Goal: Task Accomplishment & Management: Manage account settings

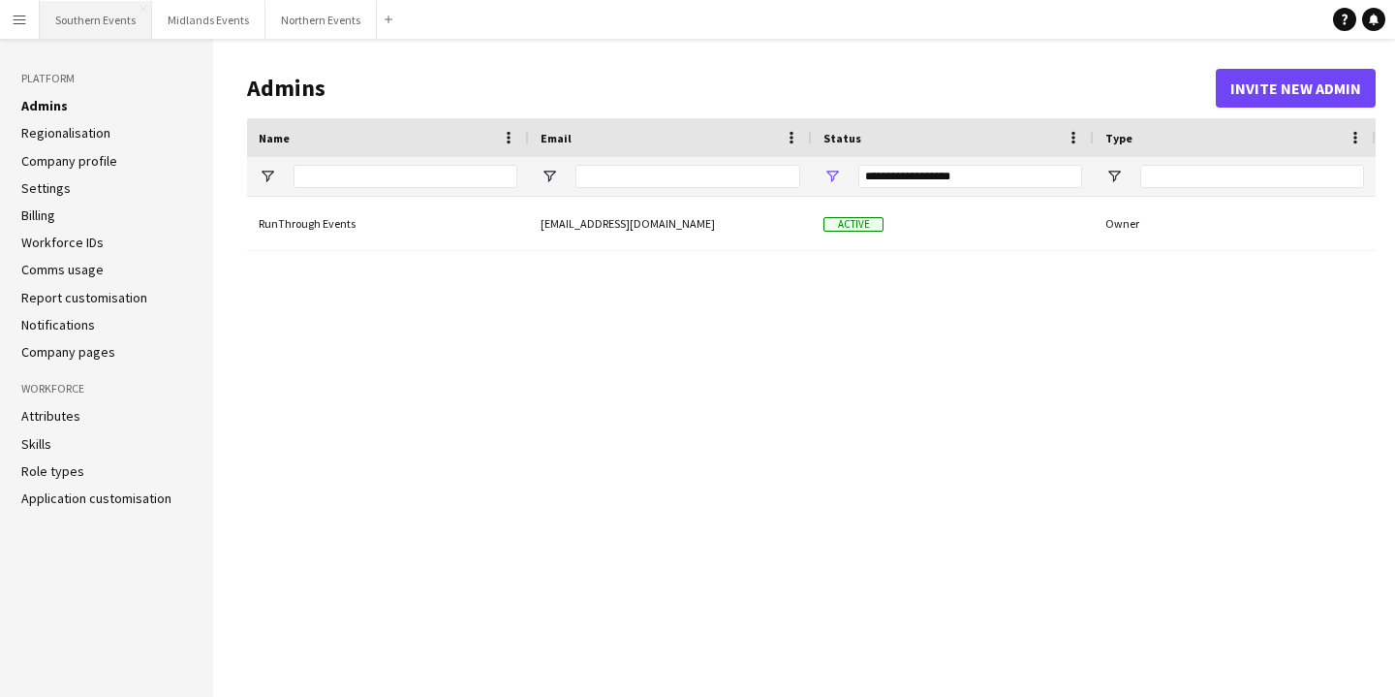
click at [71, 4] on button "Southern Events Close" at bounding box center [96, 20] width 112 height 38
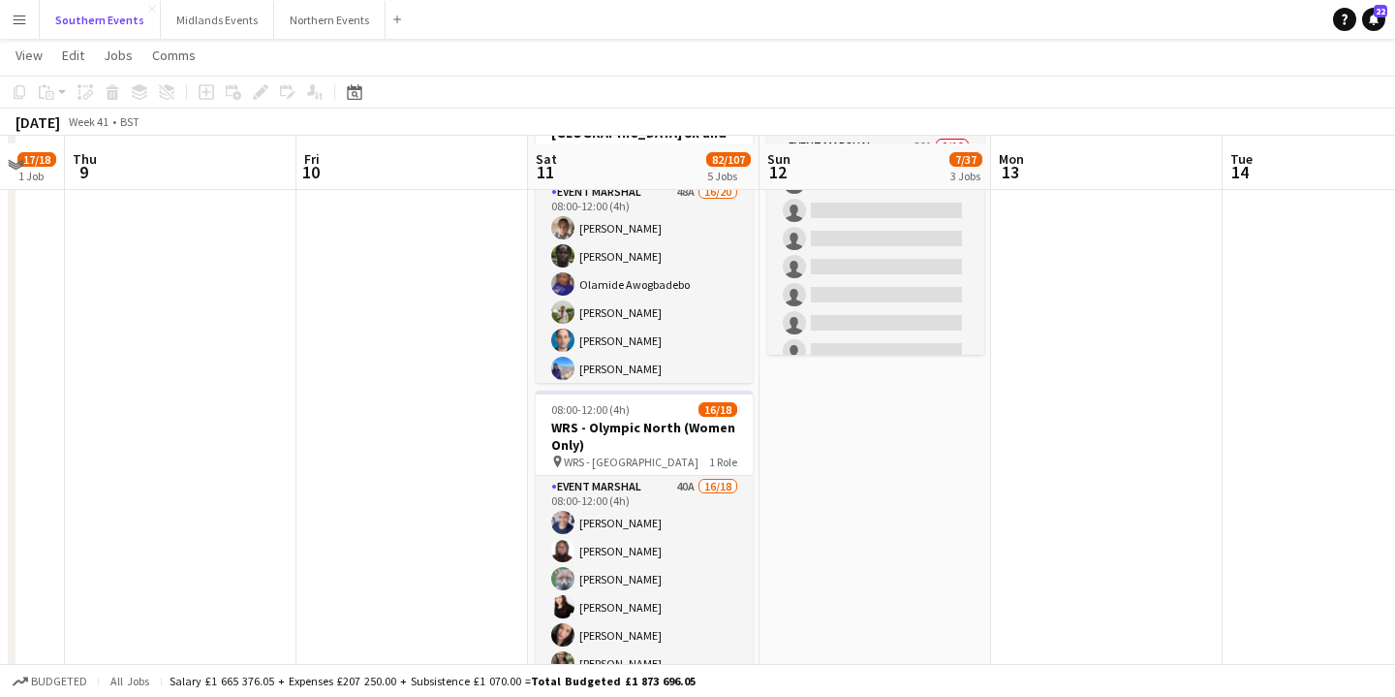
scroll to position [618, 0]
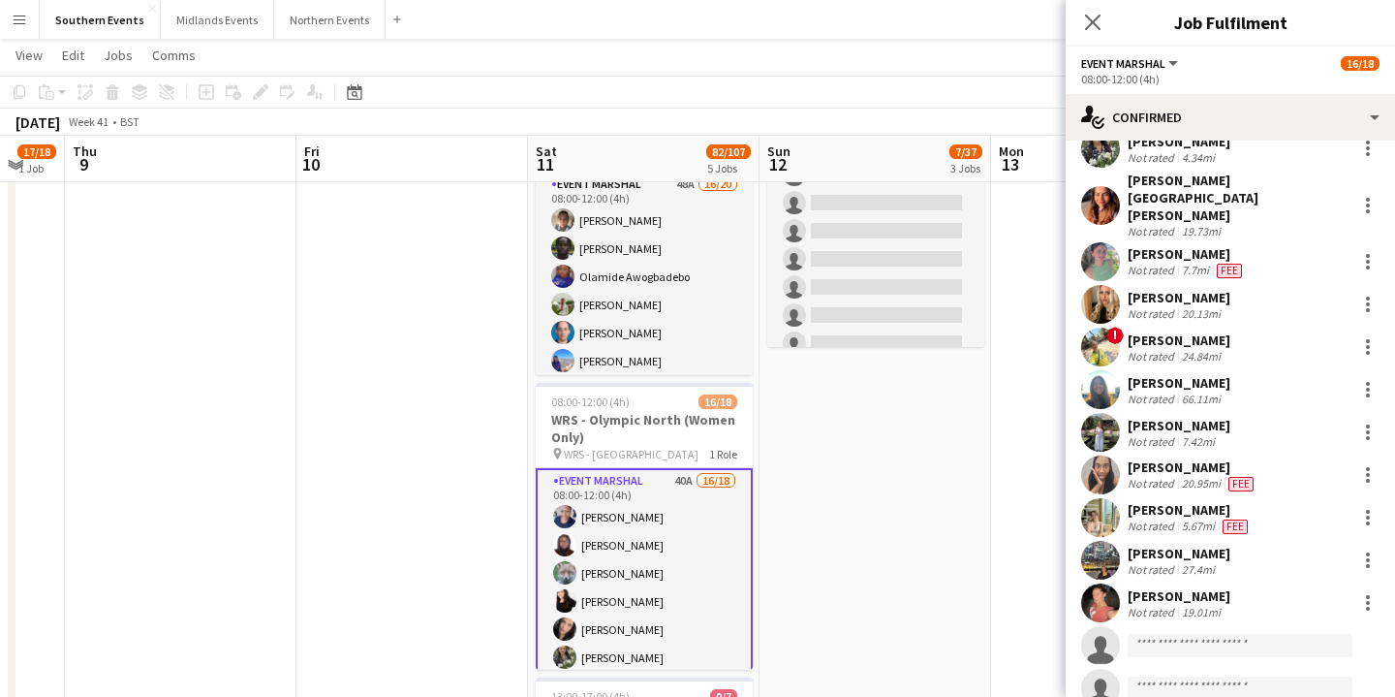
scroll to position [286, 0]
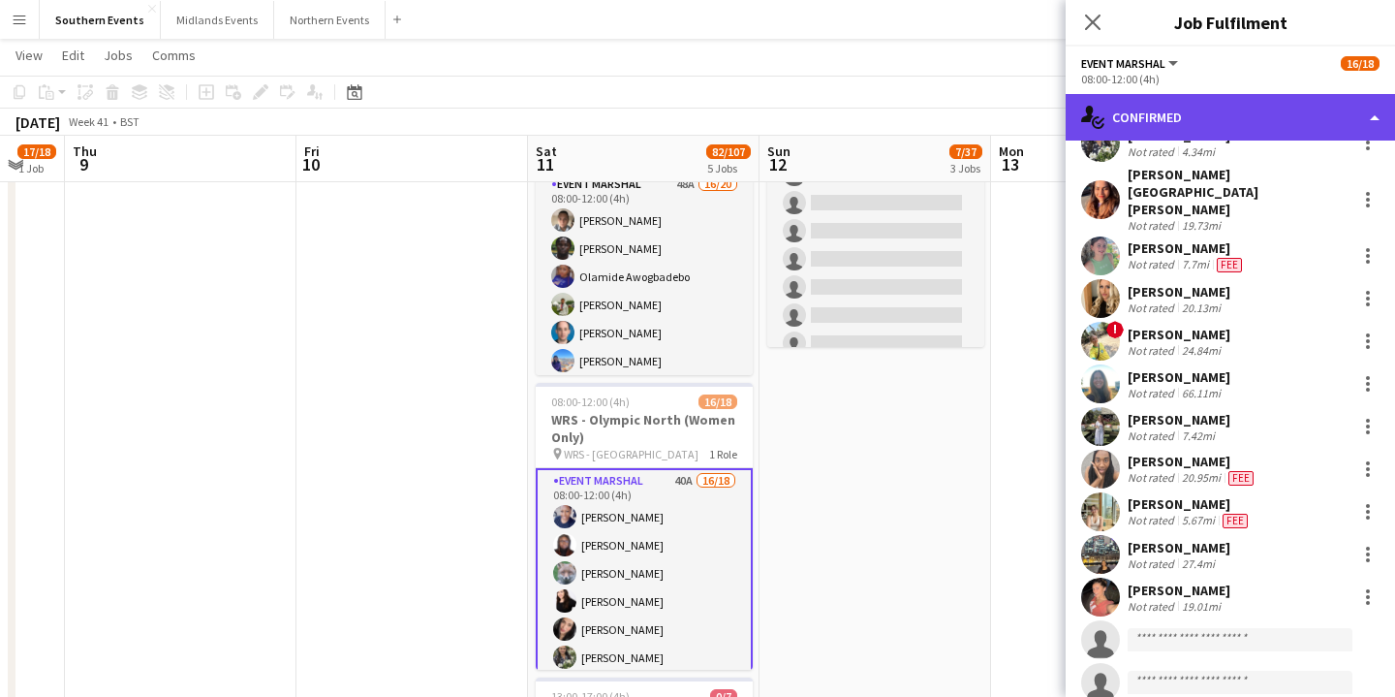
click at [1249, 116] on div "single-neutral-actions-check-2 Confirmed" at bounding box center [1230, 117] width 329 height 47
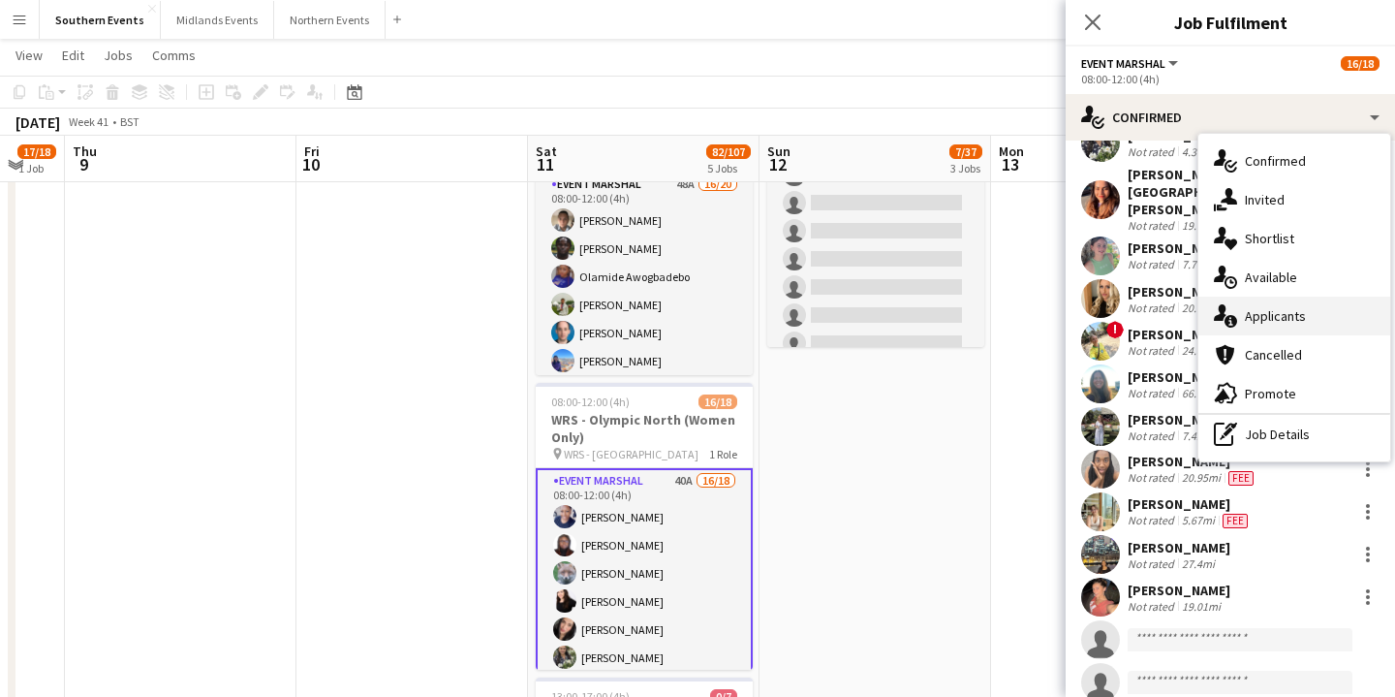
click at [1288, 321] on span "Applicants" at bounding box center [1275, 315] width 61 height 17
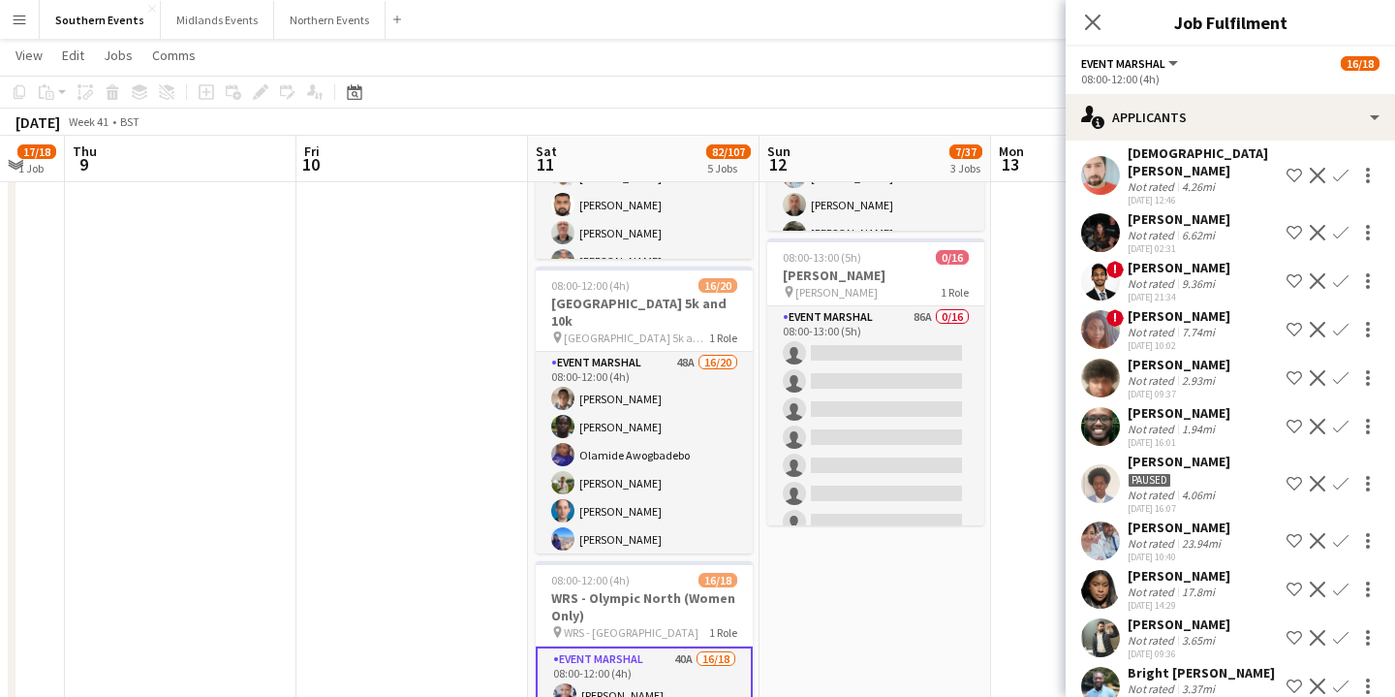
scroll to position [0, 0]
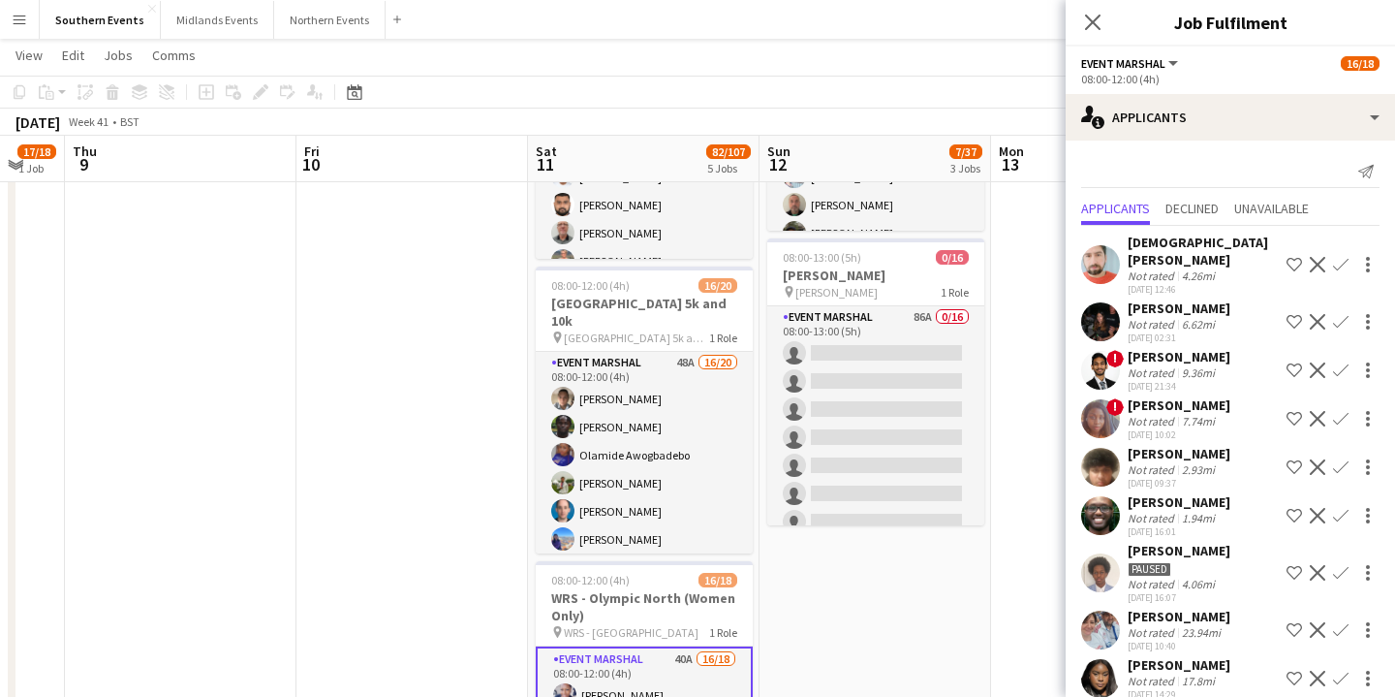
click at [1219, 250] on div "[DEMOGRAPHIC_DATA][PERSON_NAME]" at bounding box center [1203, 251] width 151 height 35
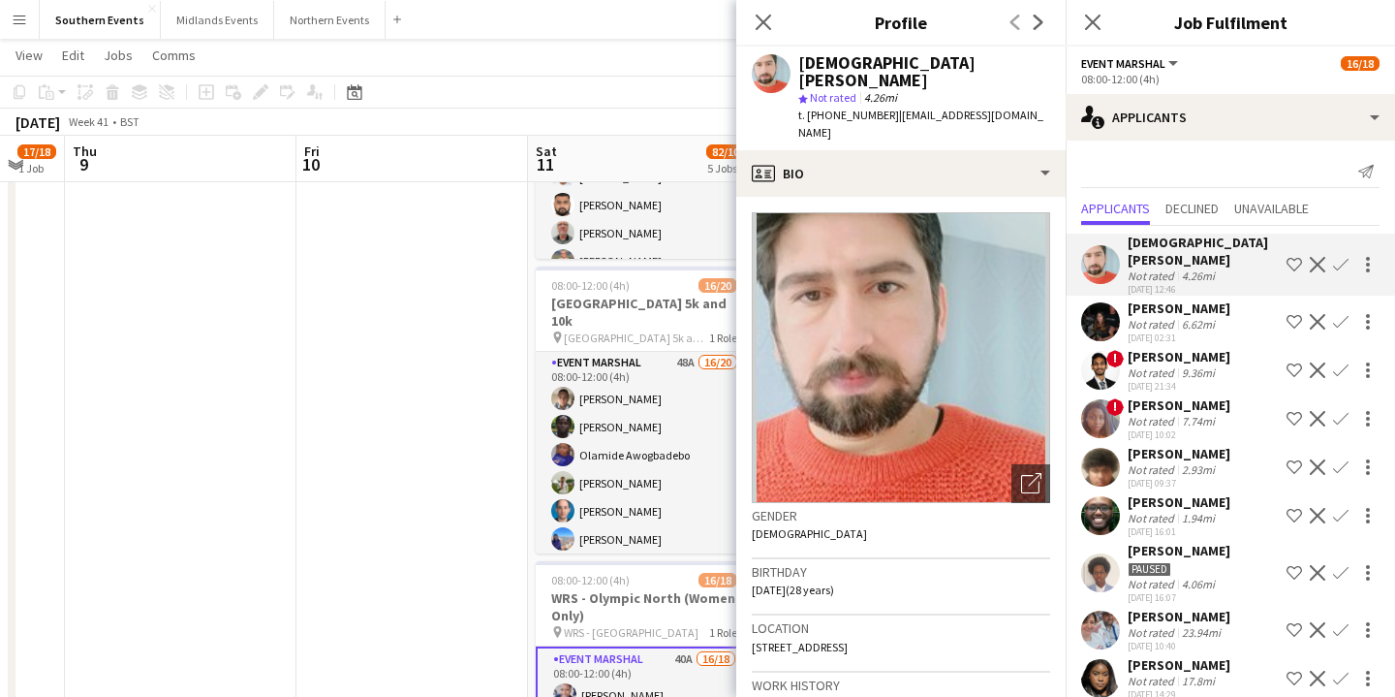
click at [1320, 257] on app-icon "Decline" at bounding box center [1318, 265] width 16 height 16
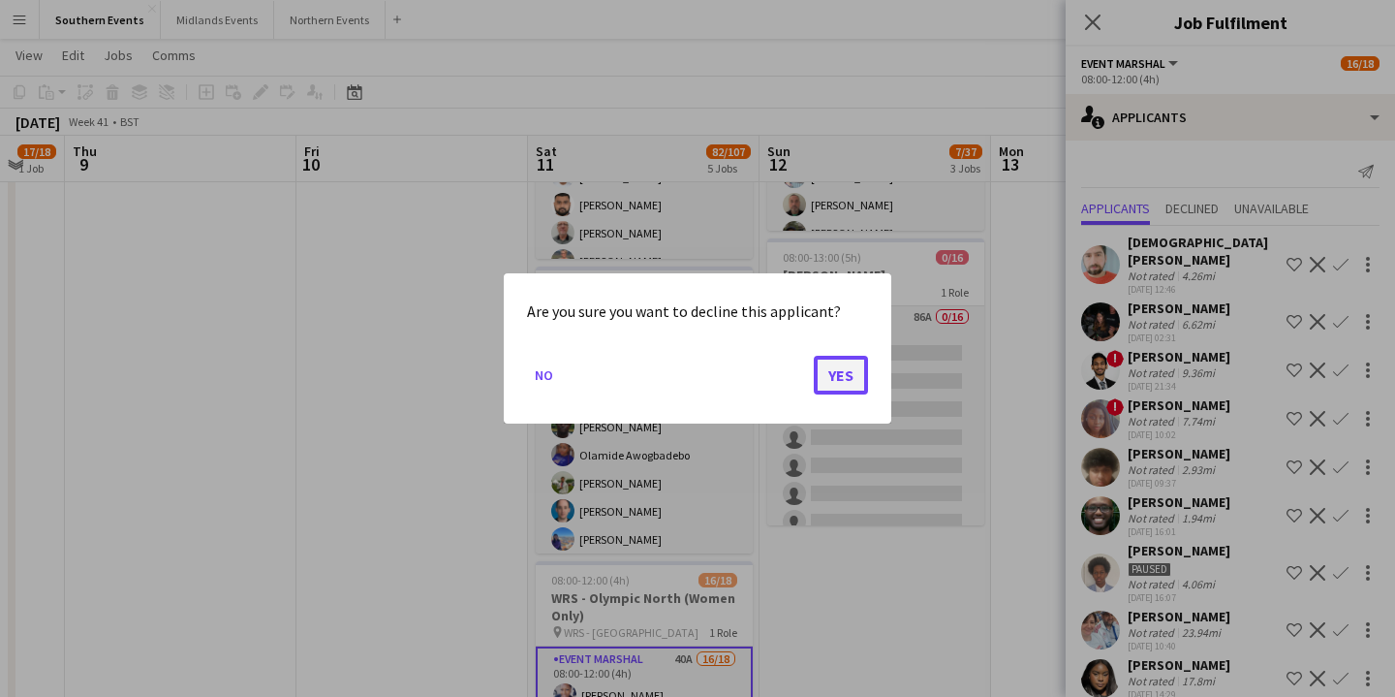
click at [841, 383] on button "Yes" at bounding box center [841, 375] width 54 height 39
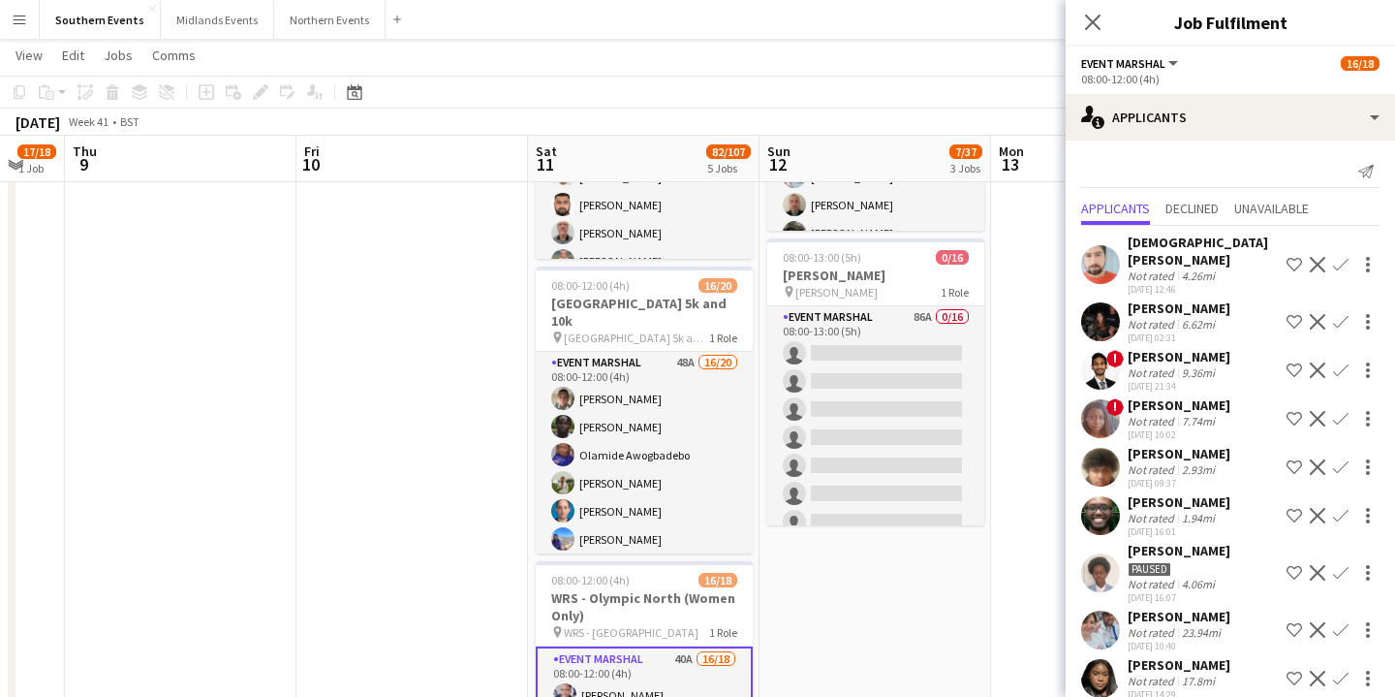
scroll to position [440, 0]
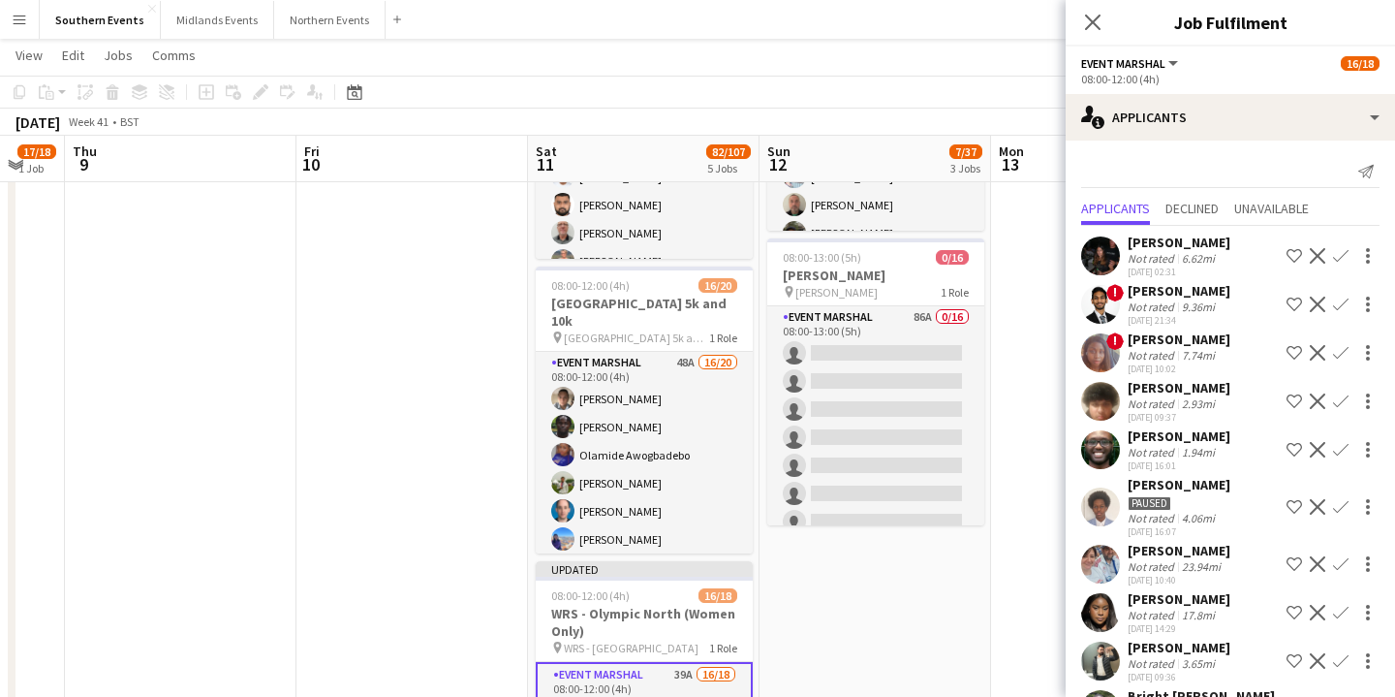
click at [1322, 302] on app-icon "Decline" at bounding box center [1318, 304] width 16 height 16
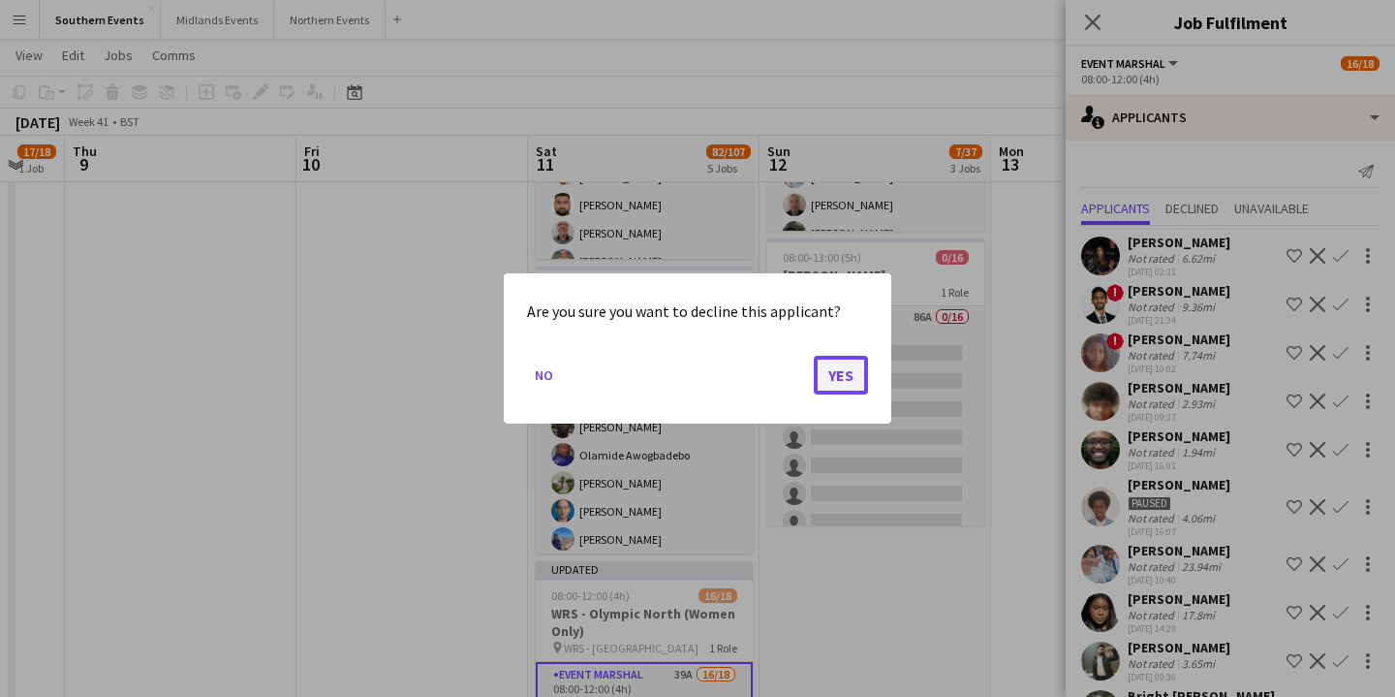
click at [831, 375] on button "Yes" at bounding box center [841, 375] width 54 height 39
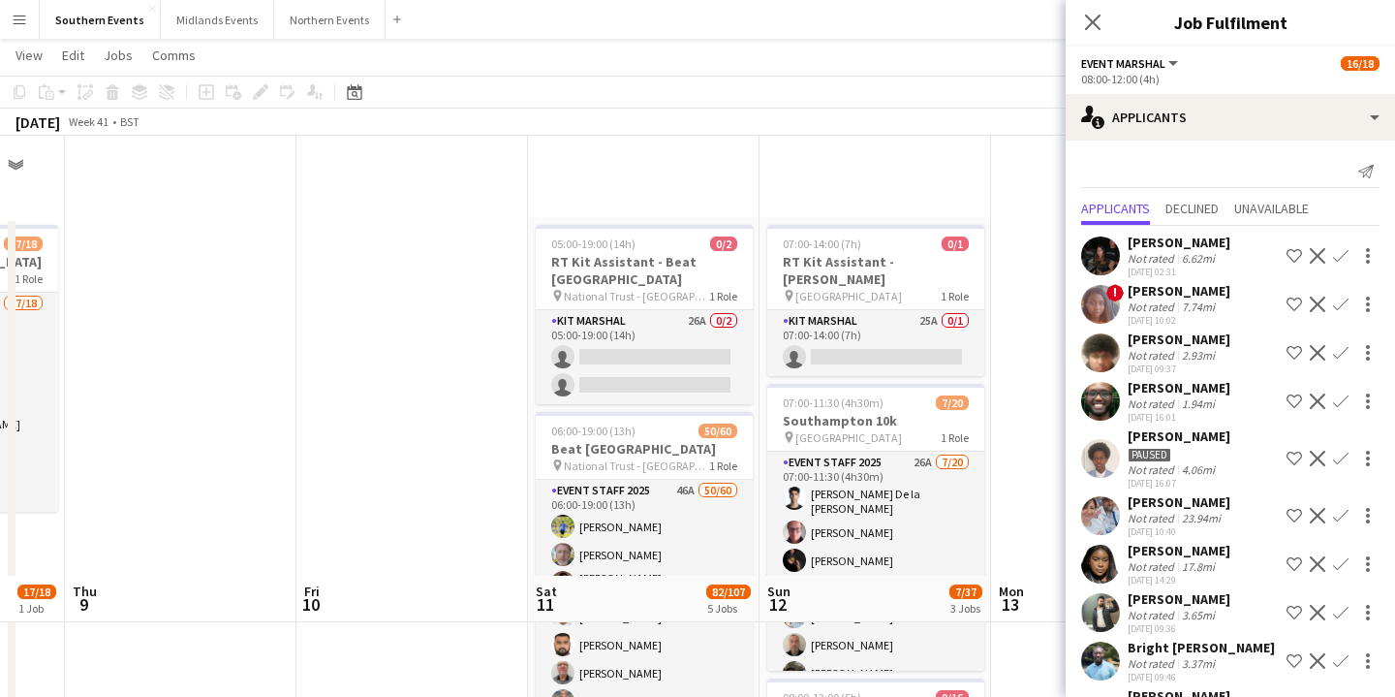
scroll to position [440, 0]
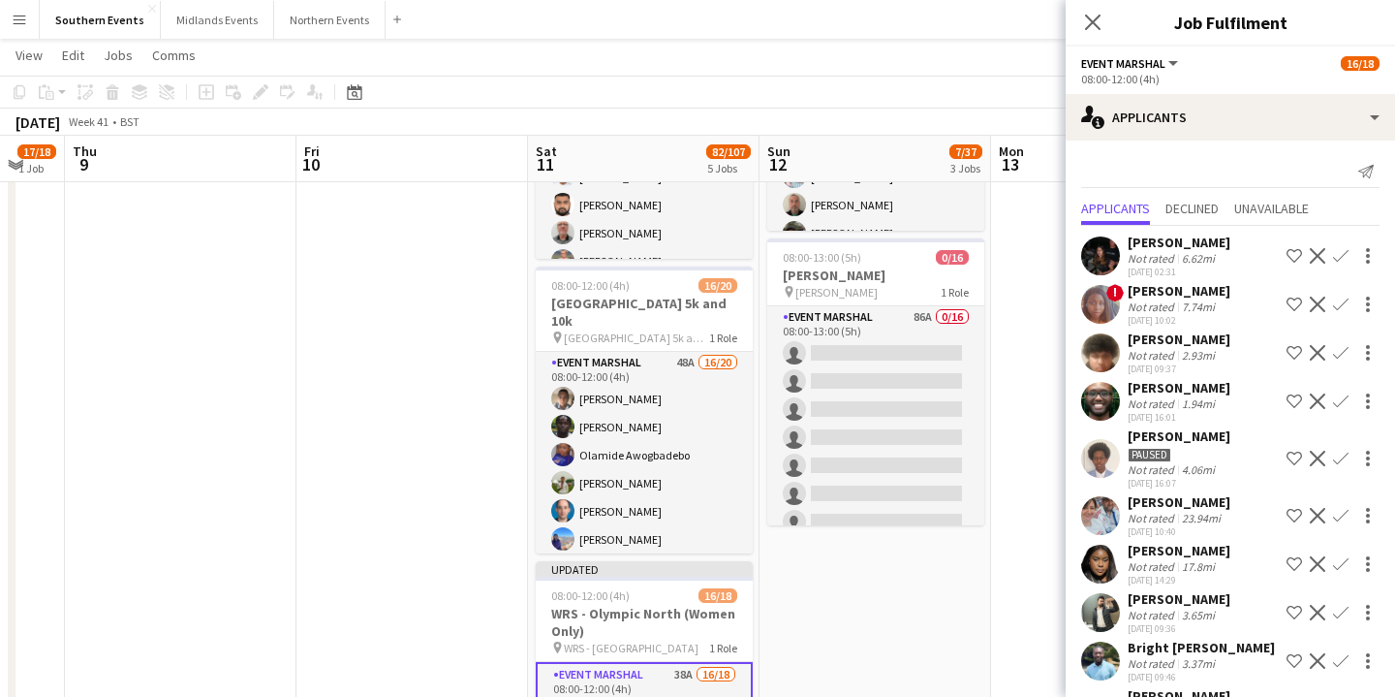
click at [1314, 351] on app-icon "Decline" at bounding box center [1318, 353] width 16 height 16
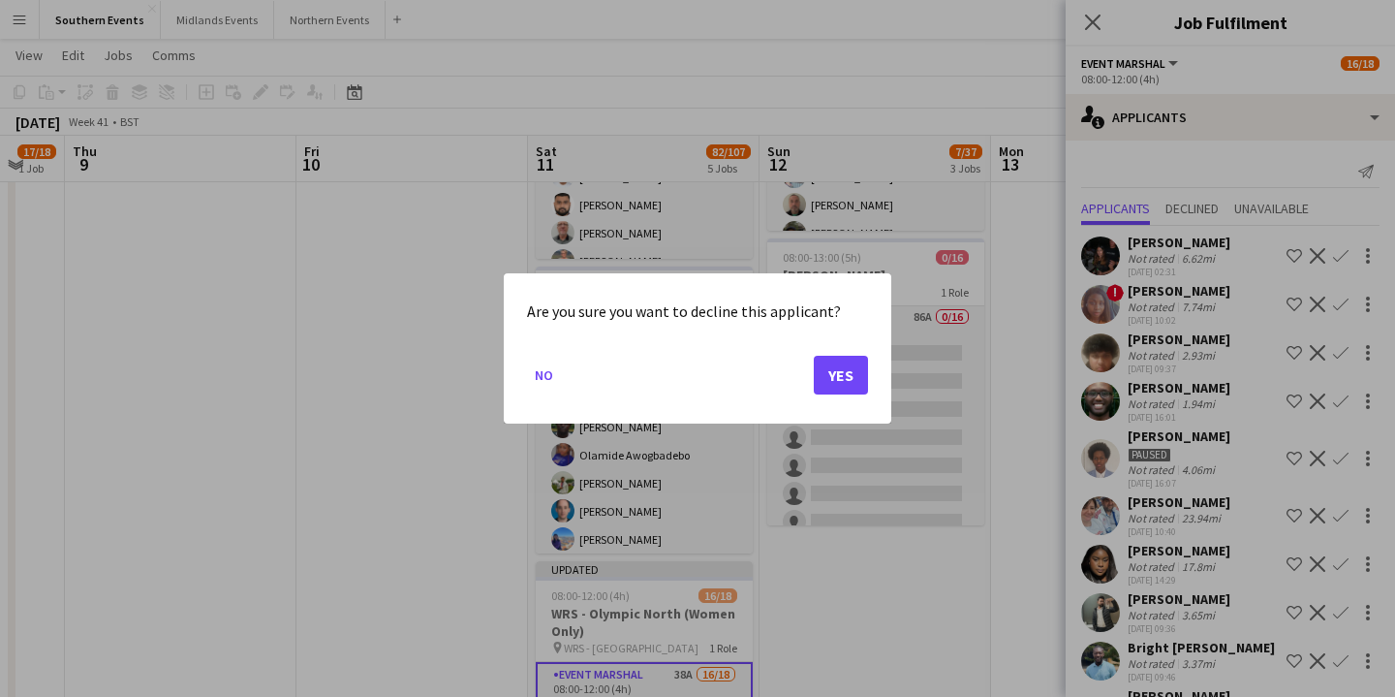
scroll to position [0, 0]
click at [843, 378] on button "Yes" at bounding box center [841, 375] width 54 height 39
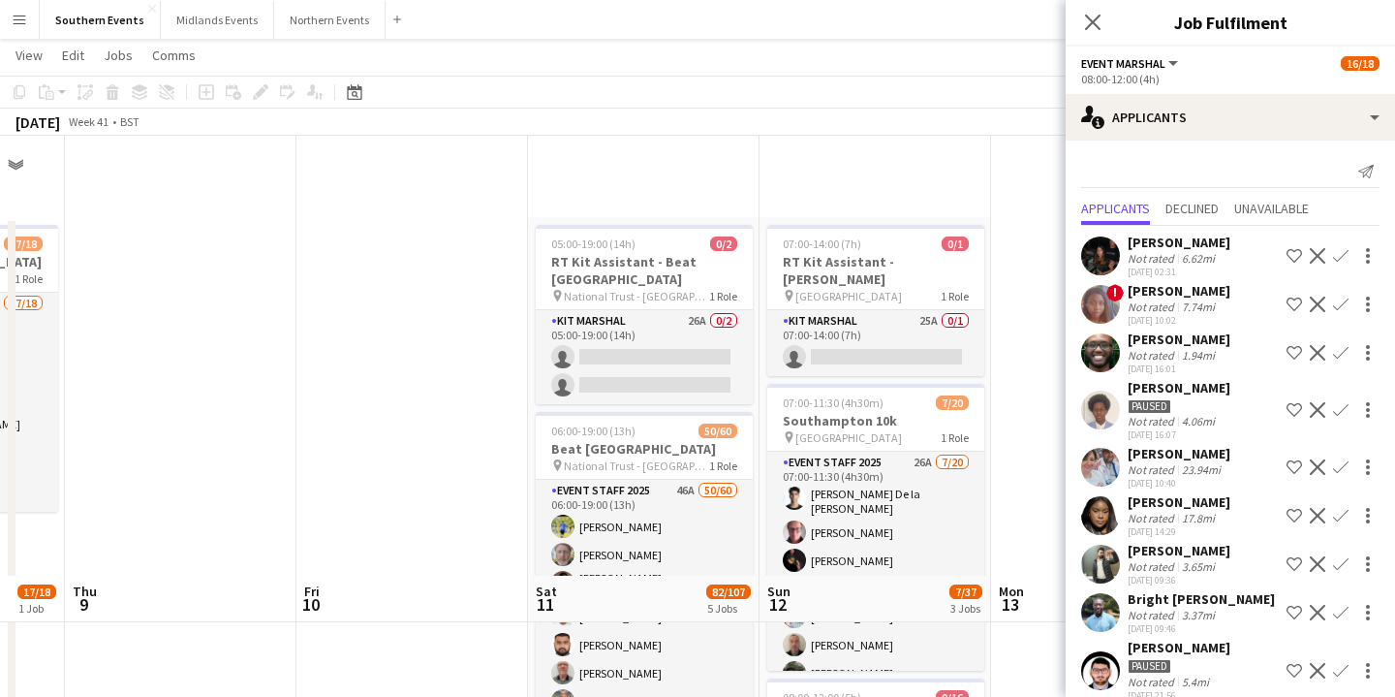
scroll to position [440, 0]
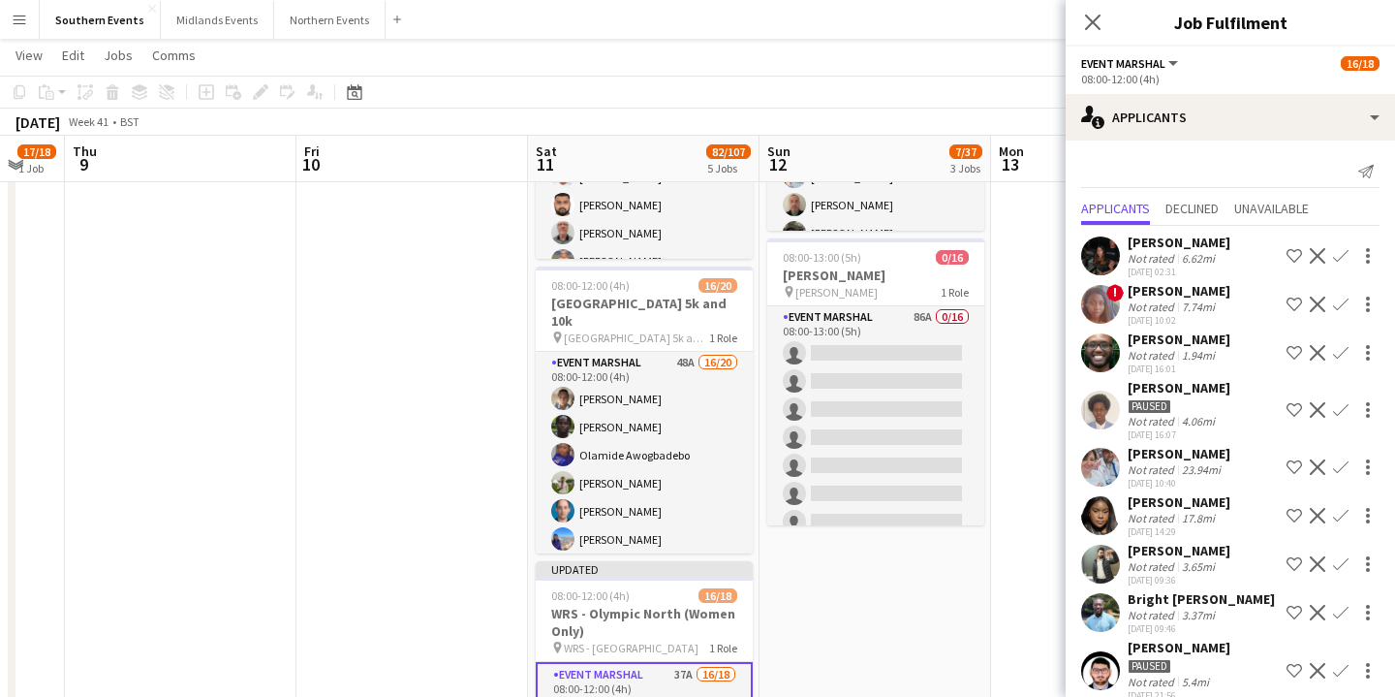
click at [1179, 342] on div "[PERSON_NAME]" at bounding box center [1179, 338] width 103 height 17
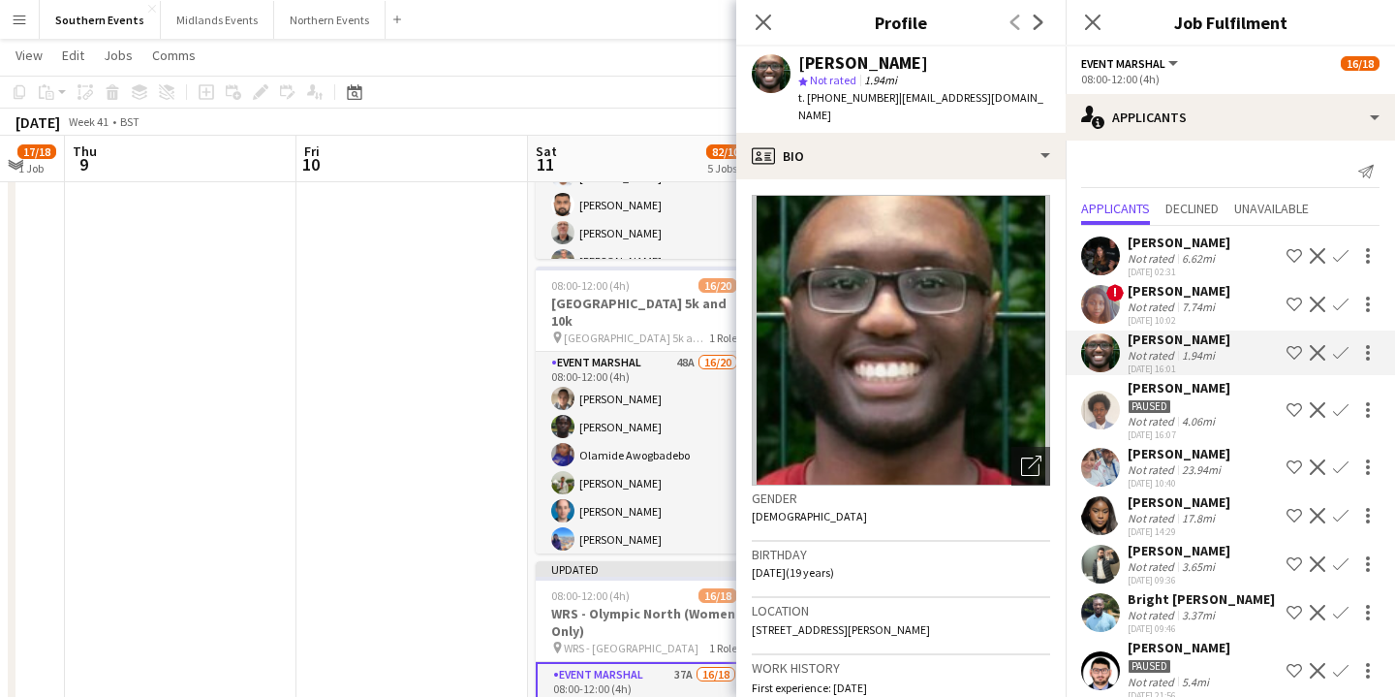
click at [1320, 352] on app-icon "Decline" at bounding box center [1318, 353] width 16 height 16
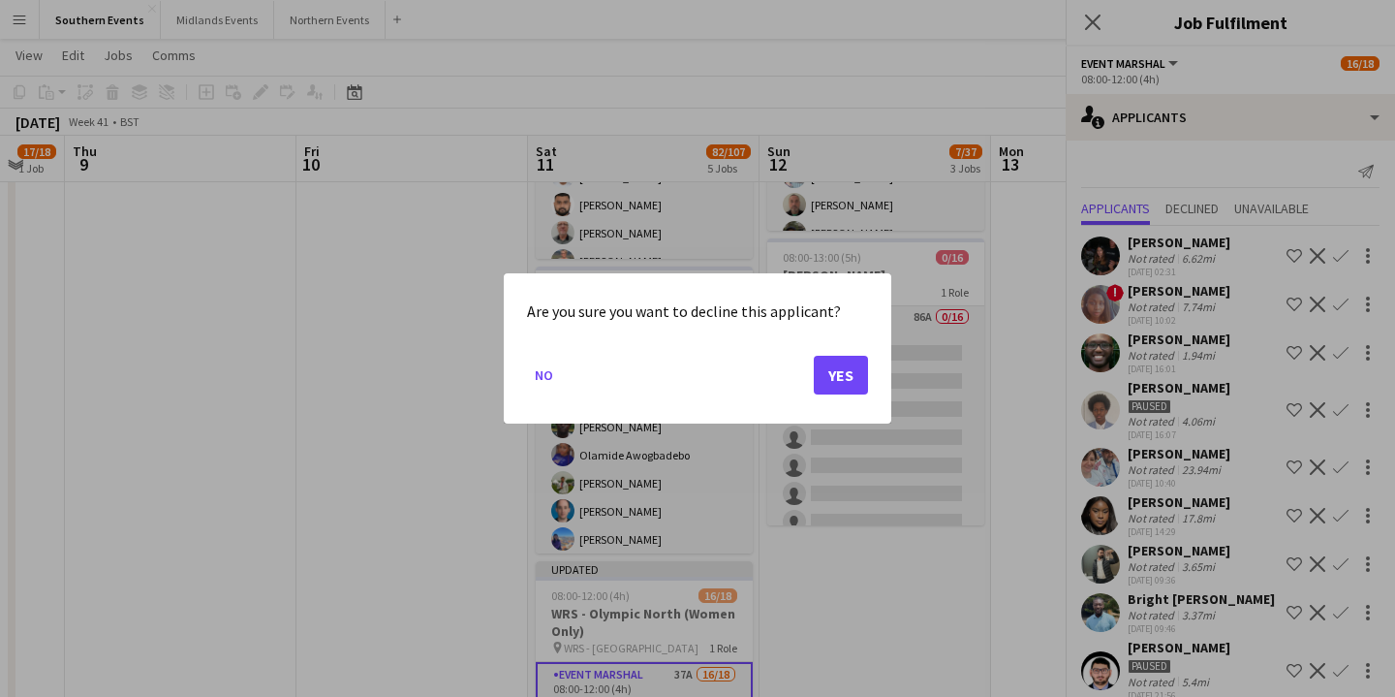
scroll to position [0, 0]
click at [839, 385] on button "Yes" at bounding box center [841, 375] width 54 height 39
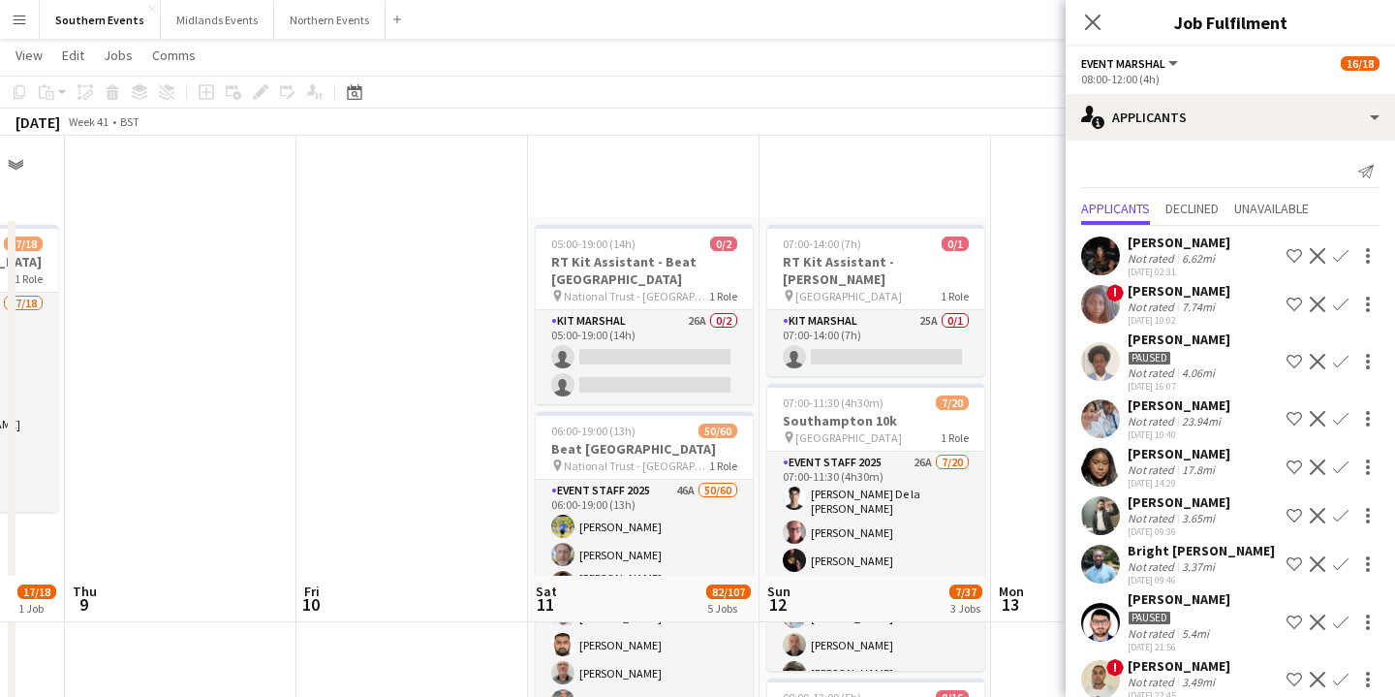
scroll to position [440, 0]
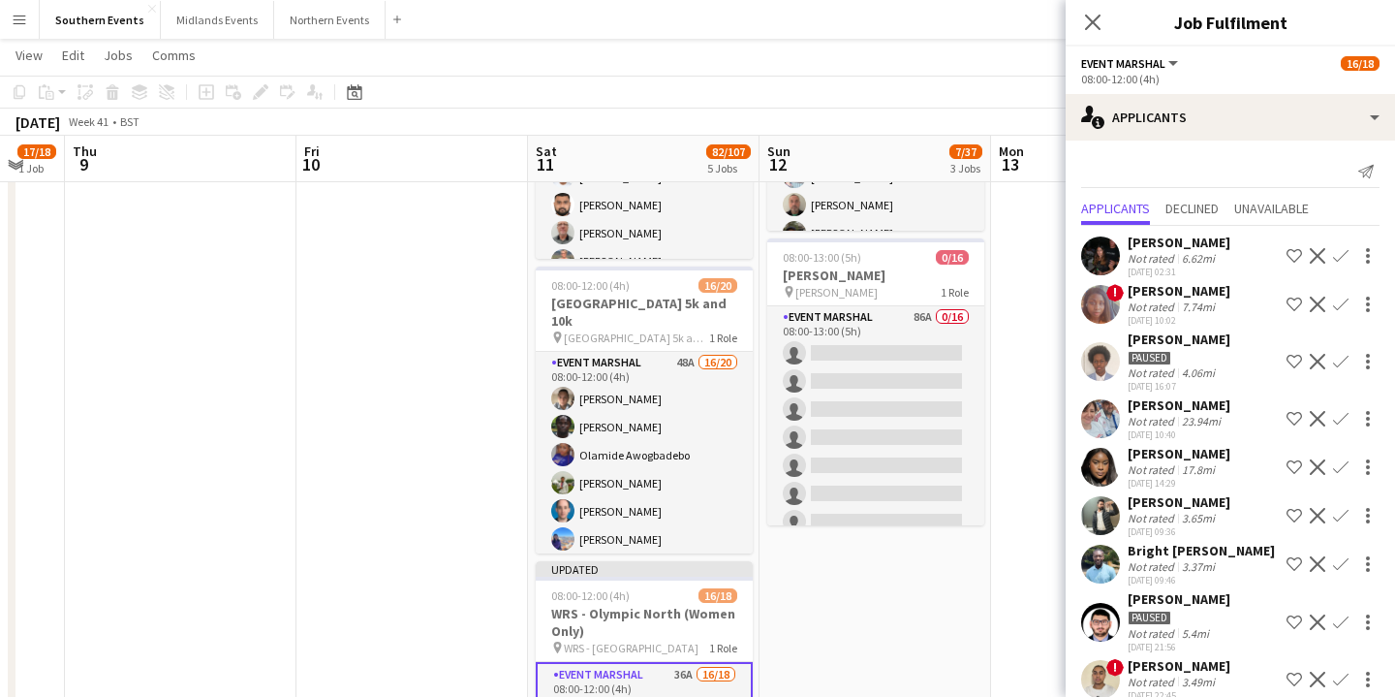
click at [1318, 365] on app-icon "Decline" at bounding box center [1318, 362] width 16 height 16
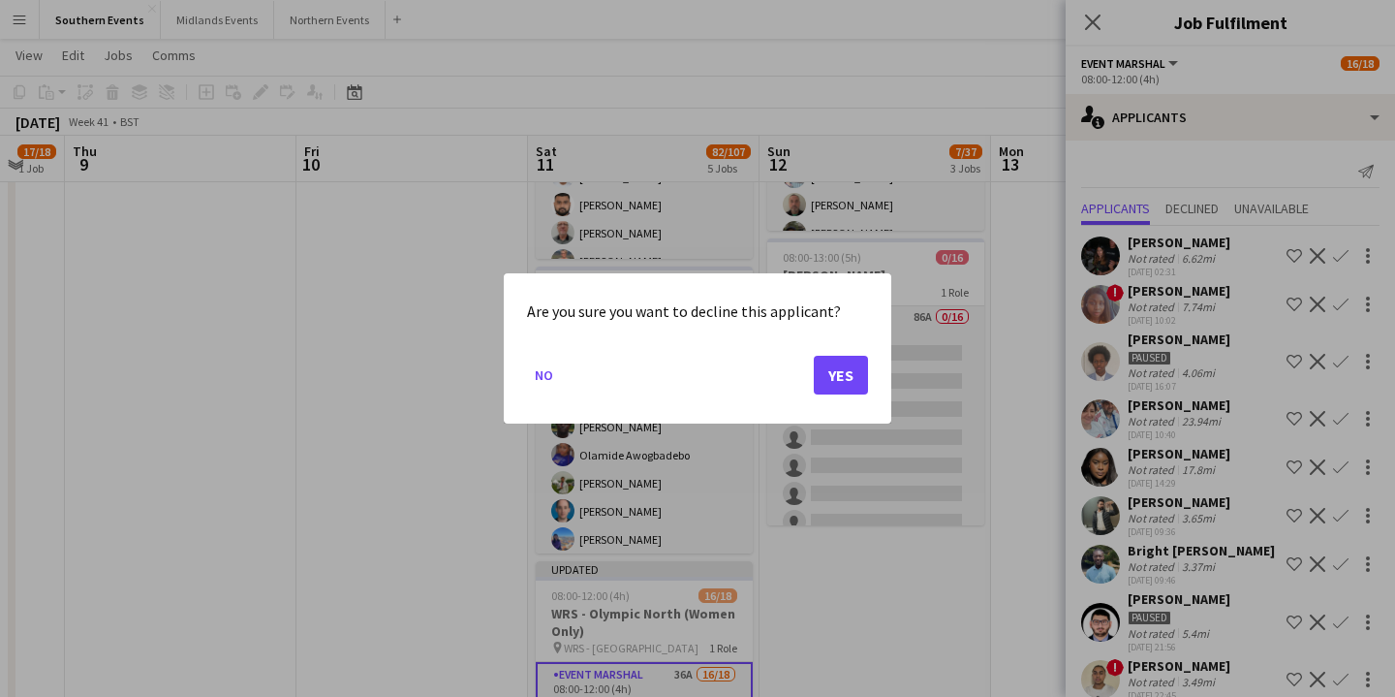
scroll to position [0, 0]
click at [837, 370] on button "Yes" at bounding box center [841, 375] width 54 height 39
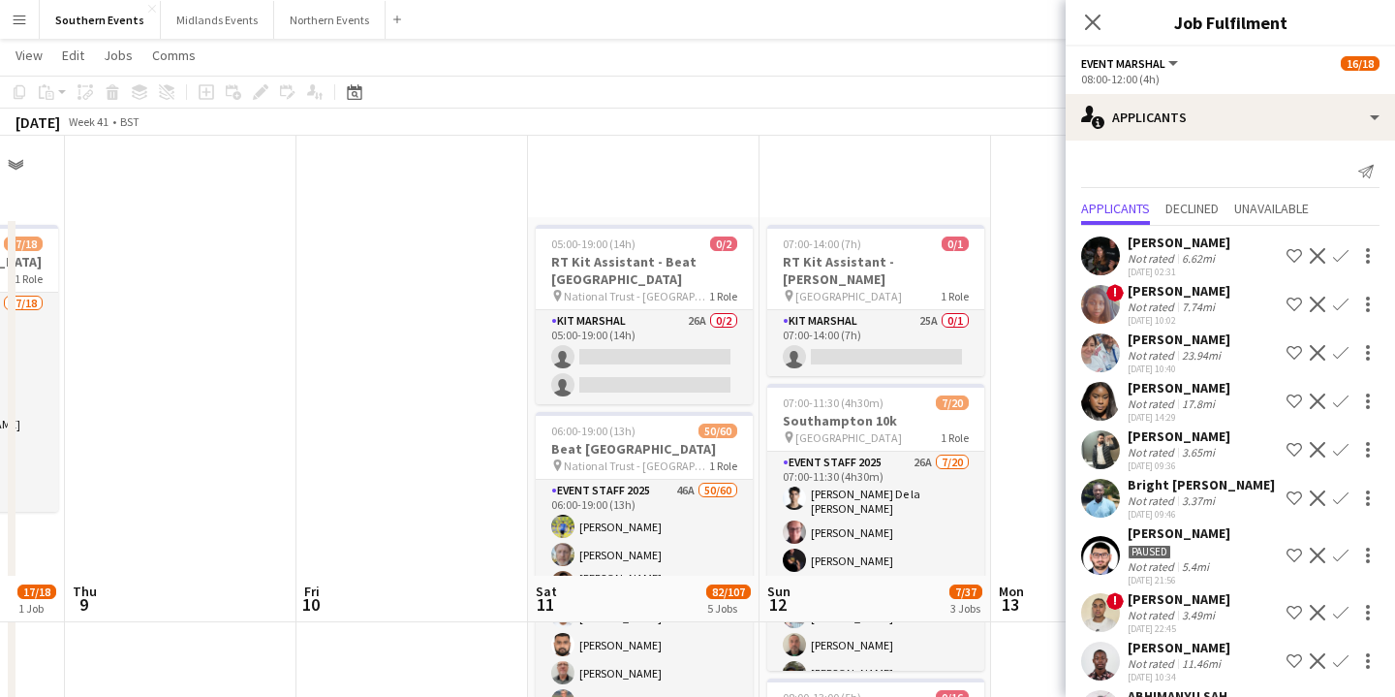
scroll to position [440, 0]
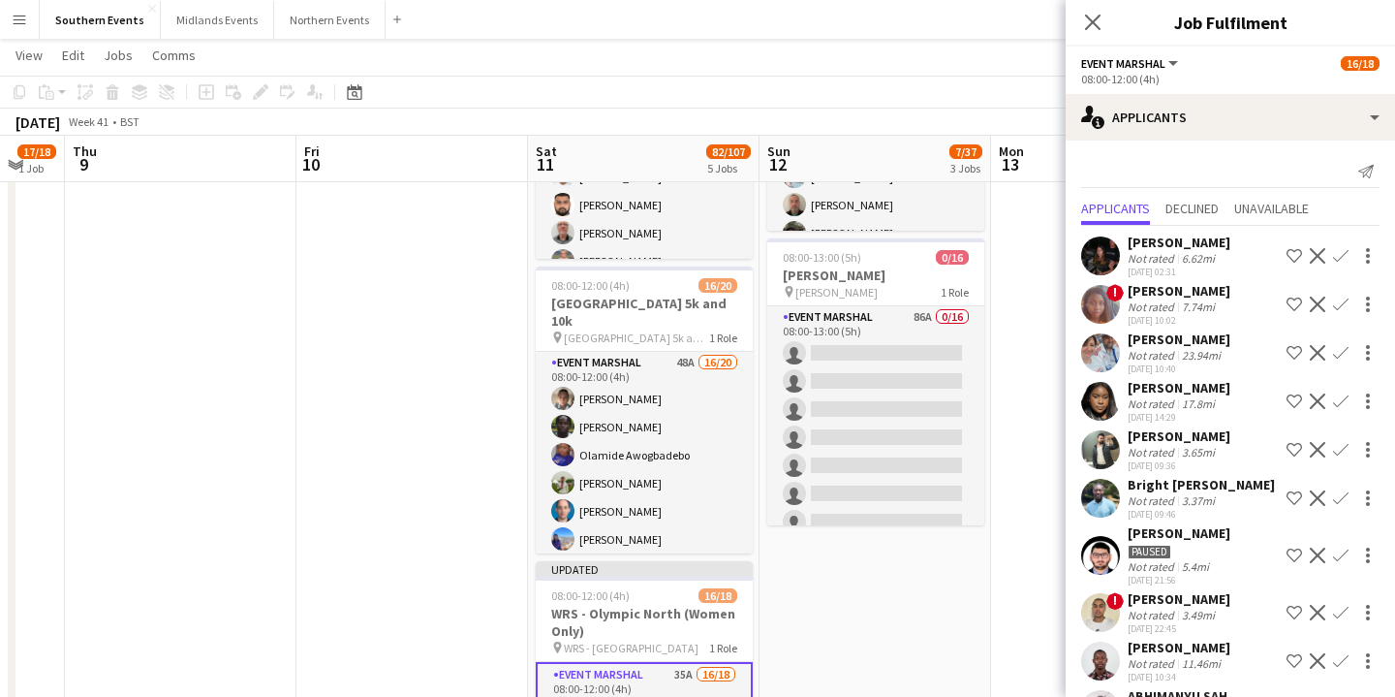
click at [1224, 358] on div "Not rated 23.94mi" at bounding box center [1179, 355] width 103 height 15
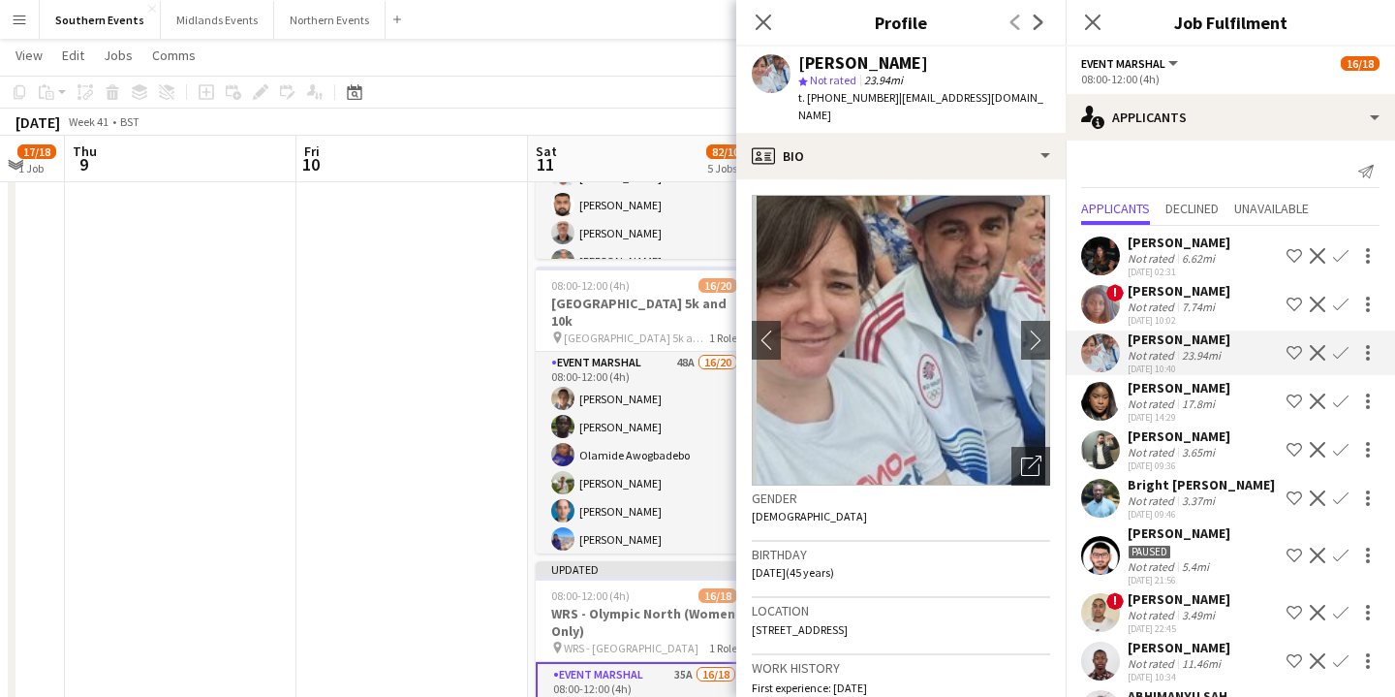
click at [1233, 397] on div "[PERSON_NAME] Not rated 17.8mi [DATE] 14:29 Shortlist crew Decline Confirm" at bounding box center [1230, 401] width 329 height 45
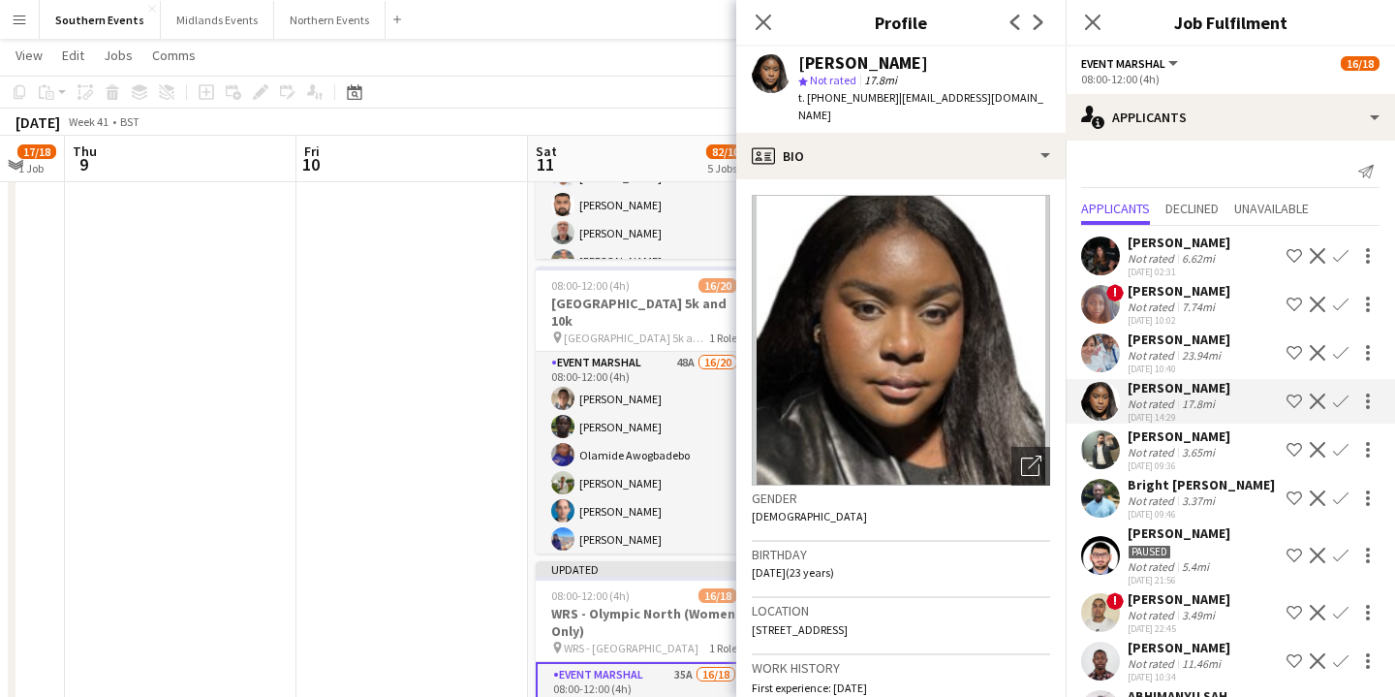
click at [1245, 453] on div "[PERSON_NAME] Not rated 3.65mi [DATE] 09:36 Shortlist crew Decline Confirm" at bounding box center [1230, 449] width 329 height 45
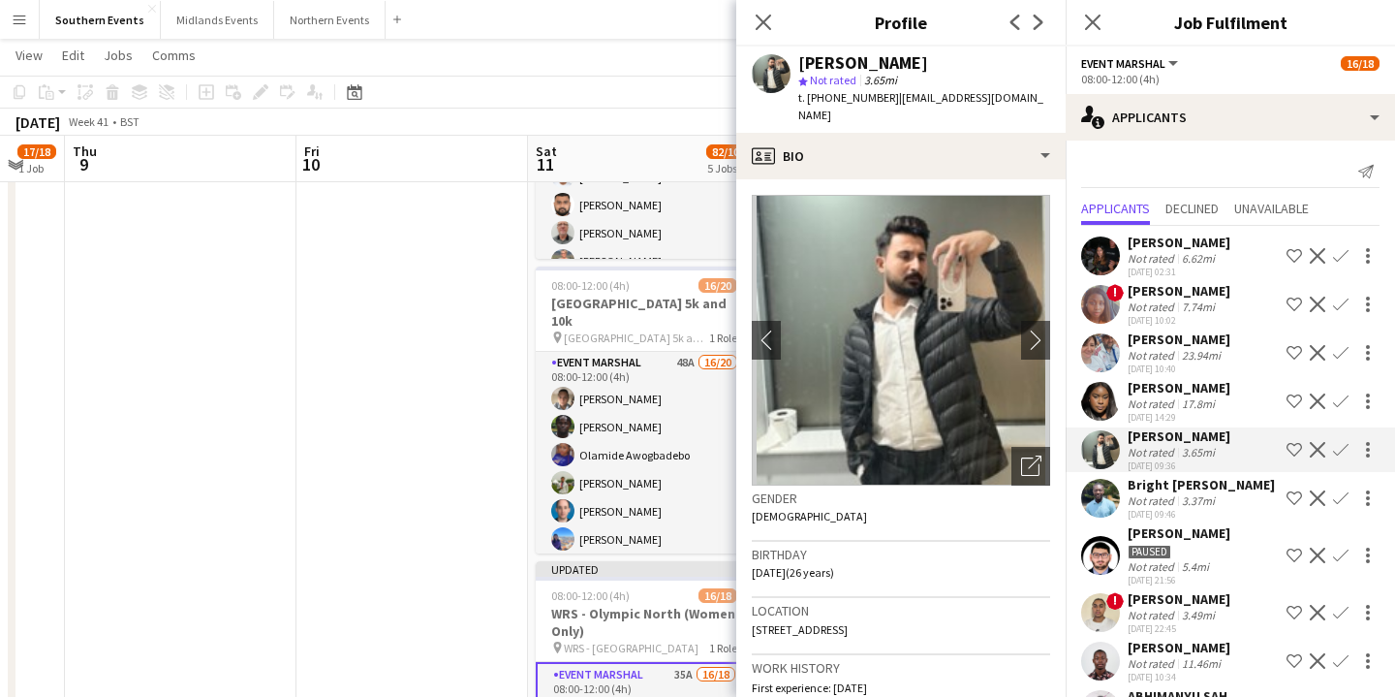
click at [1317, 449] on app-icon "Decline" at bounding box center [1318, 450] width 16 height 16
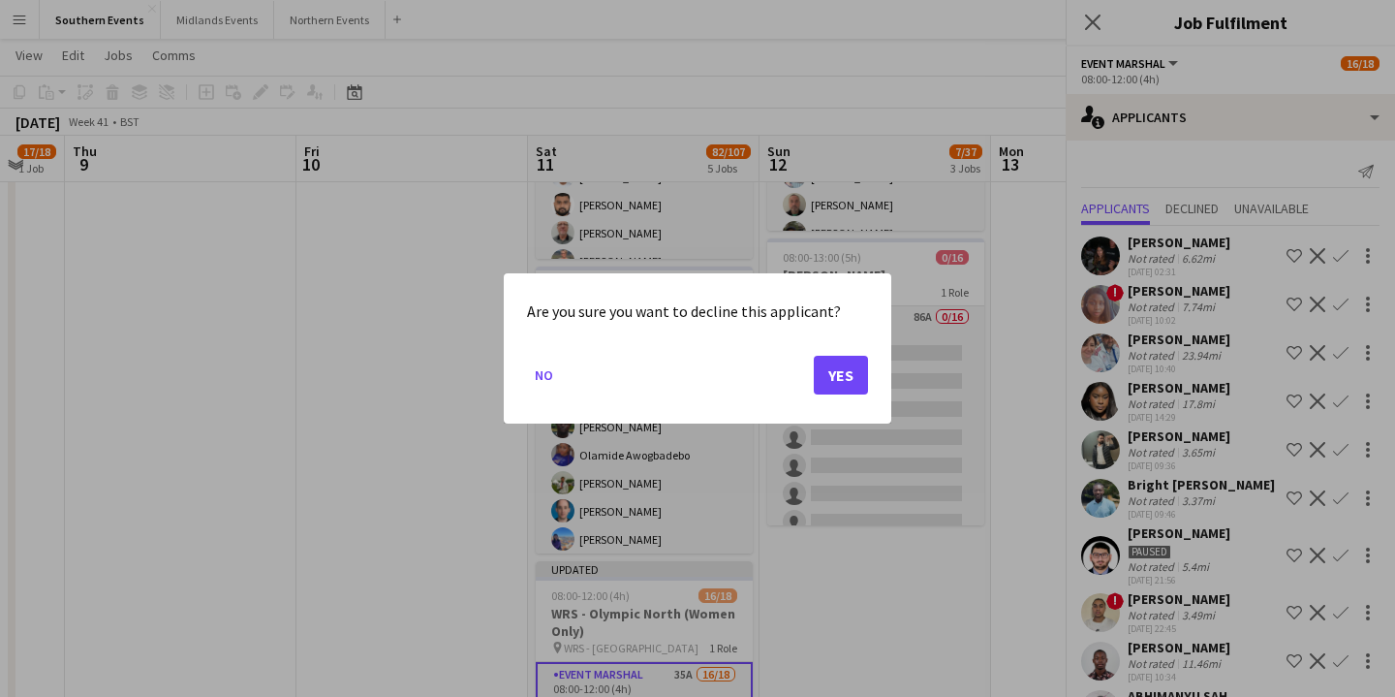
scroll to position [0, 0]
click at [840, 373] on button "Yes" at bounding box center [841, 375] width 54 height 39
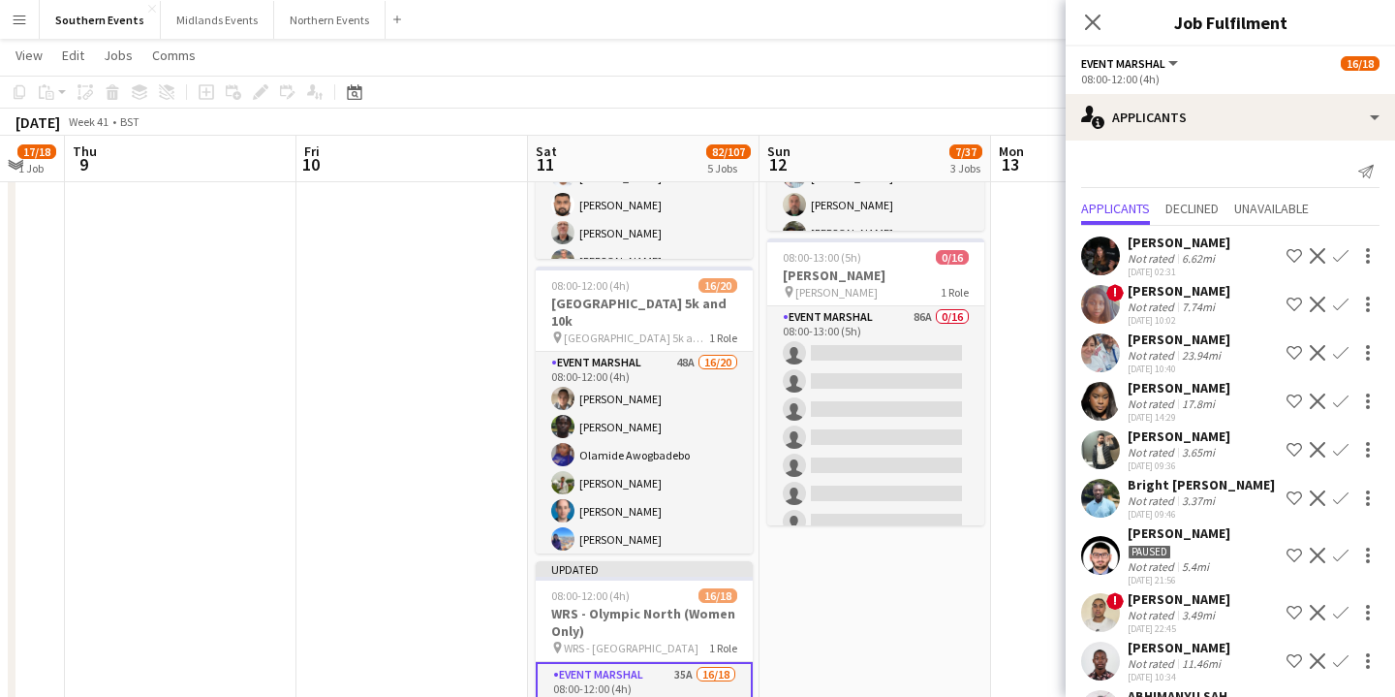
scroll to position [440, 0]
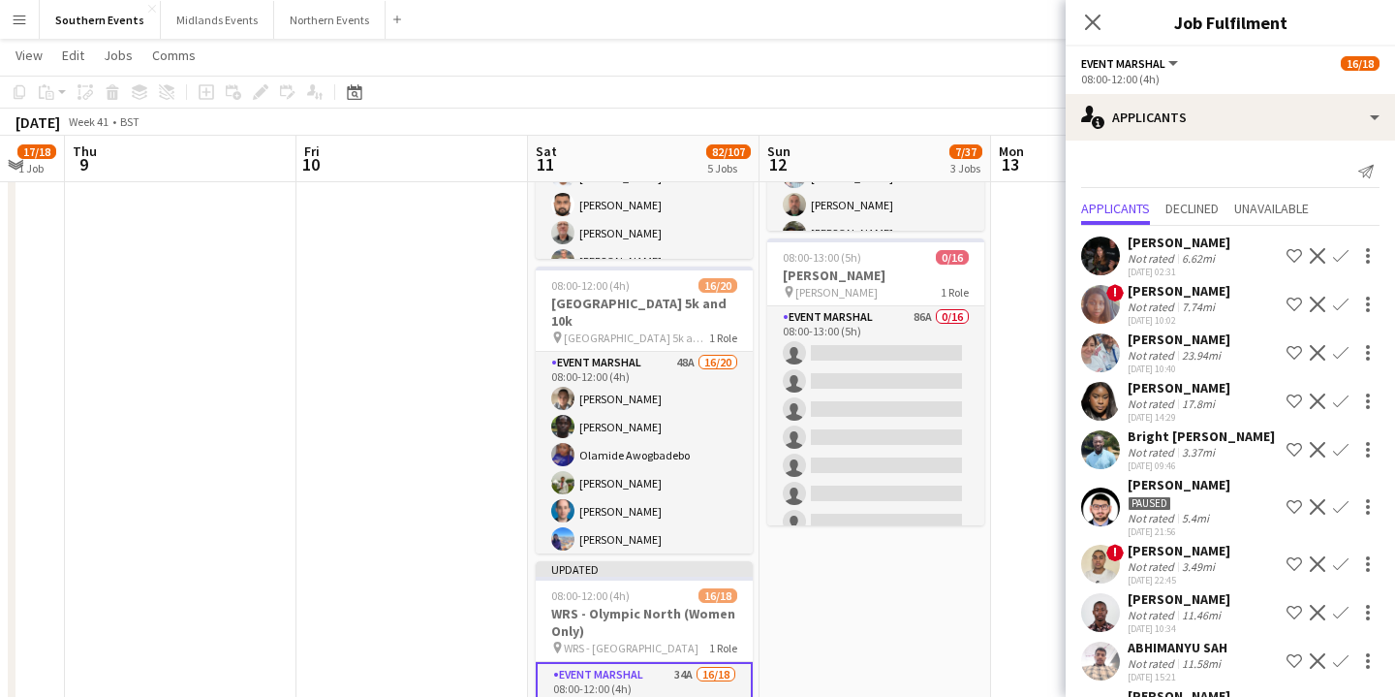
click at [1219, 455] on div "Bright [PERSON_NAME] Not rated 3.37mi [DATE] 09:46 Shortlist crew Decline Confi…" at bounding box center [1230, 449] width 329 height 45
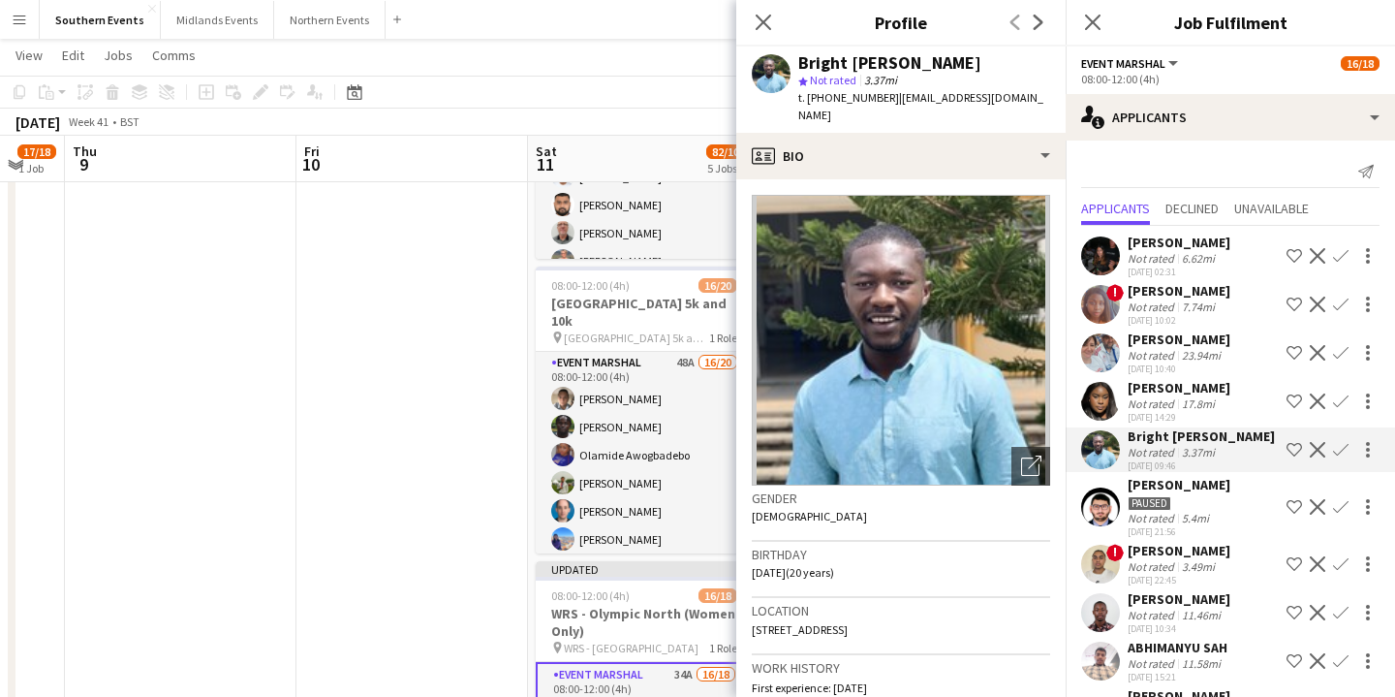
click at [1319, 453] on app-icon "Decline" at bounding box center [1318, 450] width 16 height 16
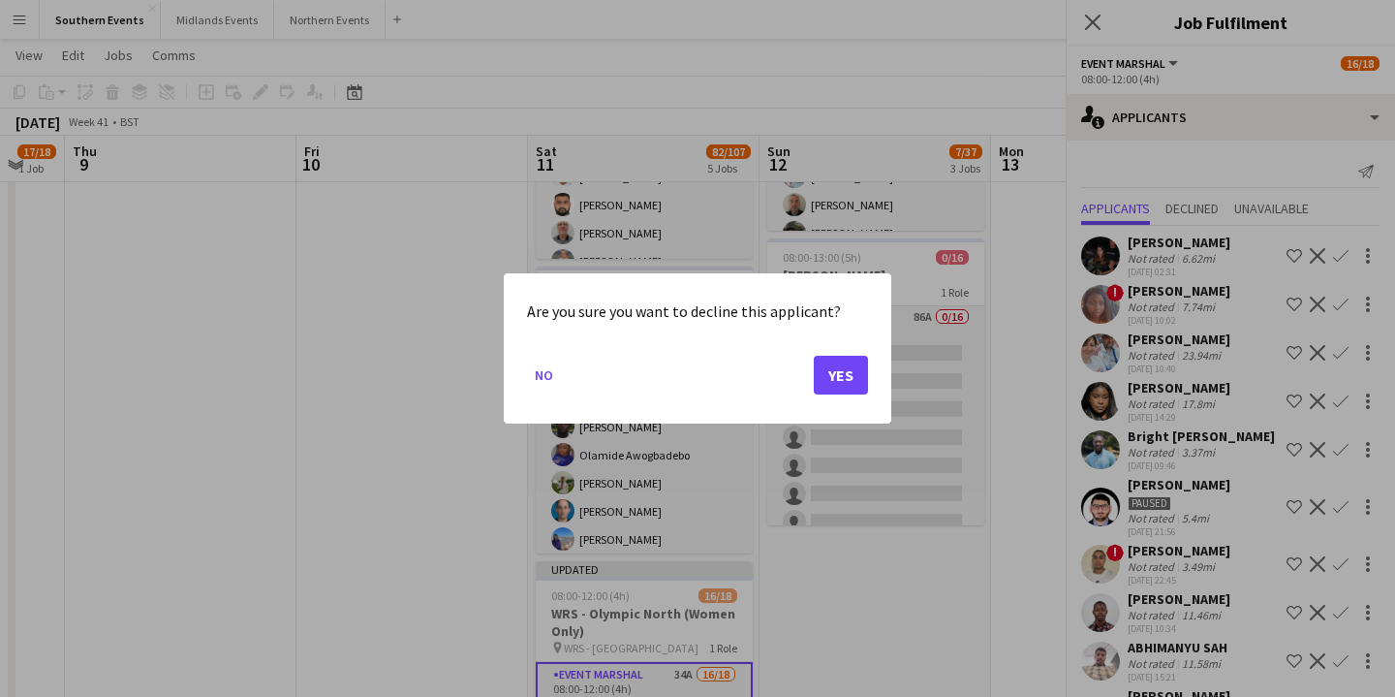
scroll to position [0, 0]
click at [842, 371] on button "Yes" at bounding box center [841, 375] width 54 height 39
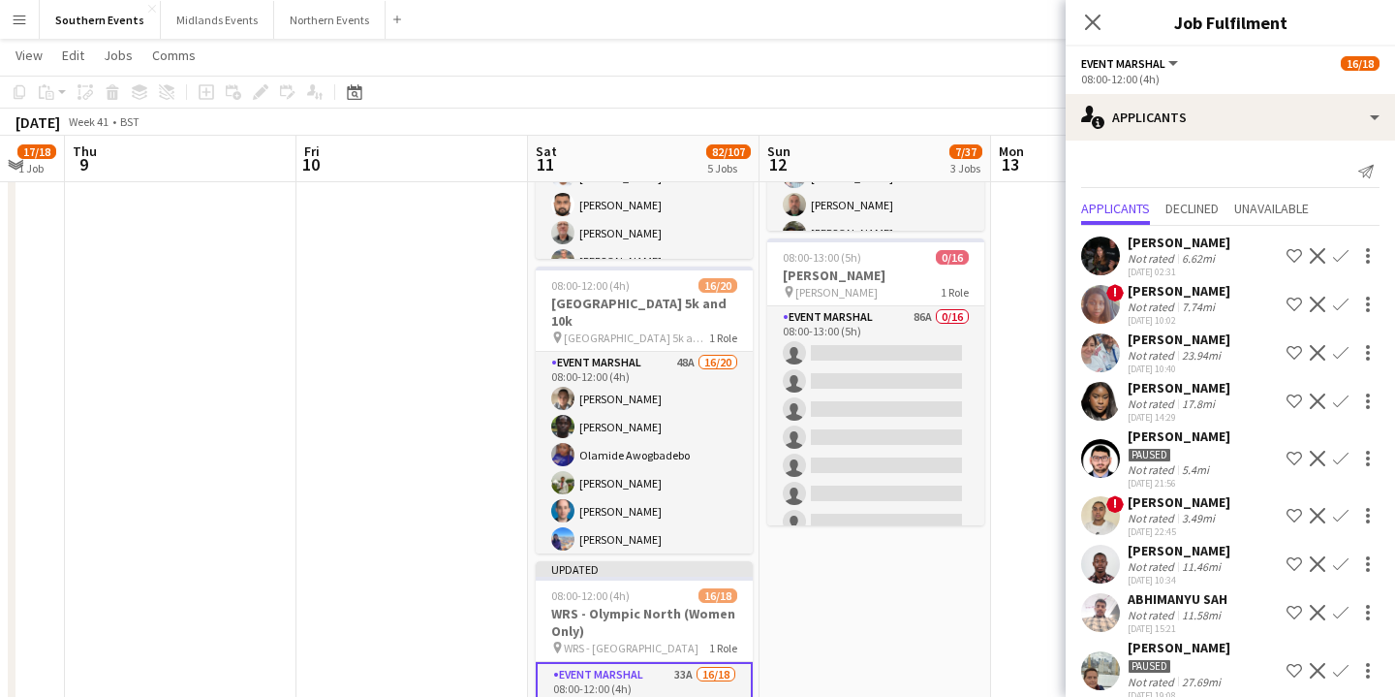
scroll to position [26, 0]
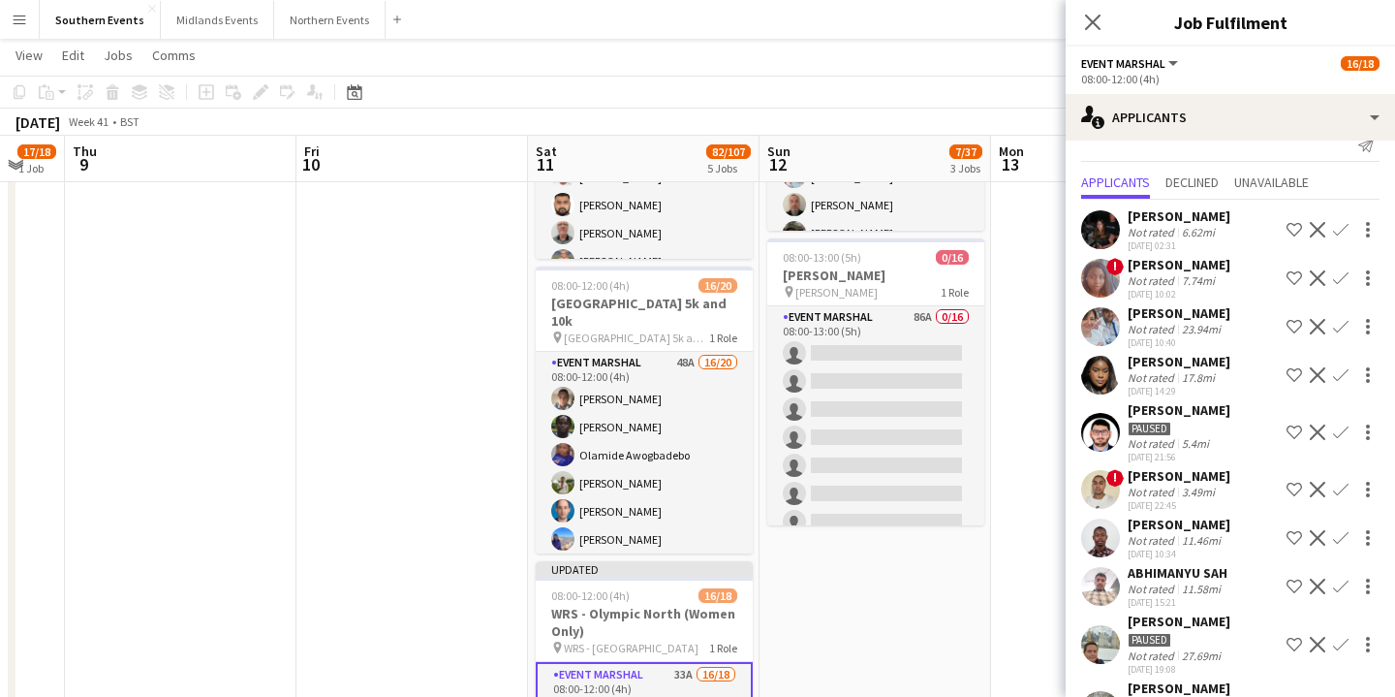
click at [1315, 429] on app-icon "Decline" at bounding box center [1318, 432] width 16 height 16
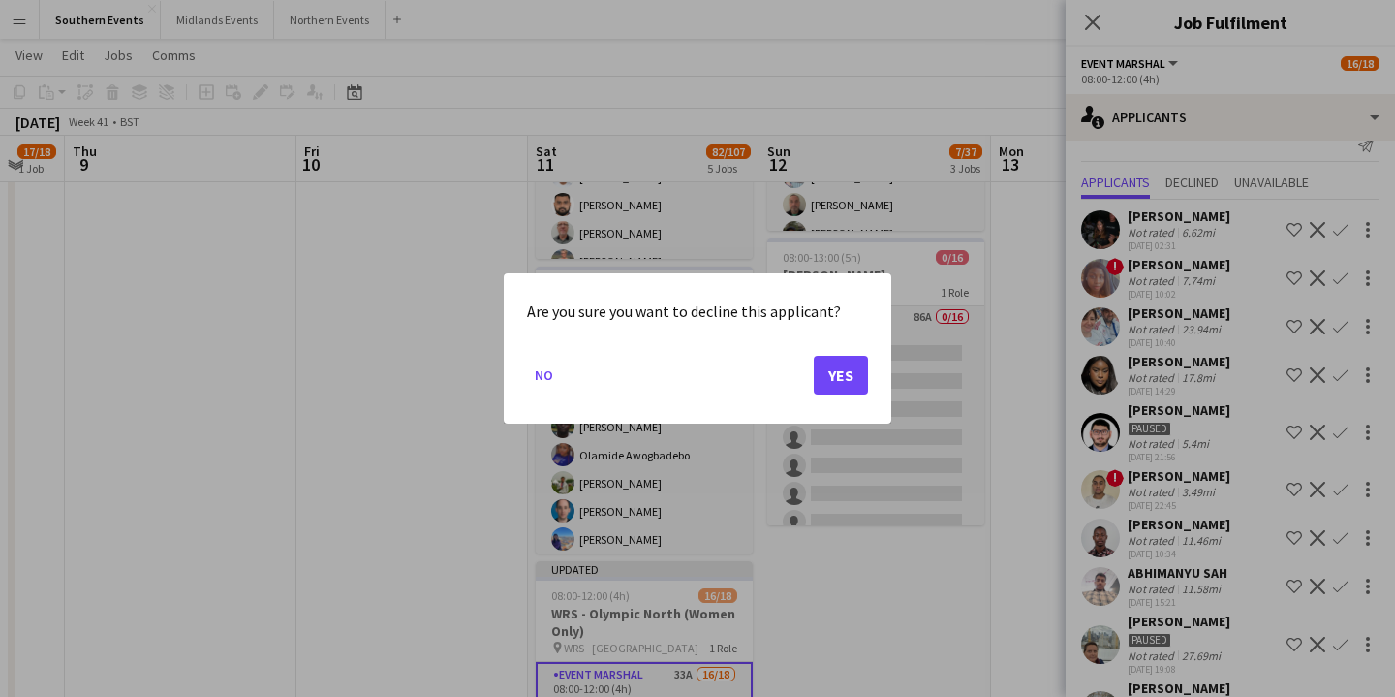
scroll to position [0, 0]
click at [827, 367] on button "Yes" at bounding box center [841, 375] width 54 height 39
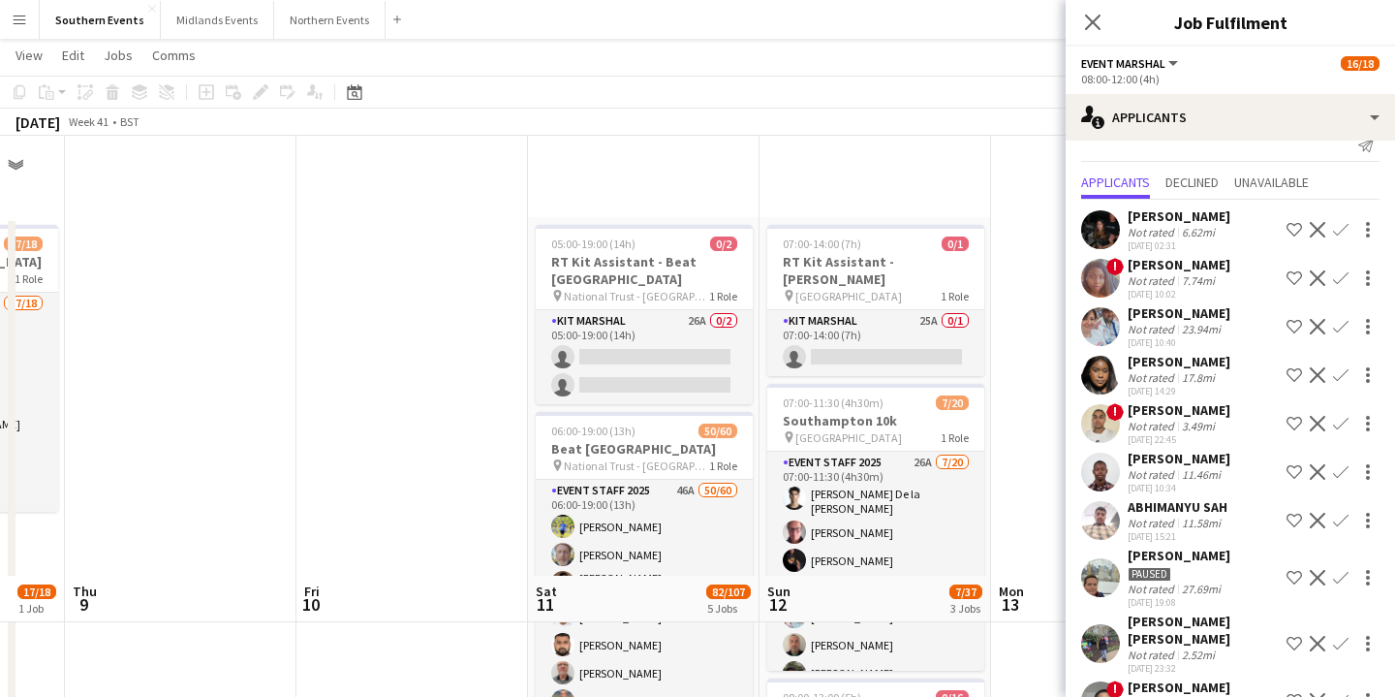
scroll to position [440, 0]
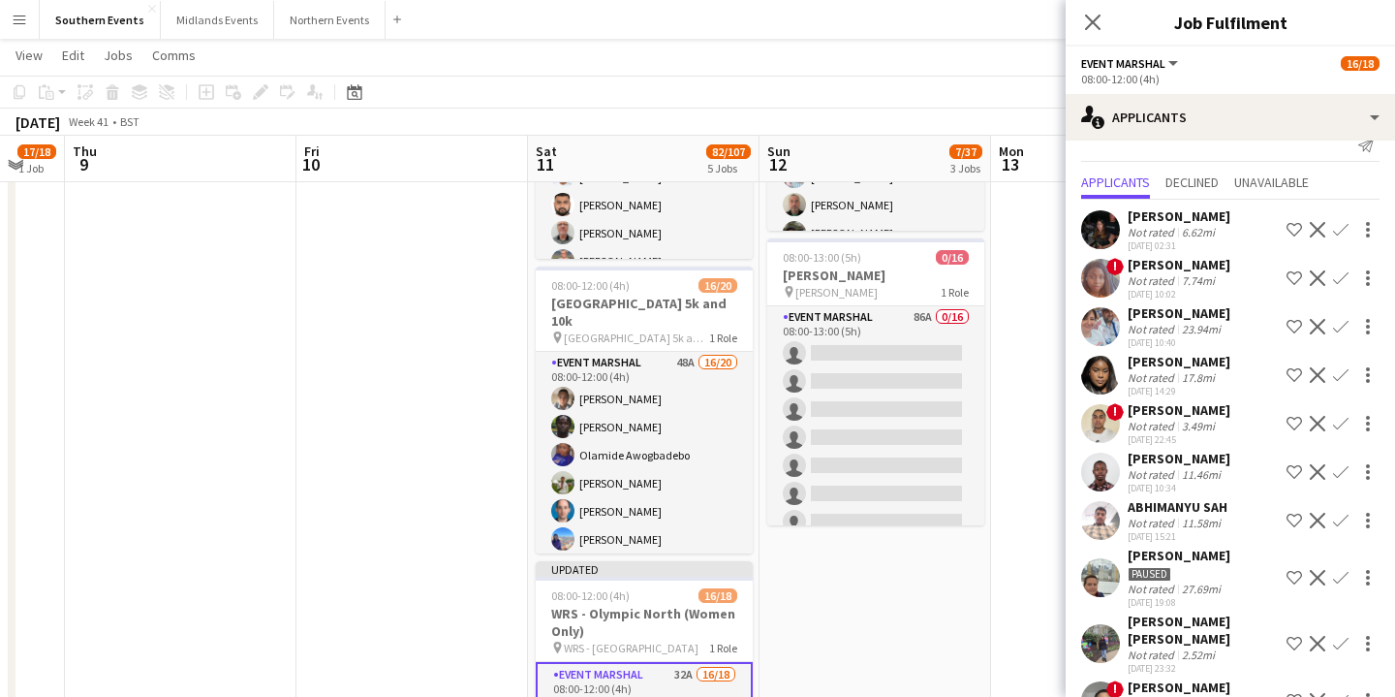
click at [1316, 422] on app-icon "Decline" at bounding box center [1318, 424] width 16 height 16
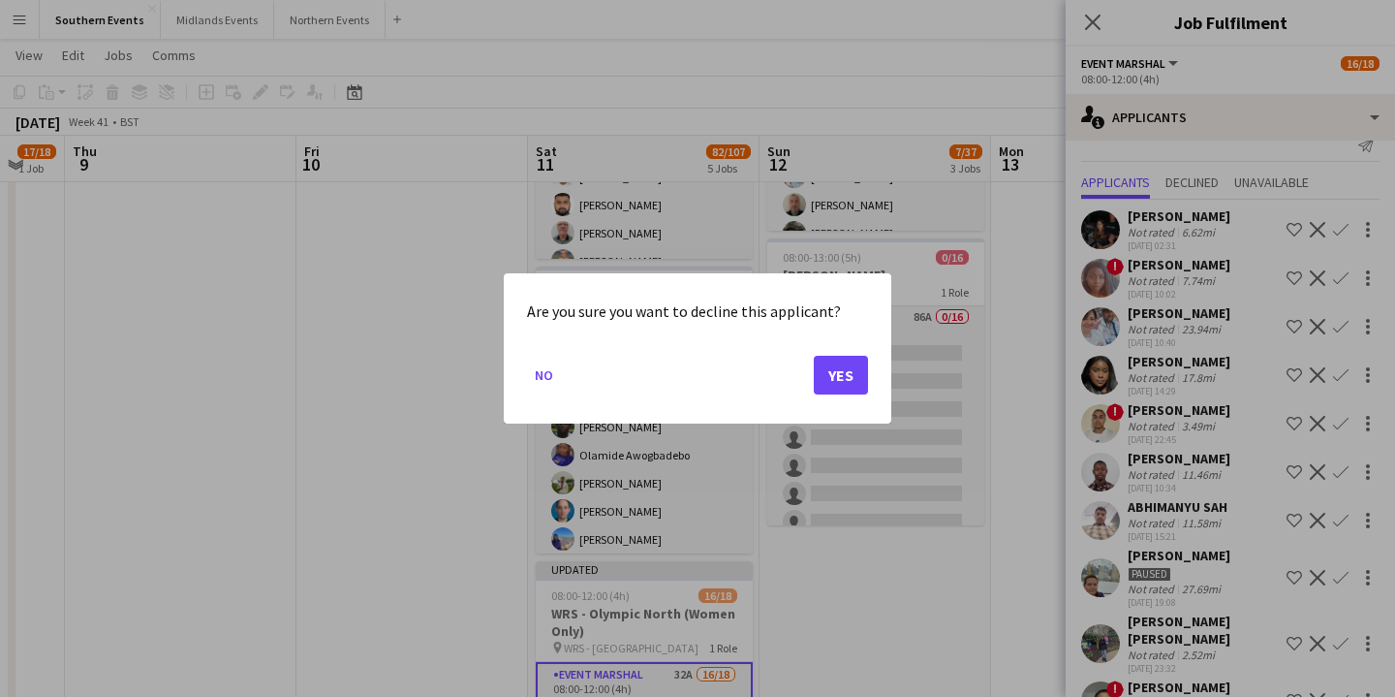
scroll to position [0, 0]
click at [843, 367] on button "Yes" at bounding box center [841, 375] width 54 height 39
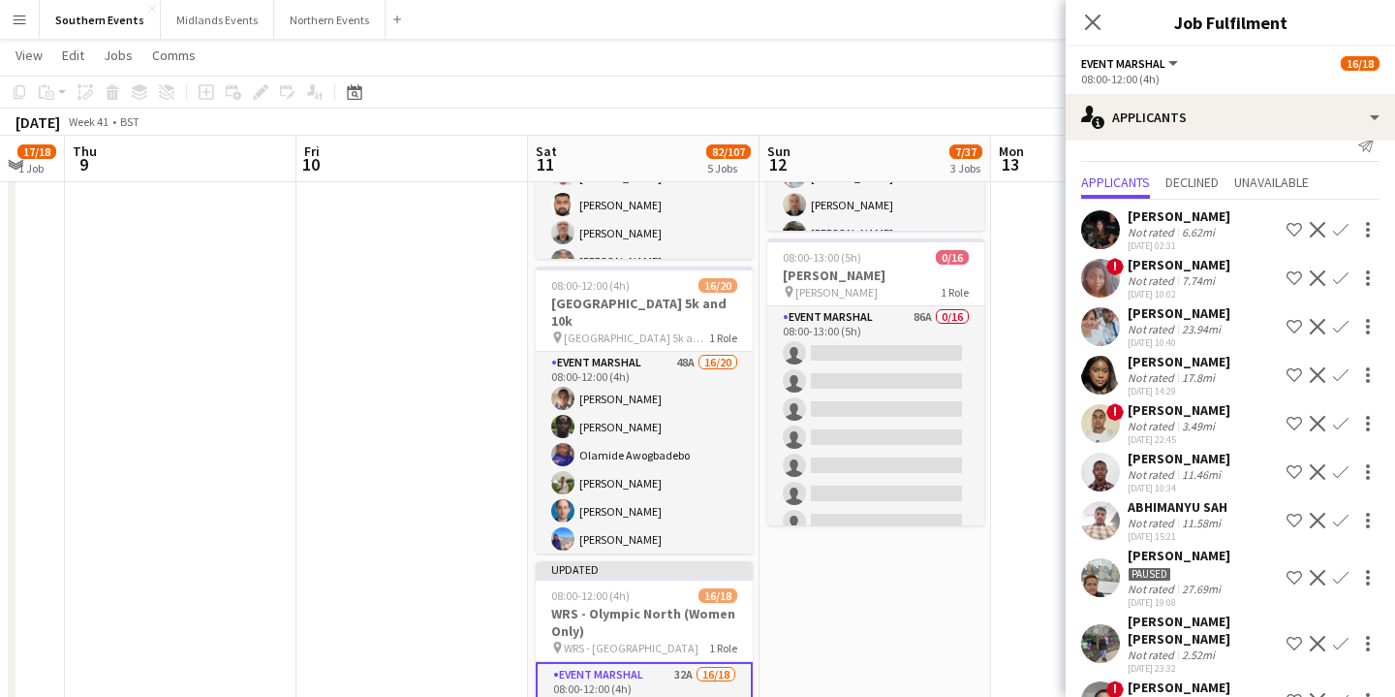
scroll to position [440, 0]
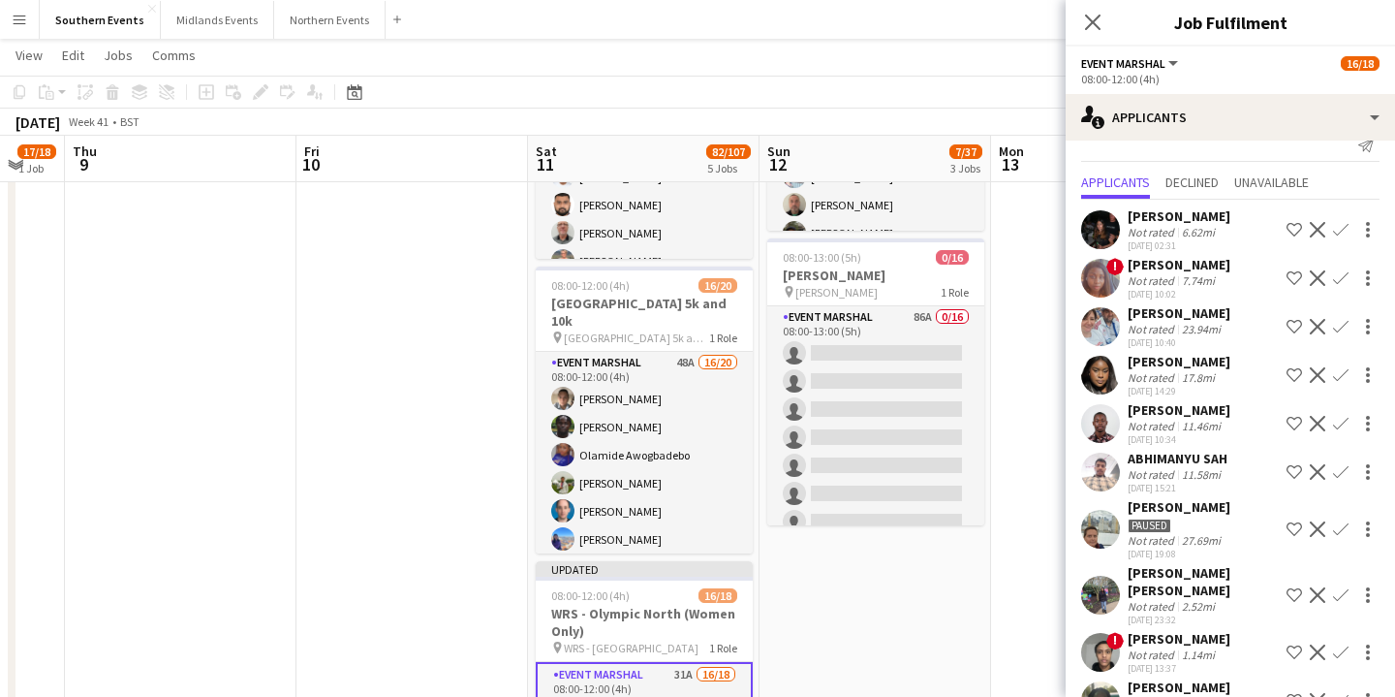
click at [1321, 420] on app-icon "Decline" at bounding box center [1318, 424] width 16 height 16
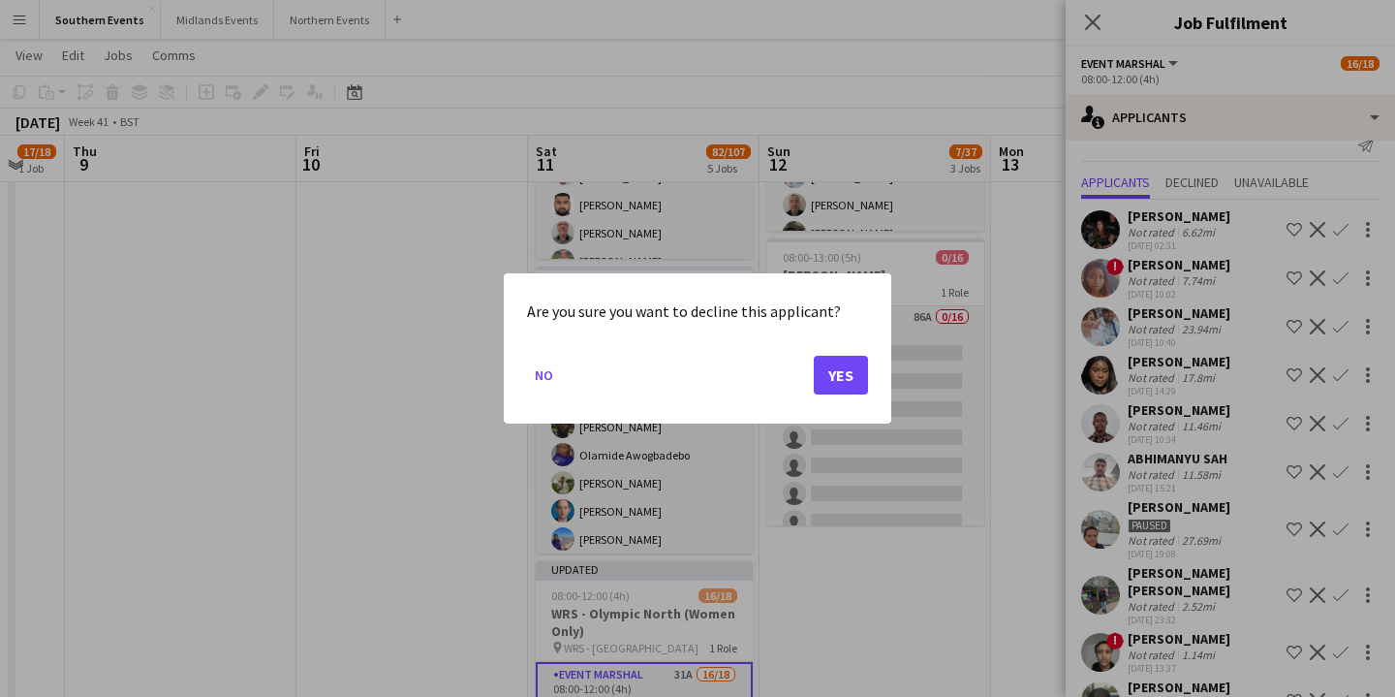
scroll to position [0, 0]
click at [840, 375] on button "Yes" at bounding box center [841, 375] width 54 height 39
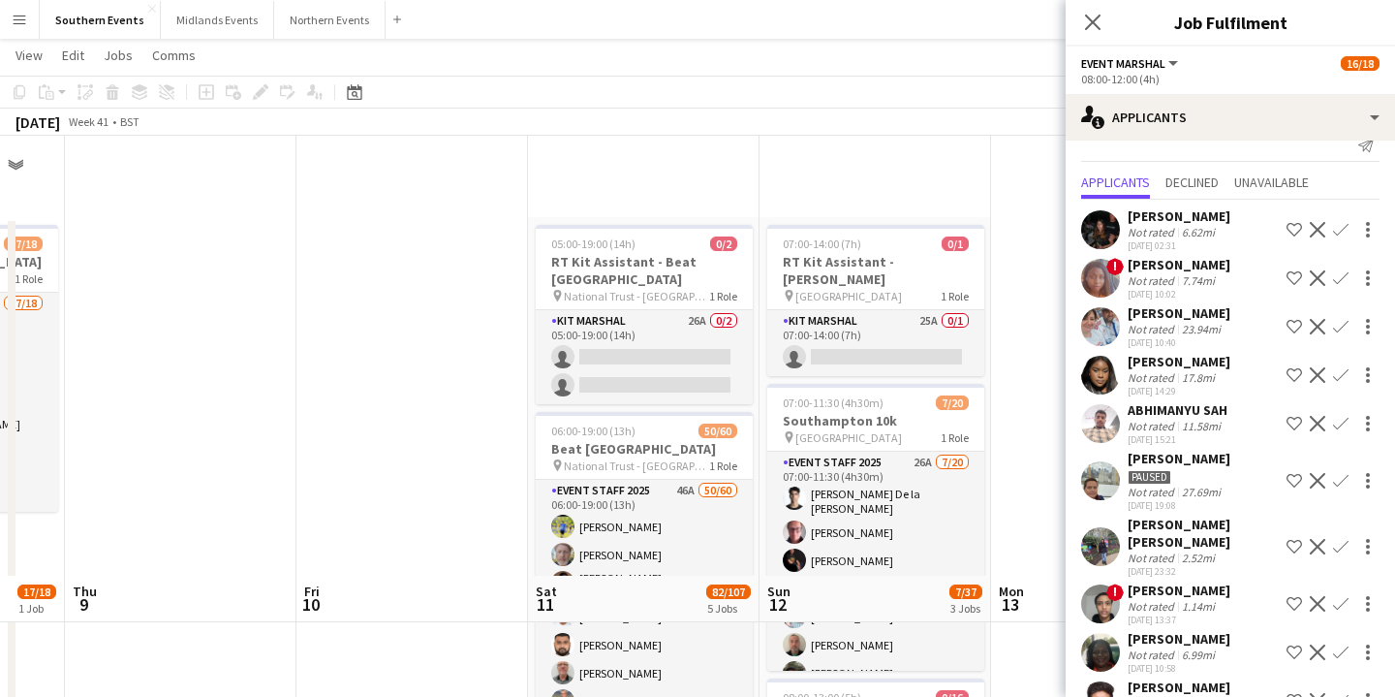
scroll to position [440, 0]
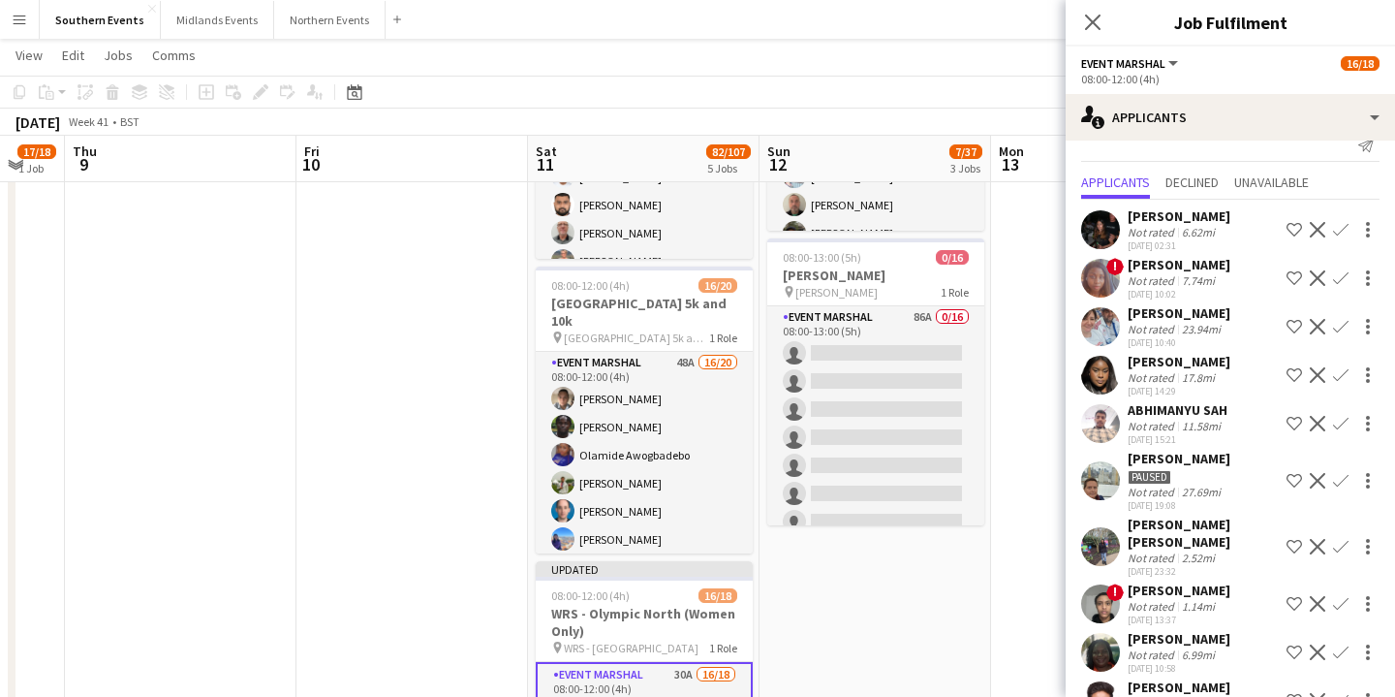
click at [1314, 423] on app-icon "Decline" at bounding box center [1318, 424] width 16 height 16
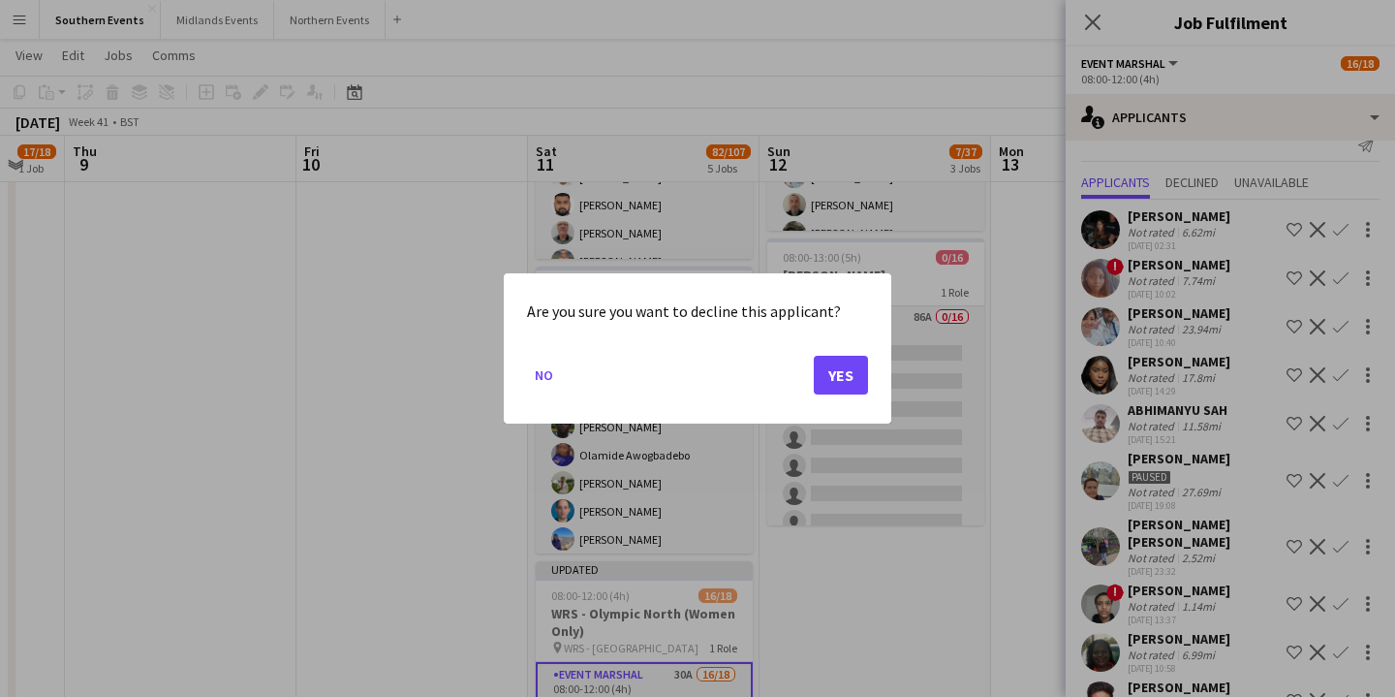
scroll to position [0, 0]
click at [827, 377] on button "Yes" at bounding box center [841, 375] width 54 height 39
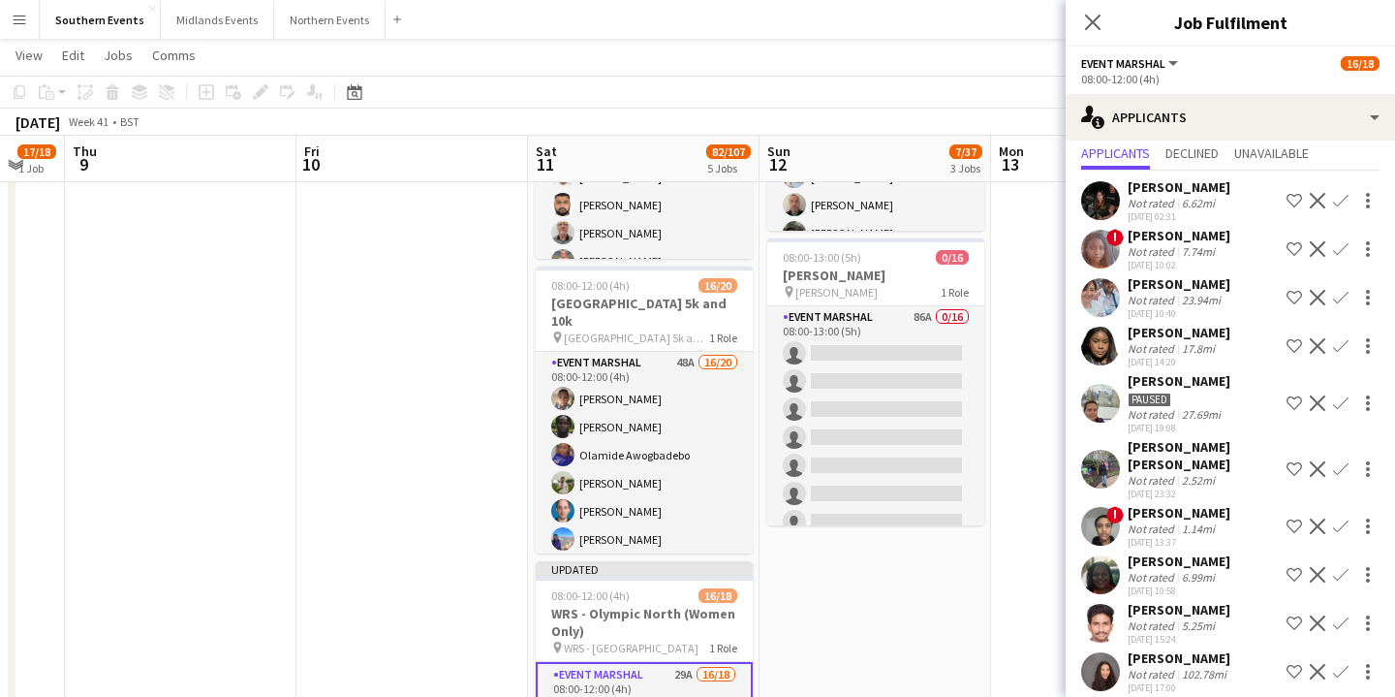
scroll to position [69, 0]
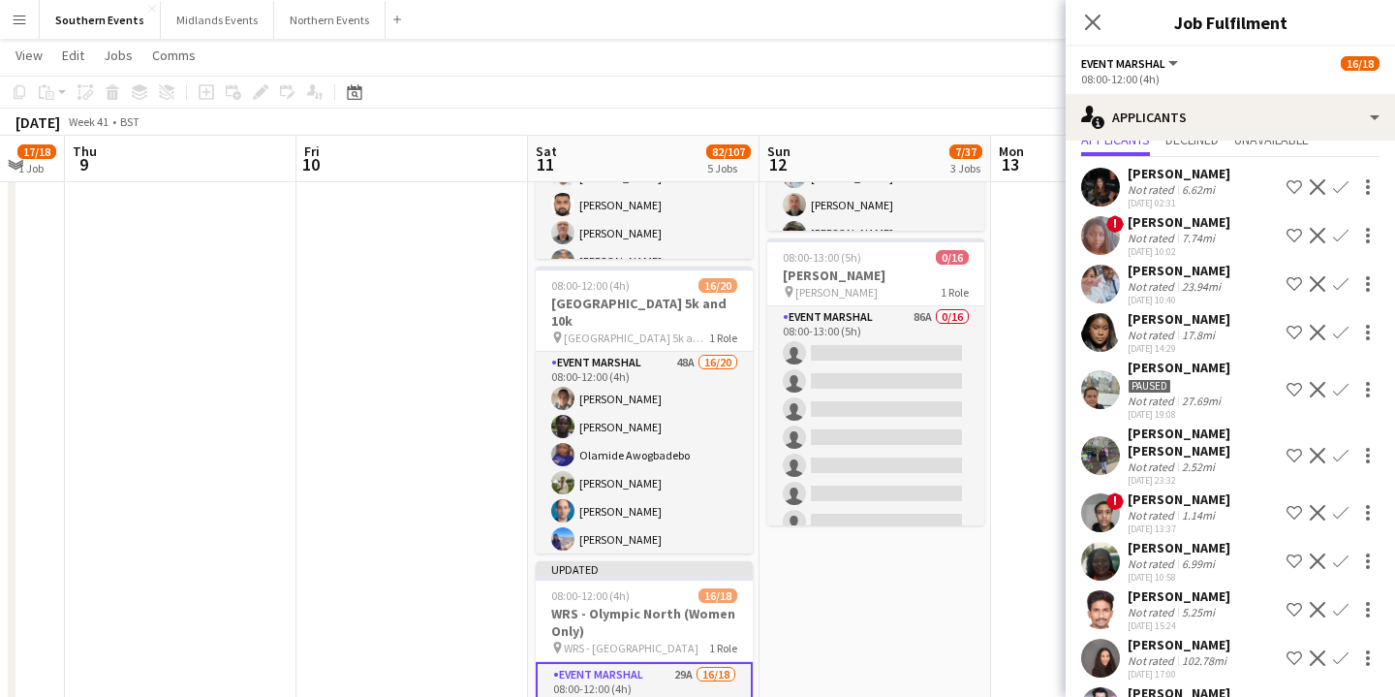
click at [1320, 505] on app-icon "Decline" at bounding box center [1318, 513] width 16 height 16
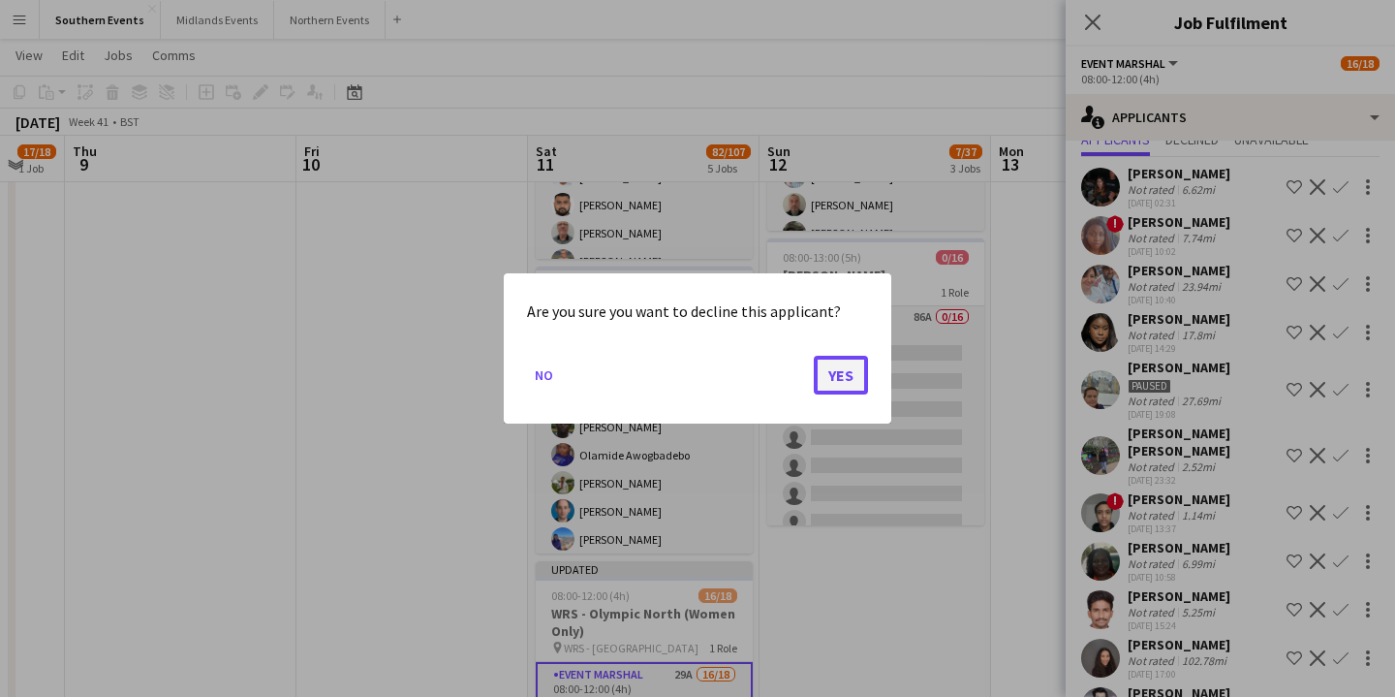
click at [851, 383] on button "Yes" at bounding box center [841, 375] width 54 height 39
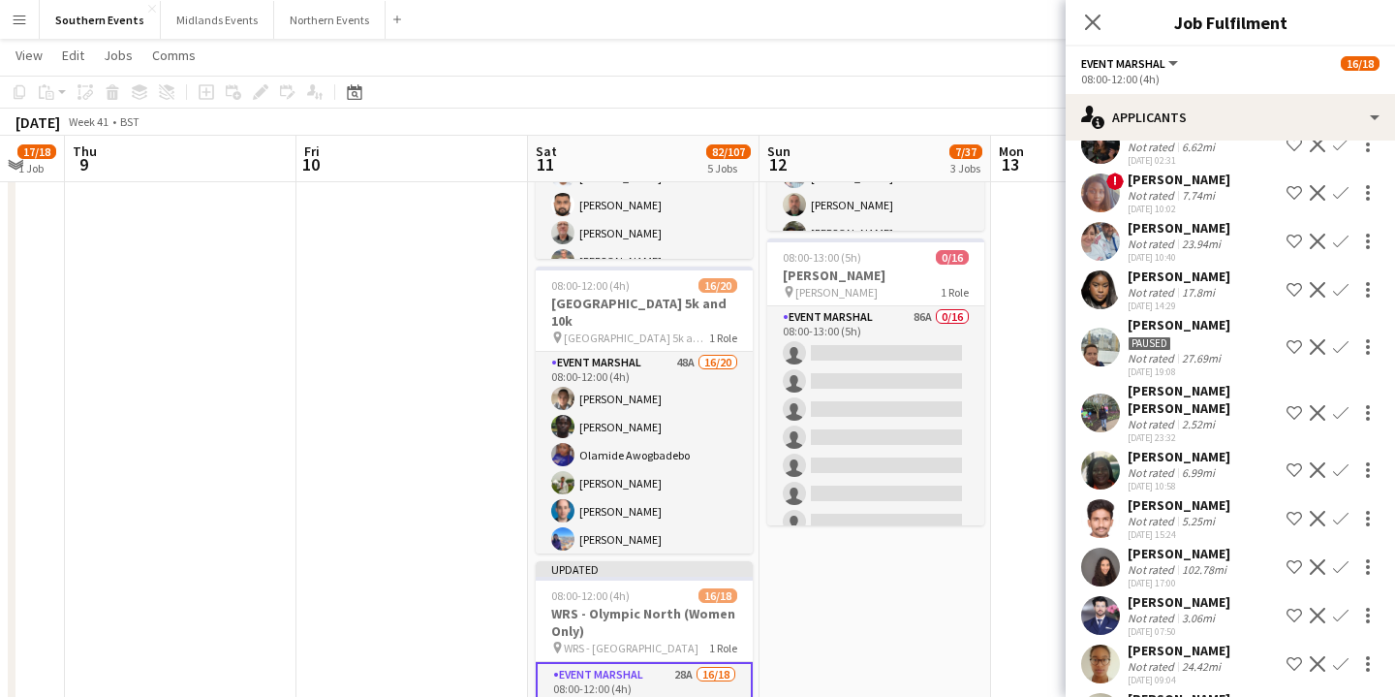
scroll to position [118, 0]
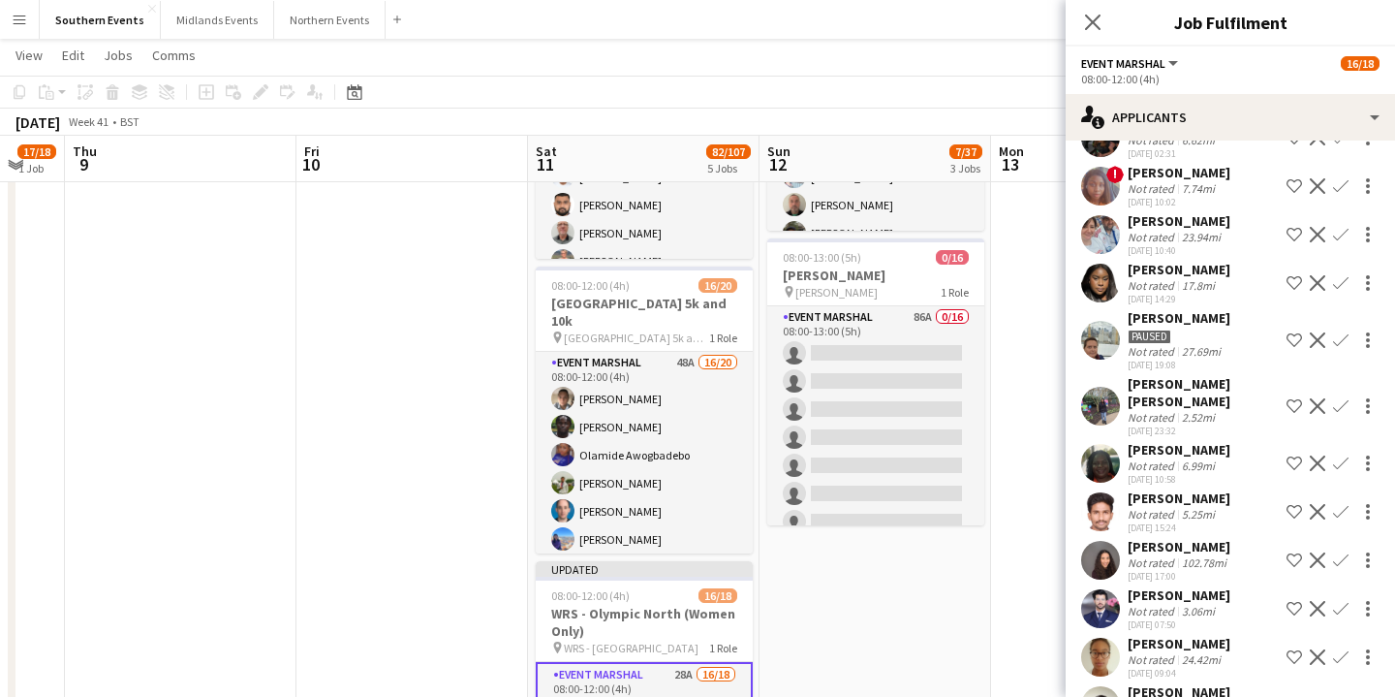
click at [1312, 504] on app-icon "Decline" at bounding box center [1318, 512] width 16 height 16
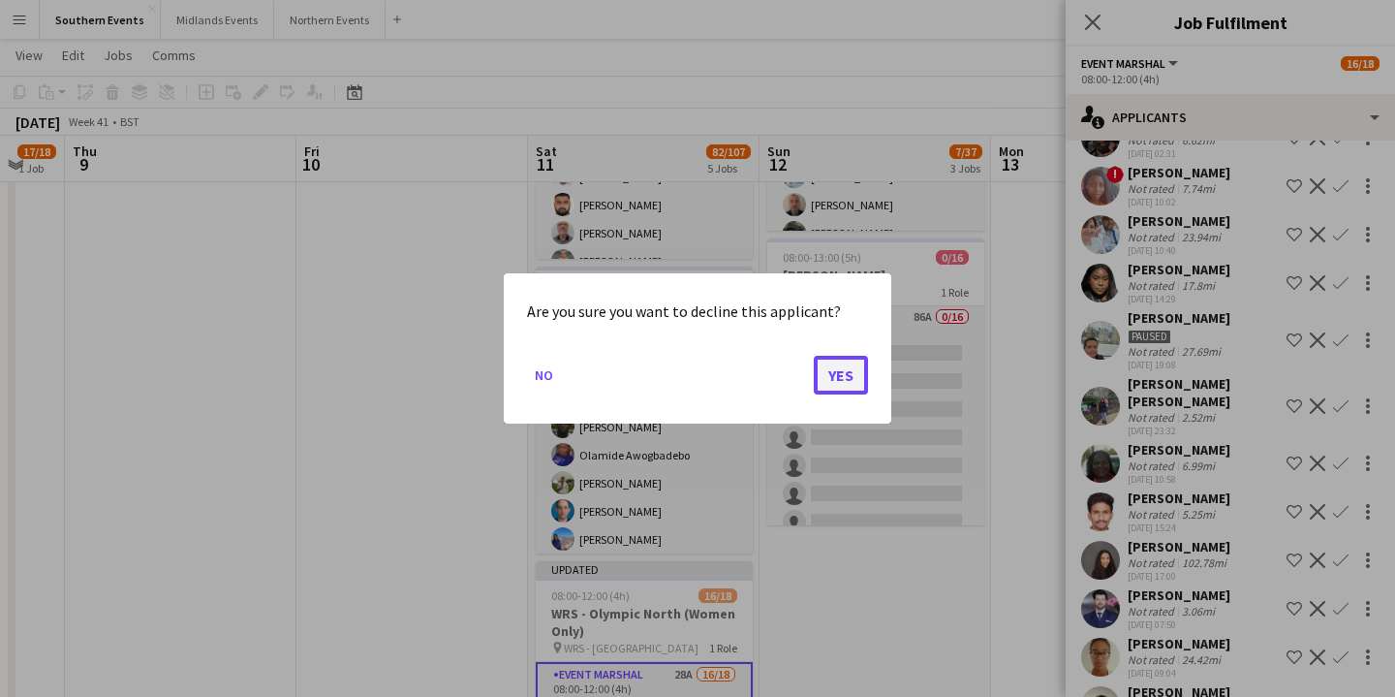
click at [850, 375] on button "Yes" at bounding box center [841, 375] width 54 height 39
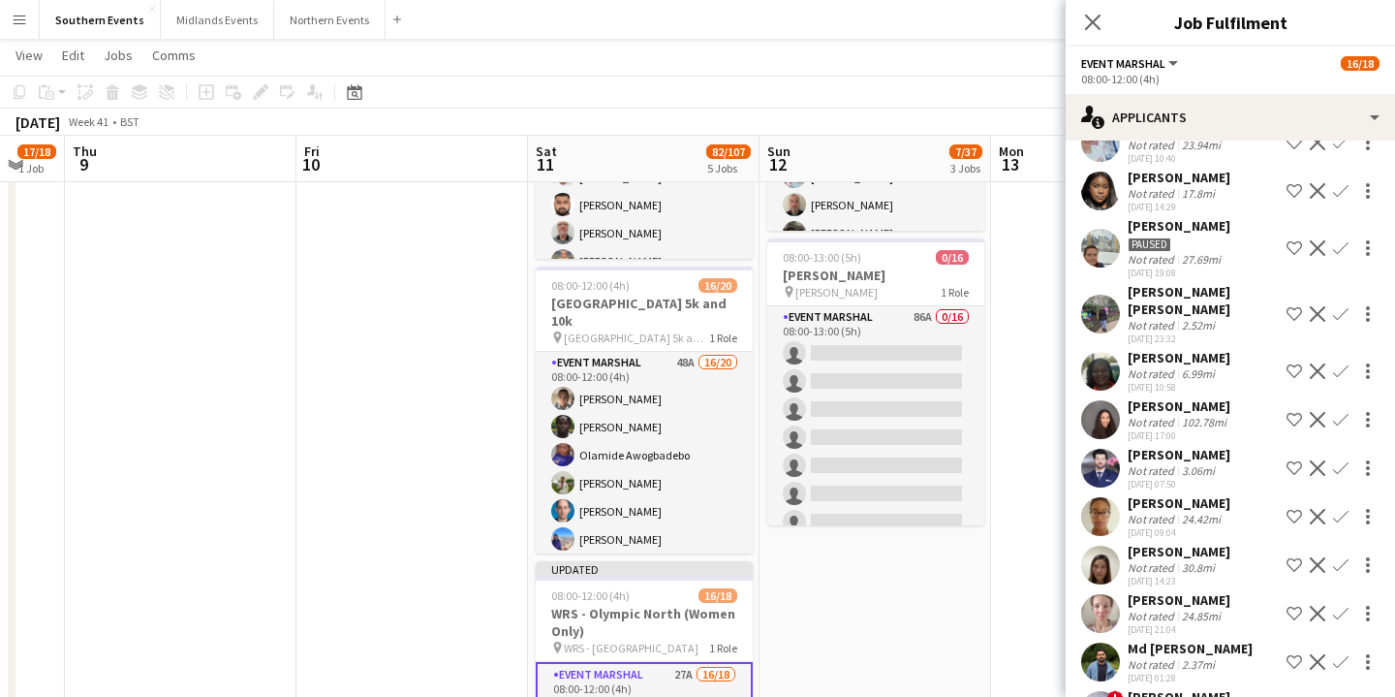
click at [1207, 366] on div "6.99mi" at bounding box center [1198, 373] width 41 height 15
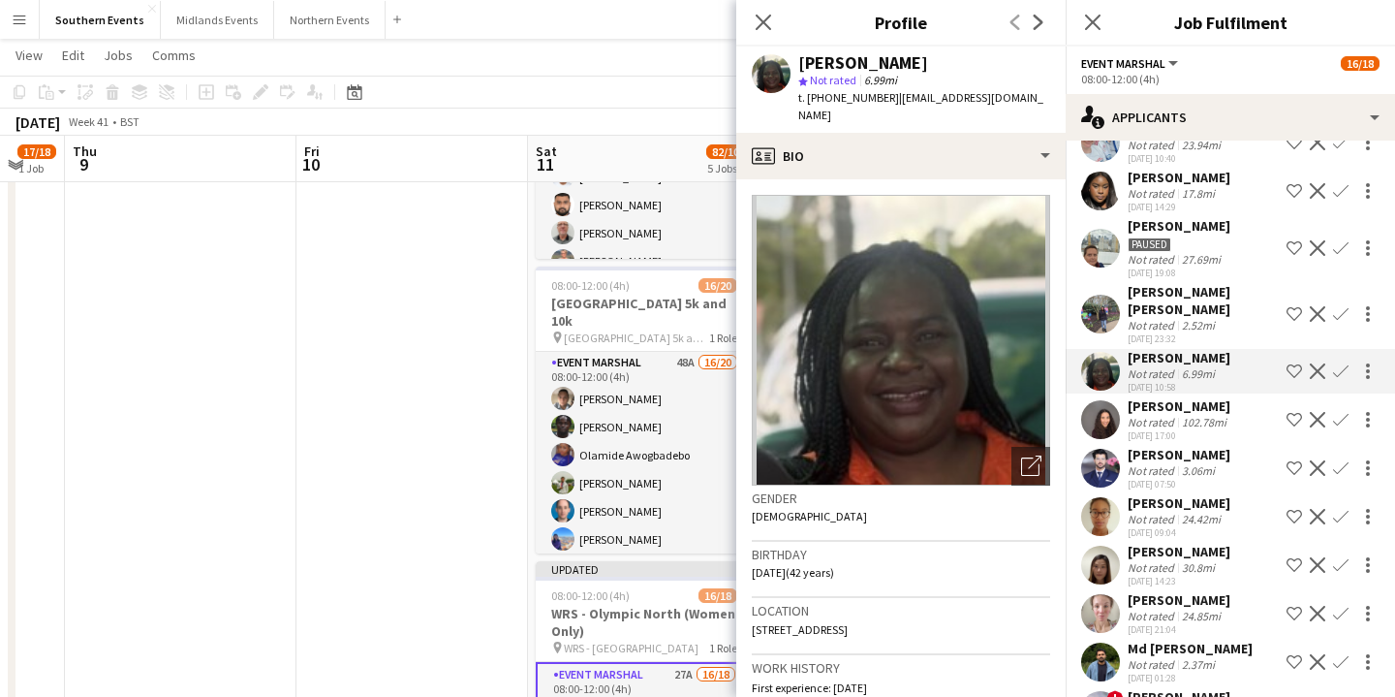
click at [1205, 397] on div "[PERSON_NAME]" at bounding box center [1179, 405] width 103 height 17
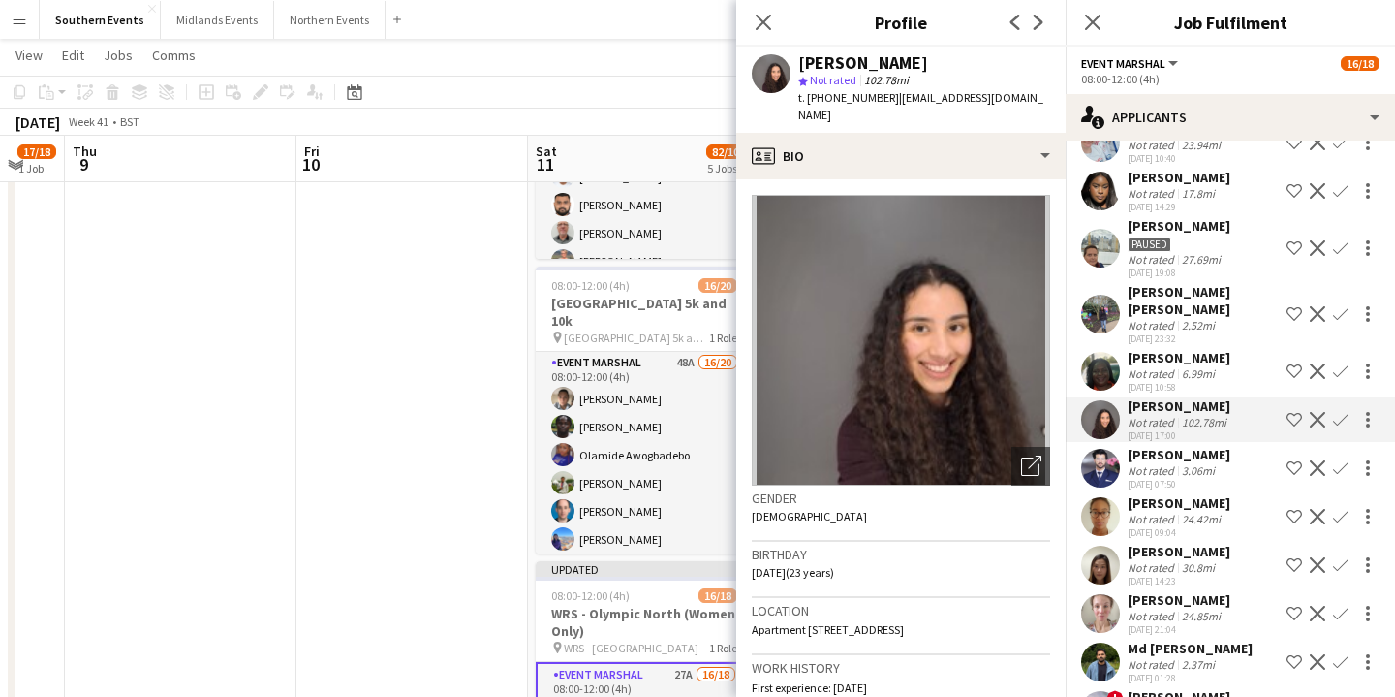
click at [1348, 412] on app-icon "Confirm" at bounding box center [1341, 420] width 16 height 16
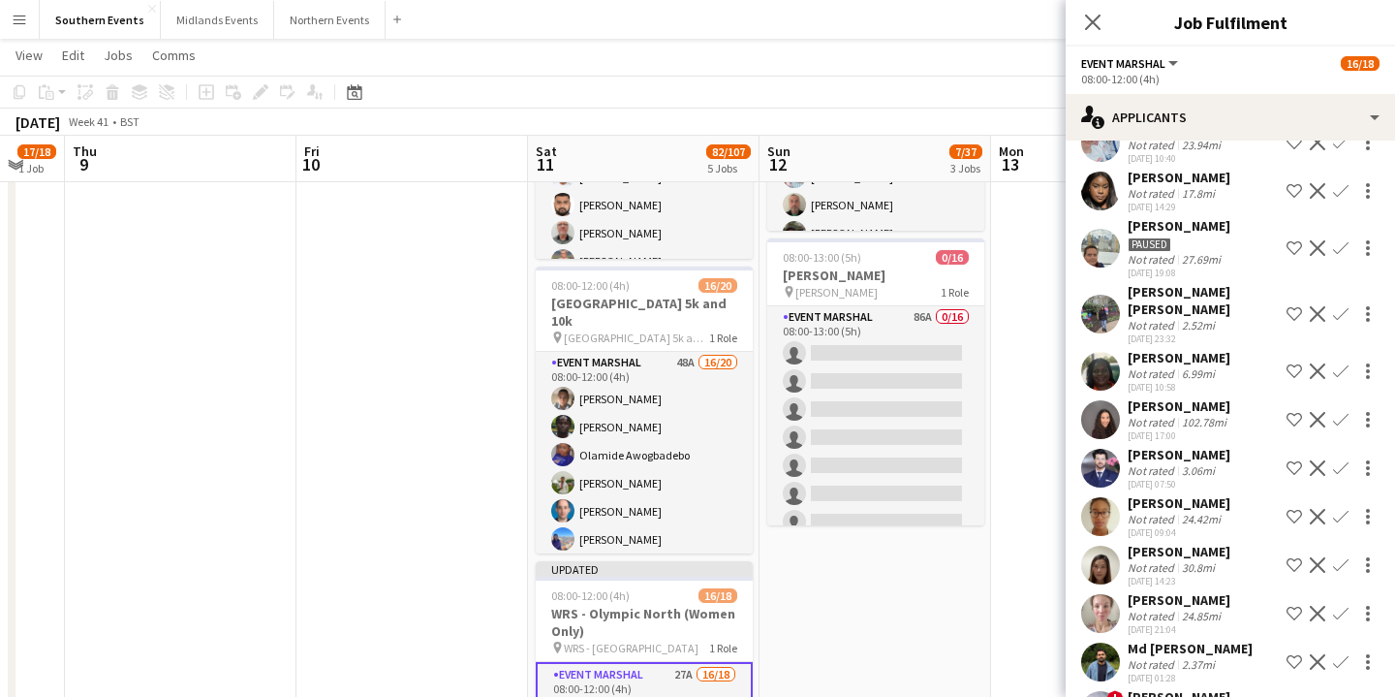
click at [1348, 412] on app-icon "Confirm" at bounding box center [1341, 420] width 16 height 16
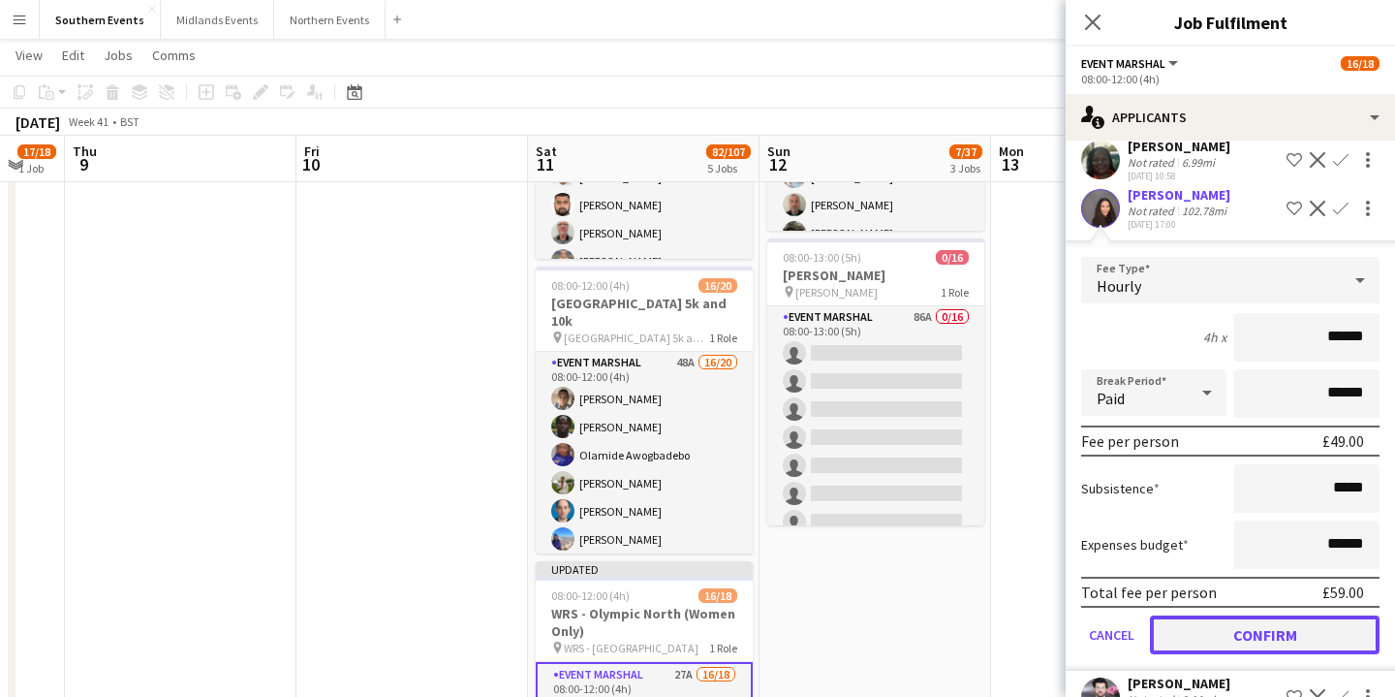
click at [1291, 619] on button "Confirm" at bounding box center [1265, 634] width 230 height 39
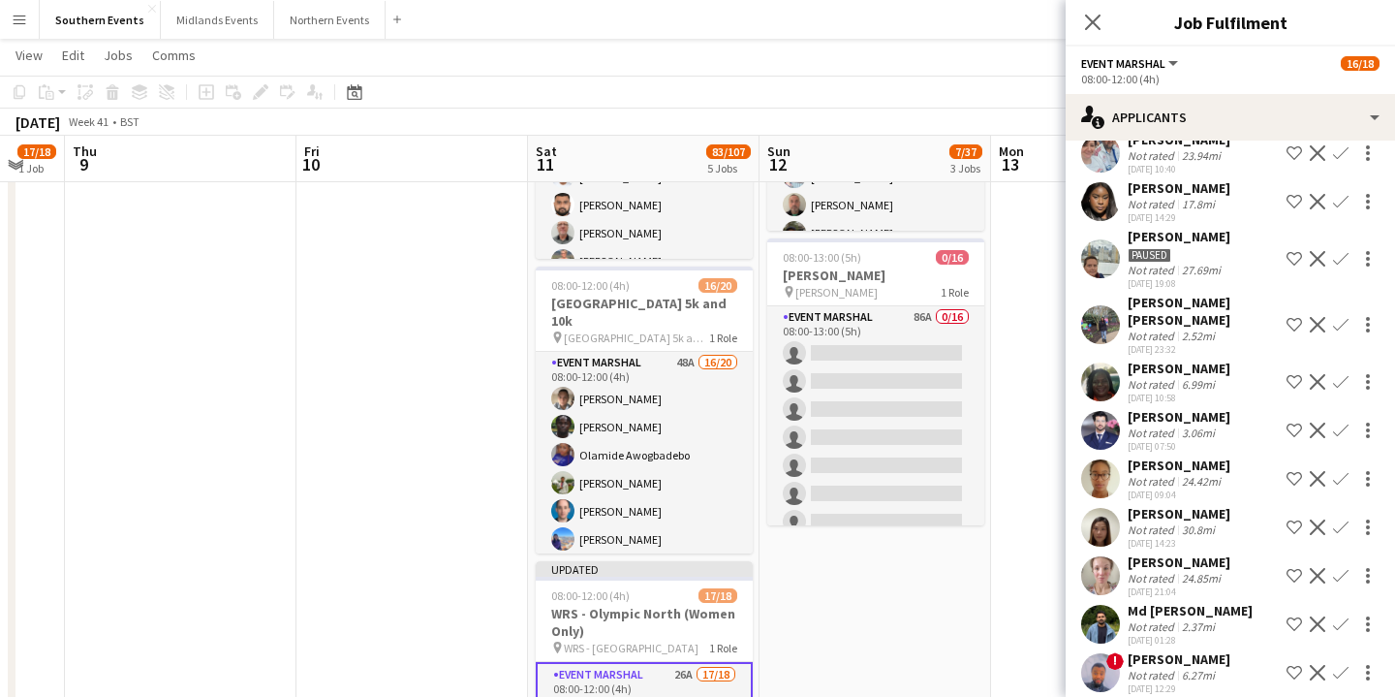
click at [1317, 422] on app-icon "Decline" at bounding box center [1318, 430] width 16 height 16
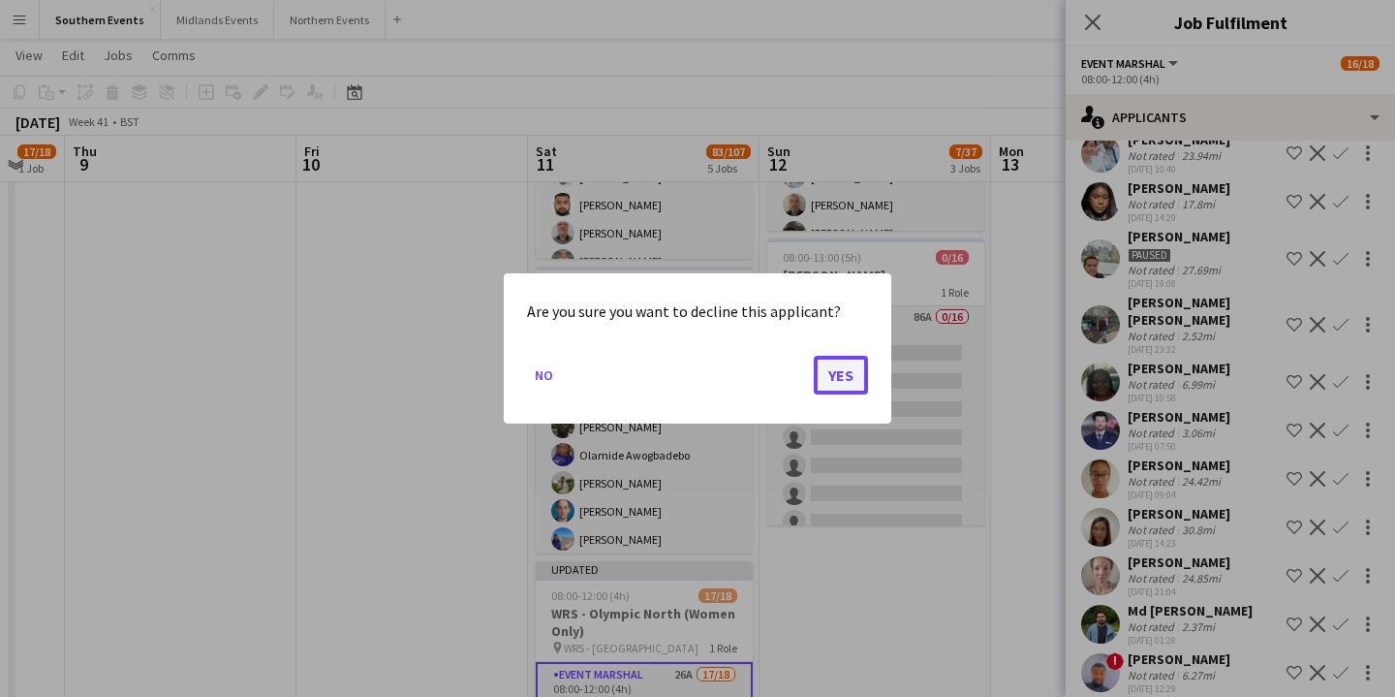
click at [847, 378] on button "Yes" at bounding box center [841, 375] width 54 height 39
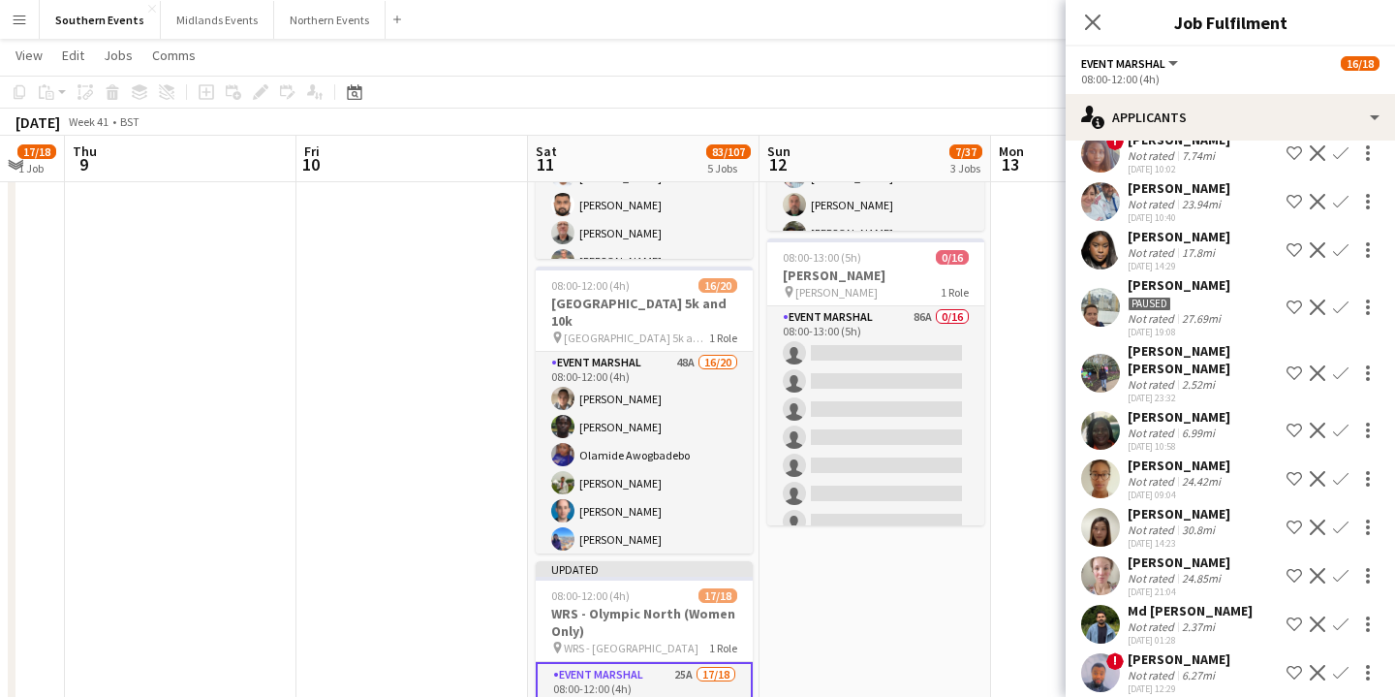
click at [1231, 456] on div "[PERSON_NAME]" at bounding box center [1179, 464] width 103 height 17
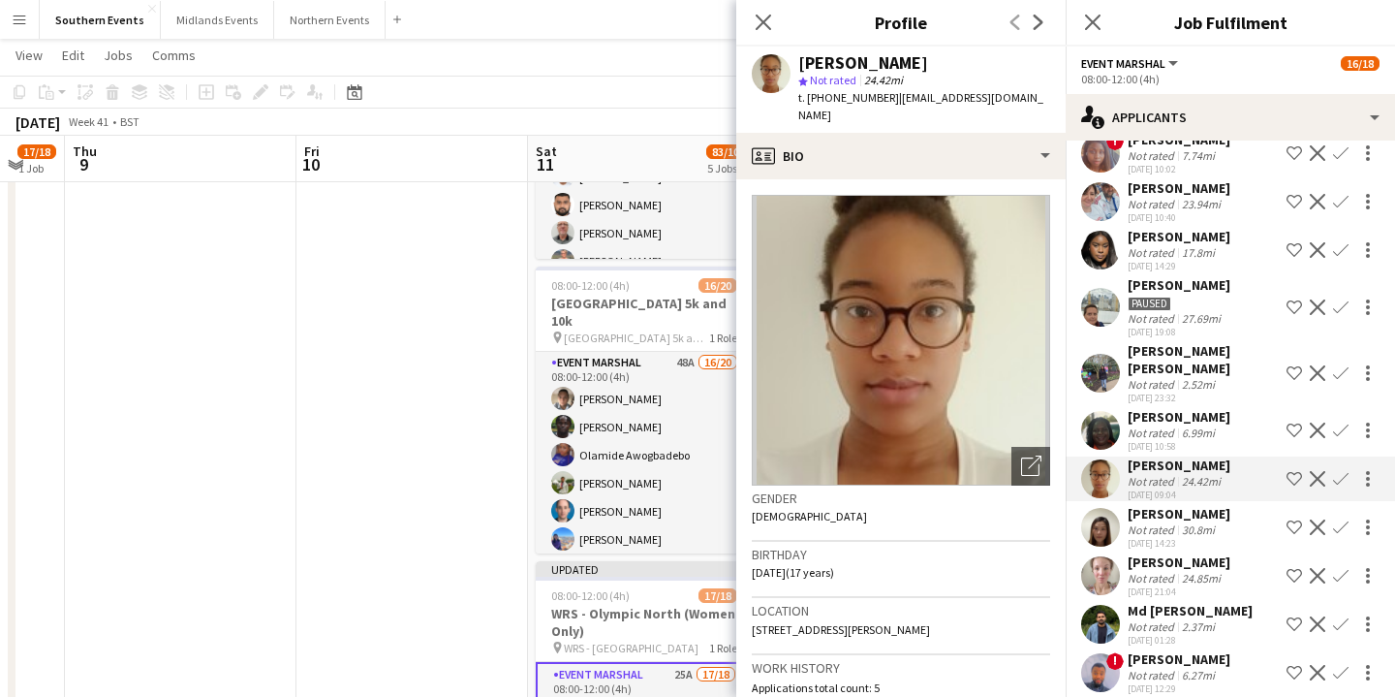
click at [1237, 505] on div "[PERSON_NAME] Not rated 30.8mi [DATE] 14:23 Shortlist crew Decline Confirm" at bounding box center [1230, 527] width 329 height 45
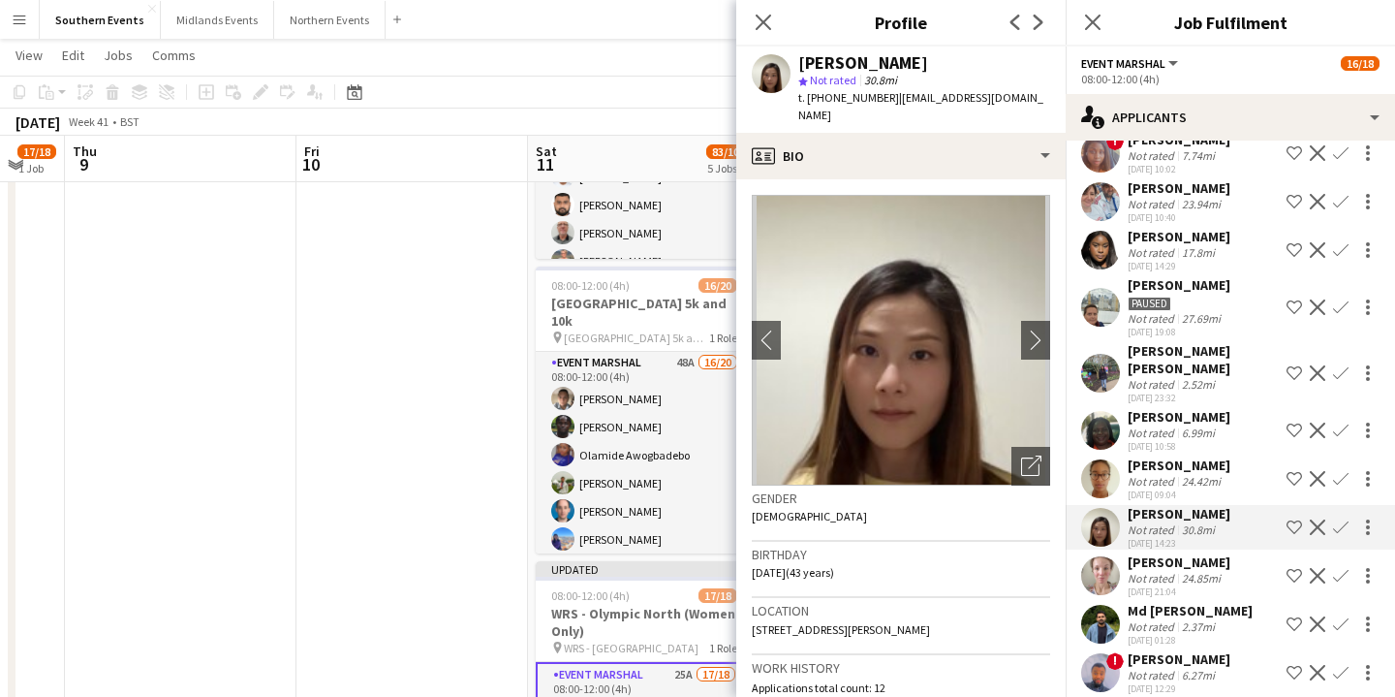
click at [1250, 553] on div "[PERSON_NAME] Not rated 24.85mi [DATE] 21:04 Shortlist crew Decline Confirm" at bounding box center [1230, 575] width 329 height 45
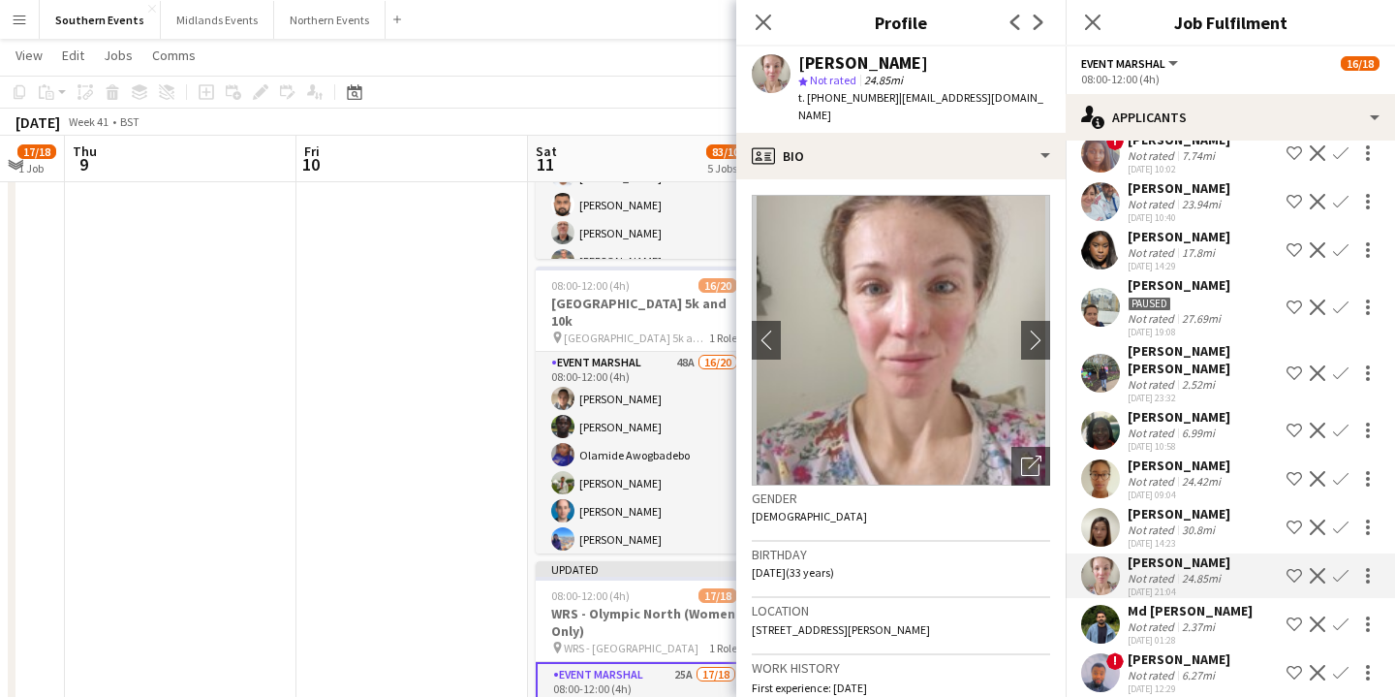
click at [1248, 602] on div "Md [PERSON_NAME] Not rated 2.37mi [DATE] 01:28 Shortlist crew Decline Confirm" at bounding box center [1230, 624] width 329 height 45
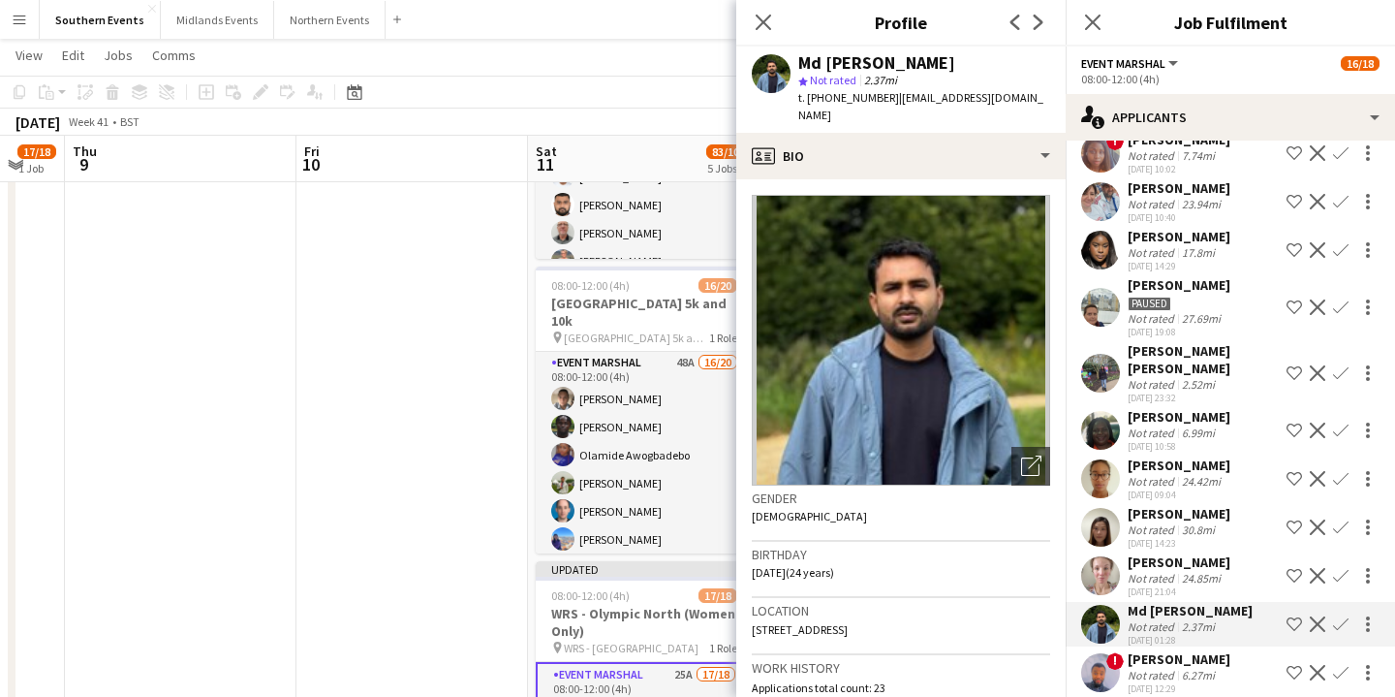
click at [1318, 616] on app-icon "Decline" at bounding box center [1318, 624] width 16 height 16
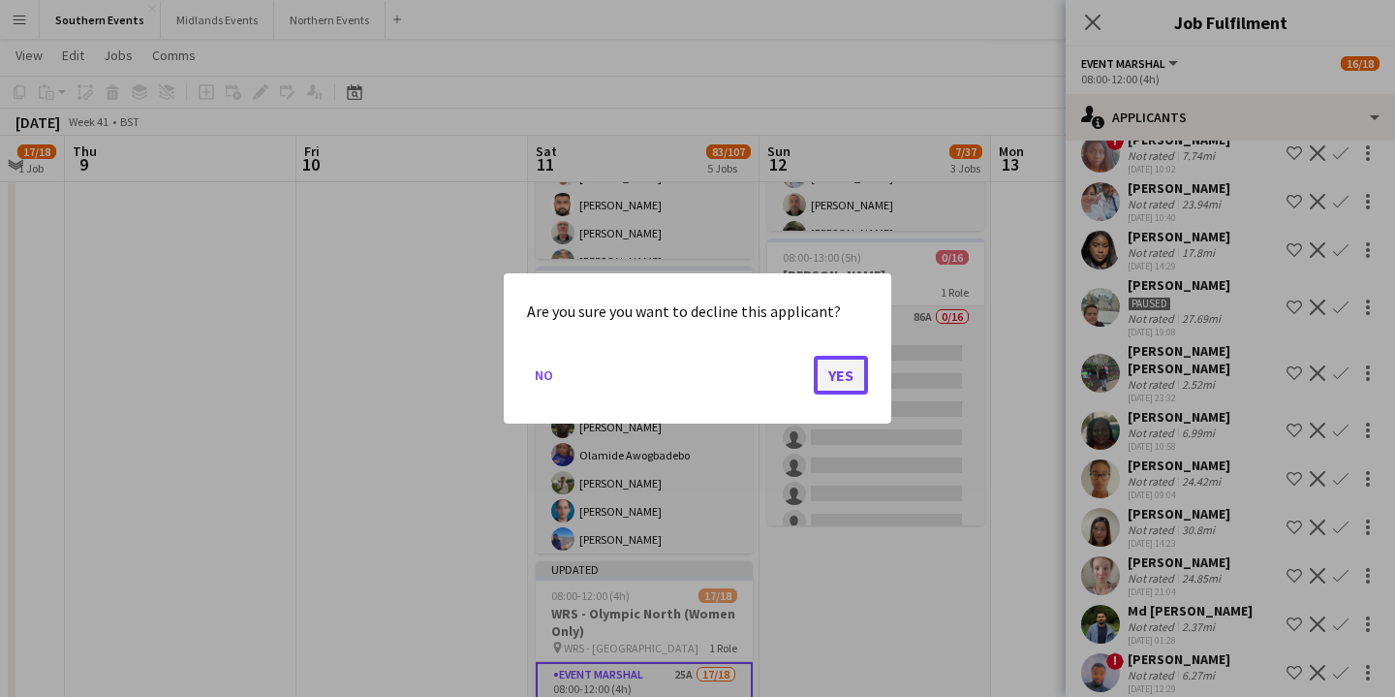
click at [839, 380] on button "Yes" at bounding box center [841, 375] width 54 height 39
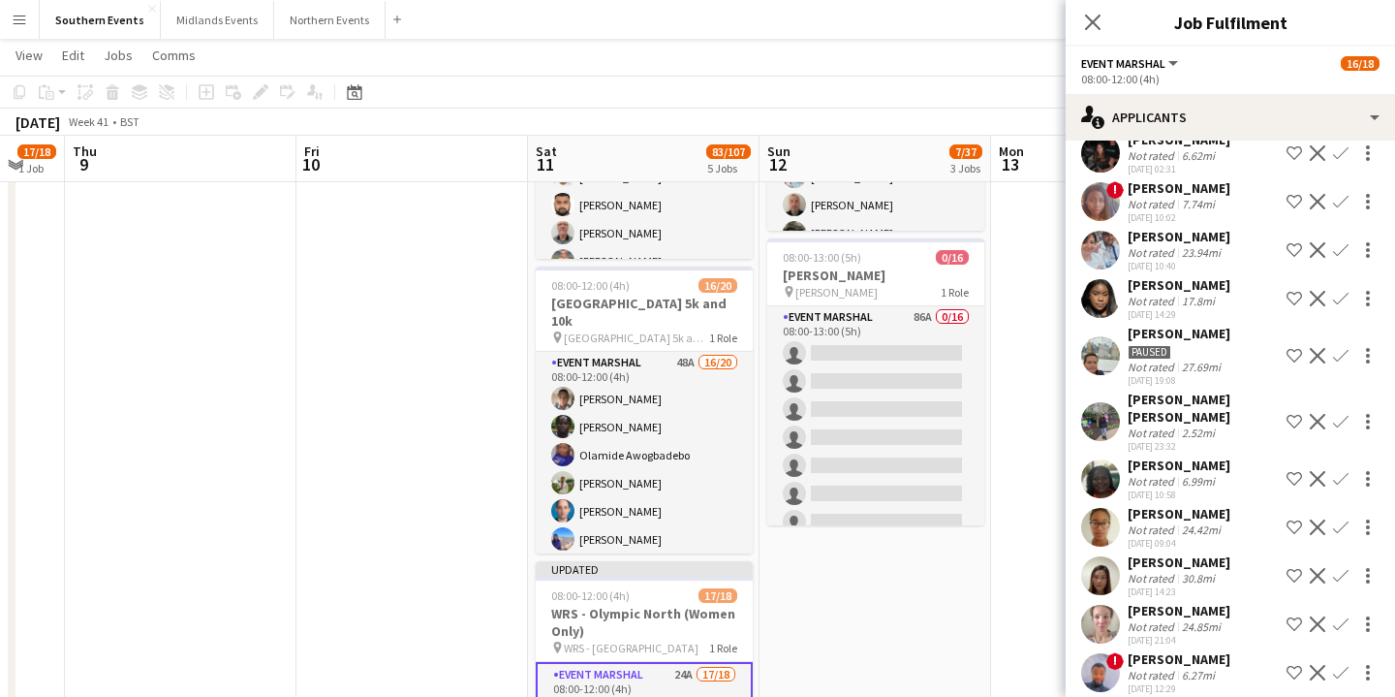
click at [1189, 668] on div "6.27mi" at bounding box center [1198, 675] width 41 height 15
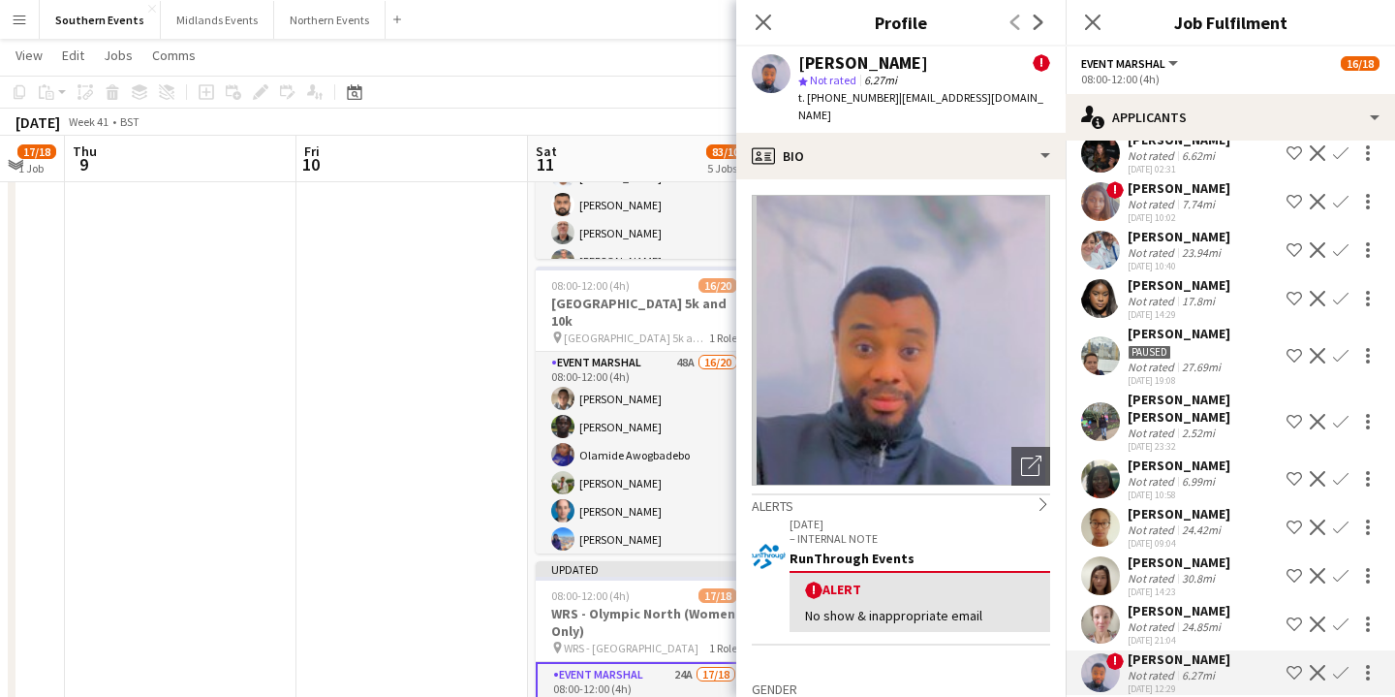
click at [1318, 665] on app-icon "Decline" at bounding box center [1318, 673] width 16 height 16
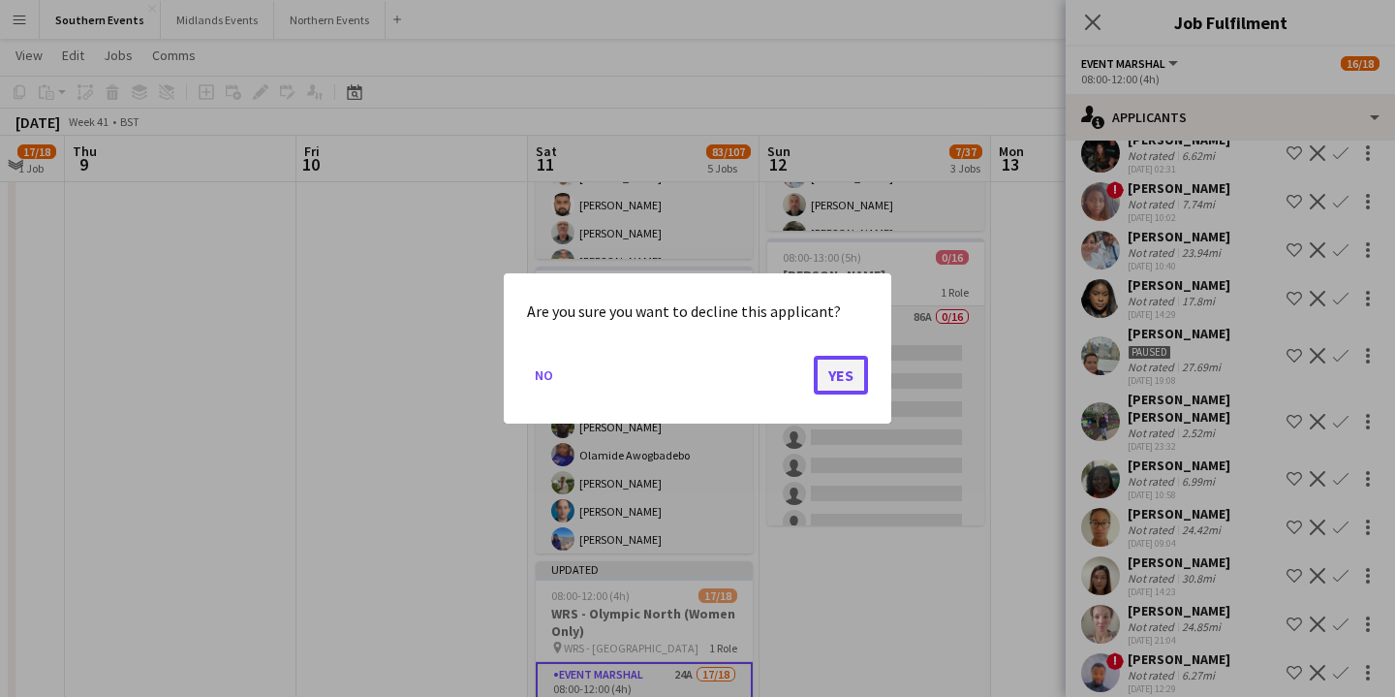
click at [846, 376] on button "Yes" at bounding box center [841, 375] width 54 height 39
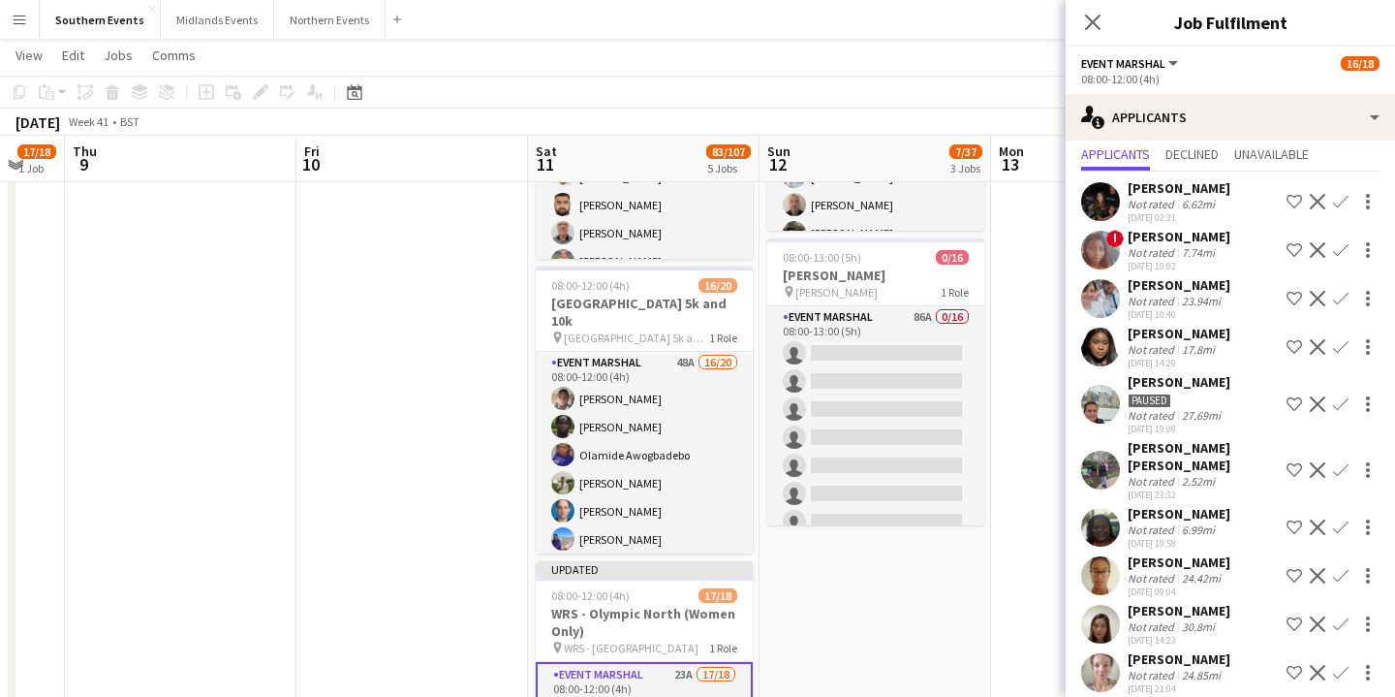
click at [977, 86] on app-toolbar "Copy Paste Paste Command V Paste with crew Command Shift V Paste linked Job [GE…" at bounding box center [697, 92] width 1395 height 33
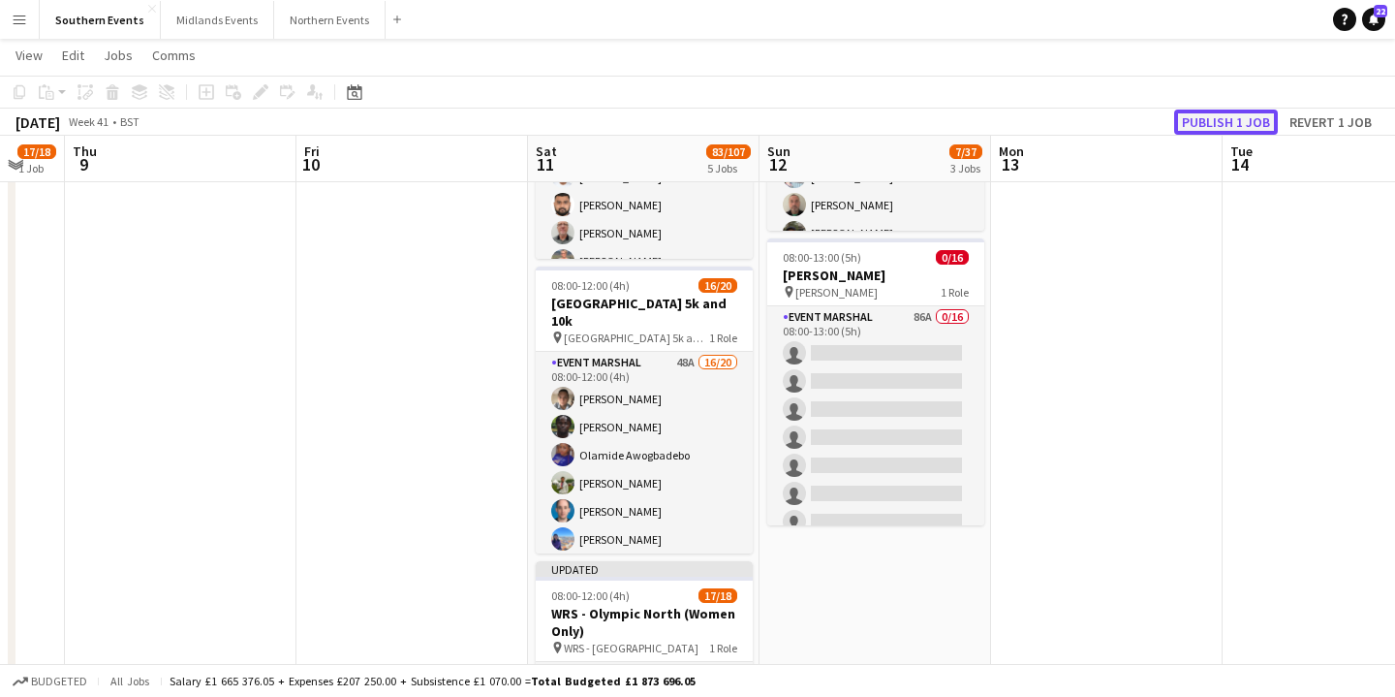
click at [1209, 128] on button "Publish 1 job" at bounding box center [1226, 121] width 104 height 25
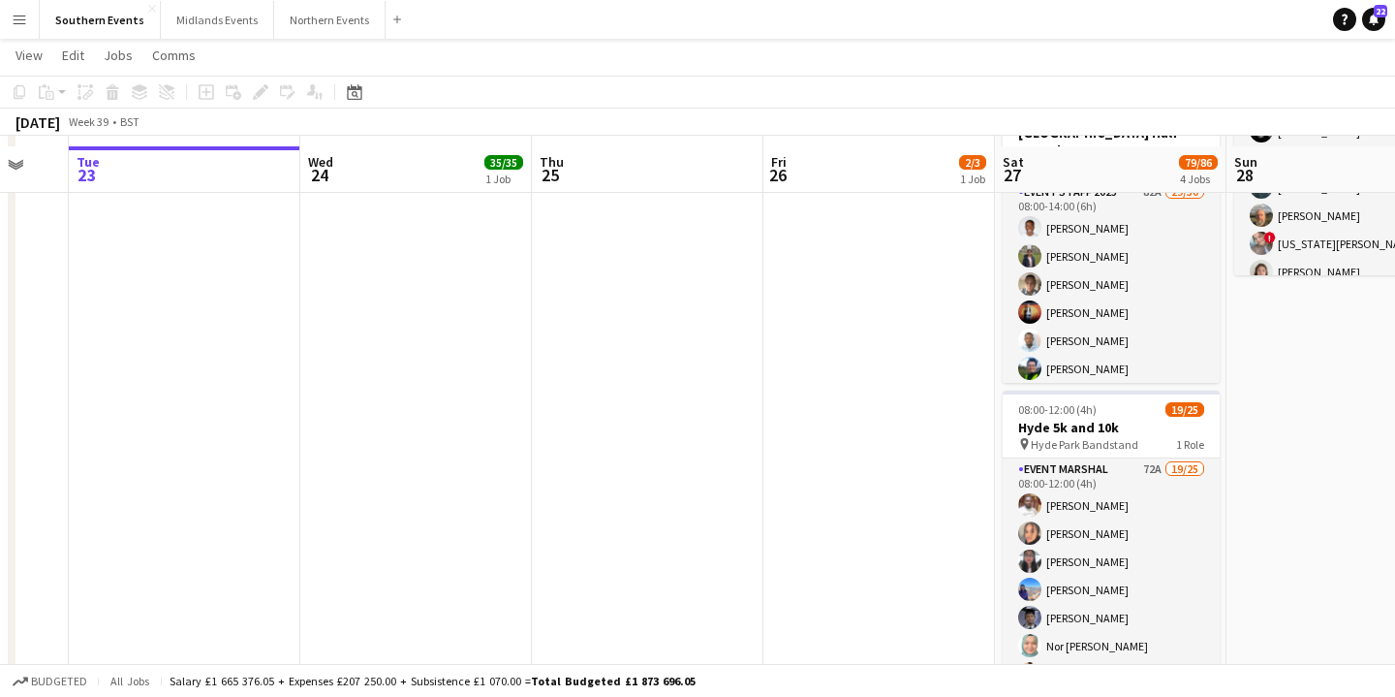
scroll to position [414, 0]
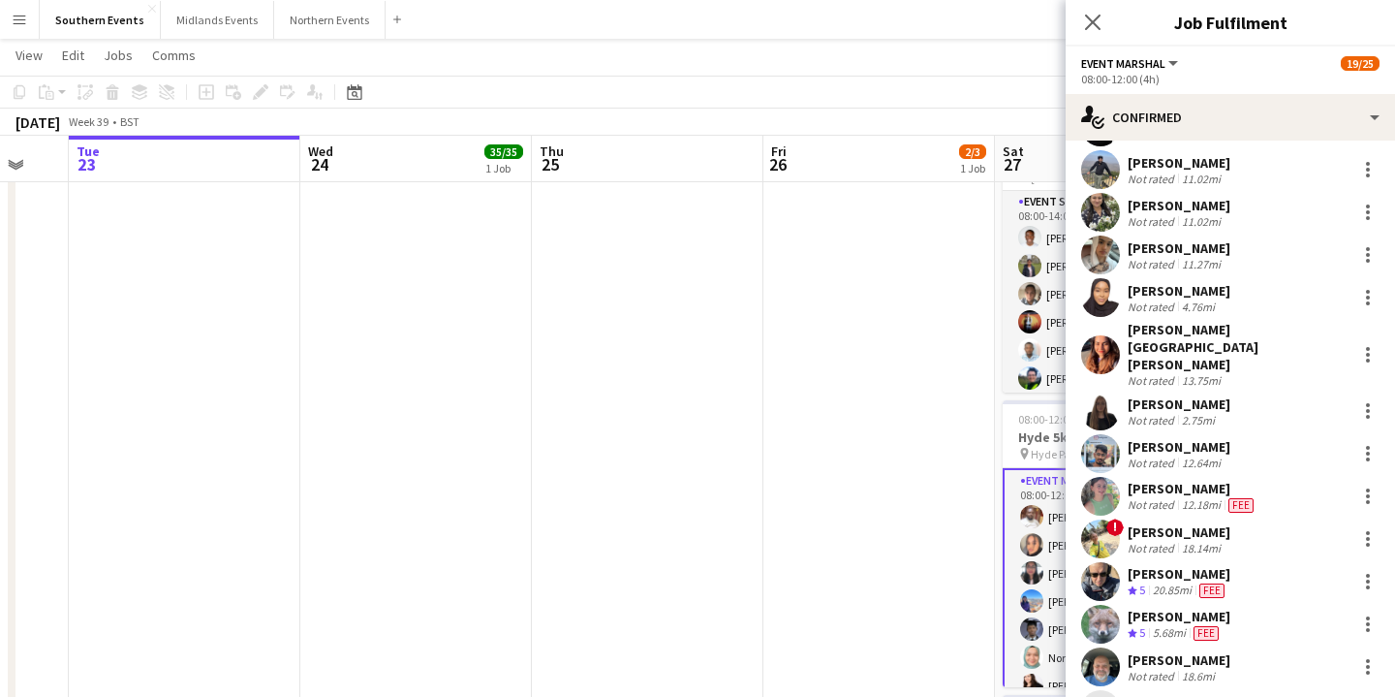
scroll to position [347, 0]
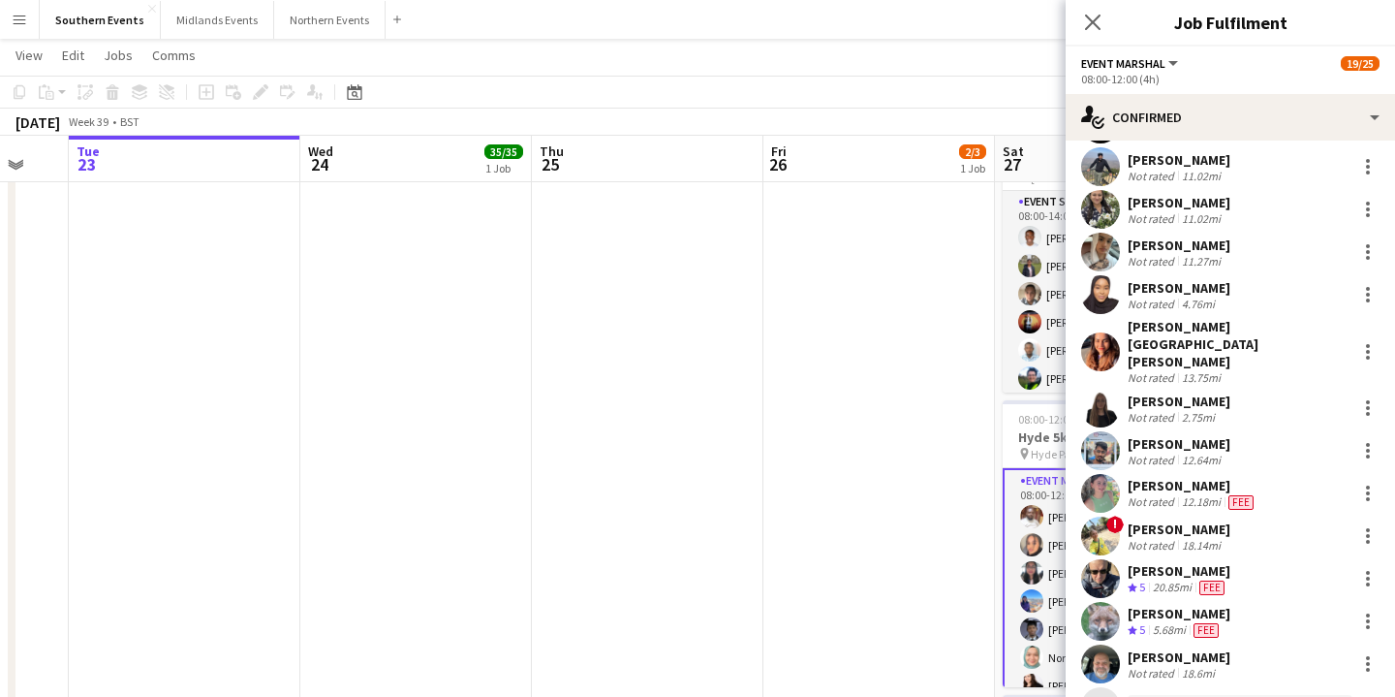
click at [1187, 622] on div "5.68mi" at bounding box center [1169, 630] width 41 height 16
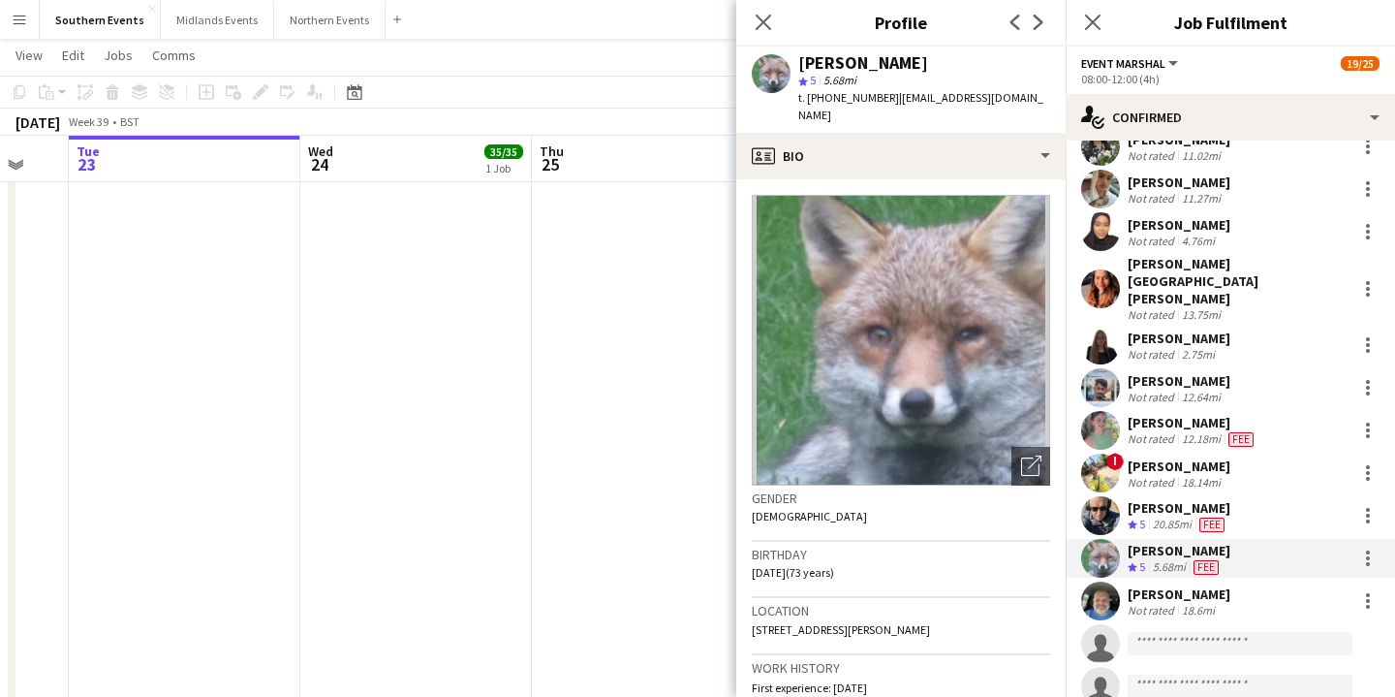
scroll to position [415, 0]
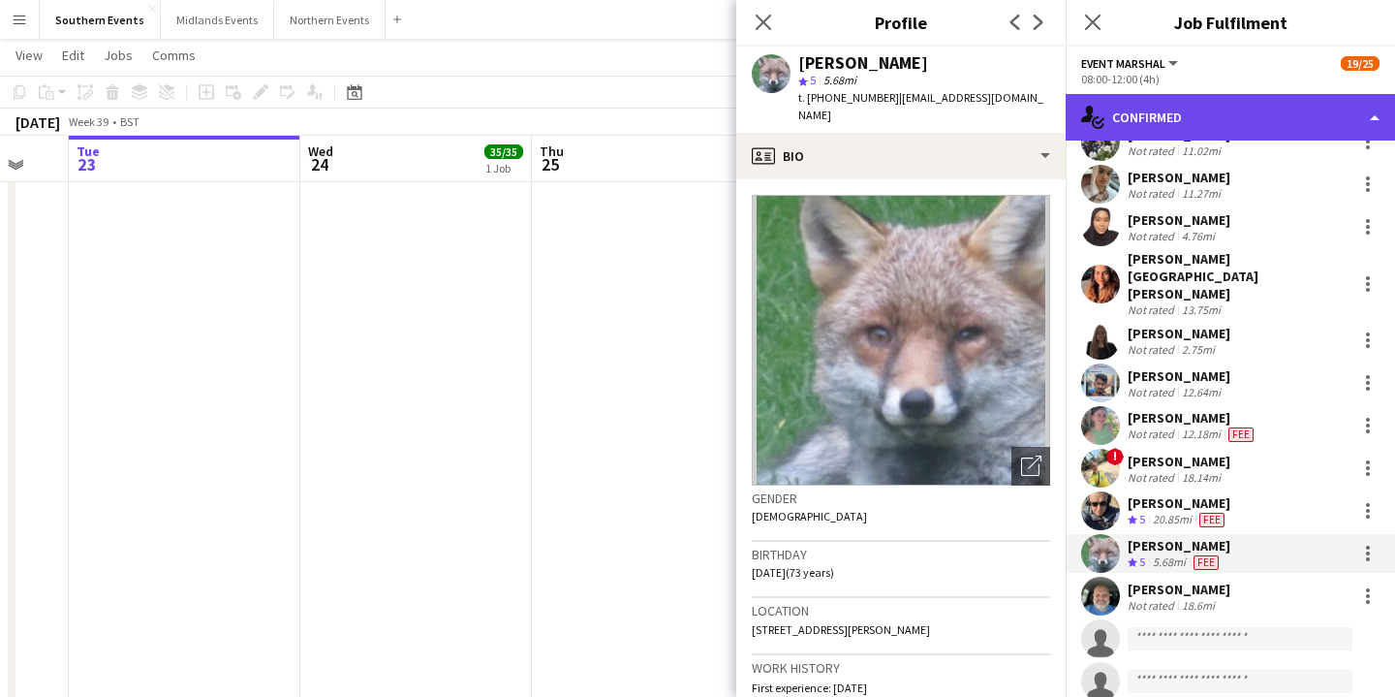
click at [1273, 123] on div "single-neutral-actions-check-2 Confirmed" at bounding box center [1230, 117] width 329 height 47
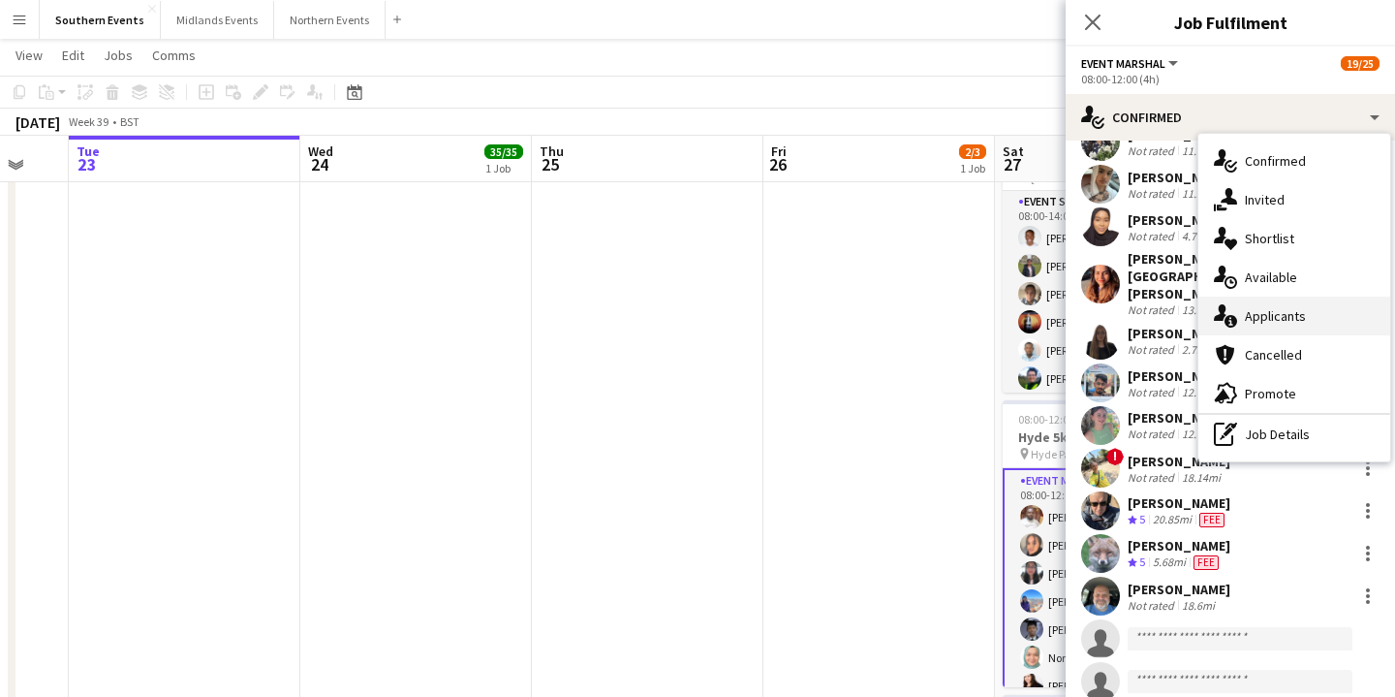
click at [1285, 319] on span "Applicants" at bounding box center [1275, 315] width 61 height 17
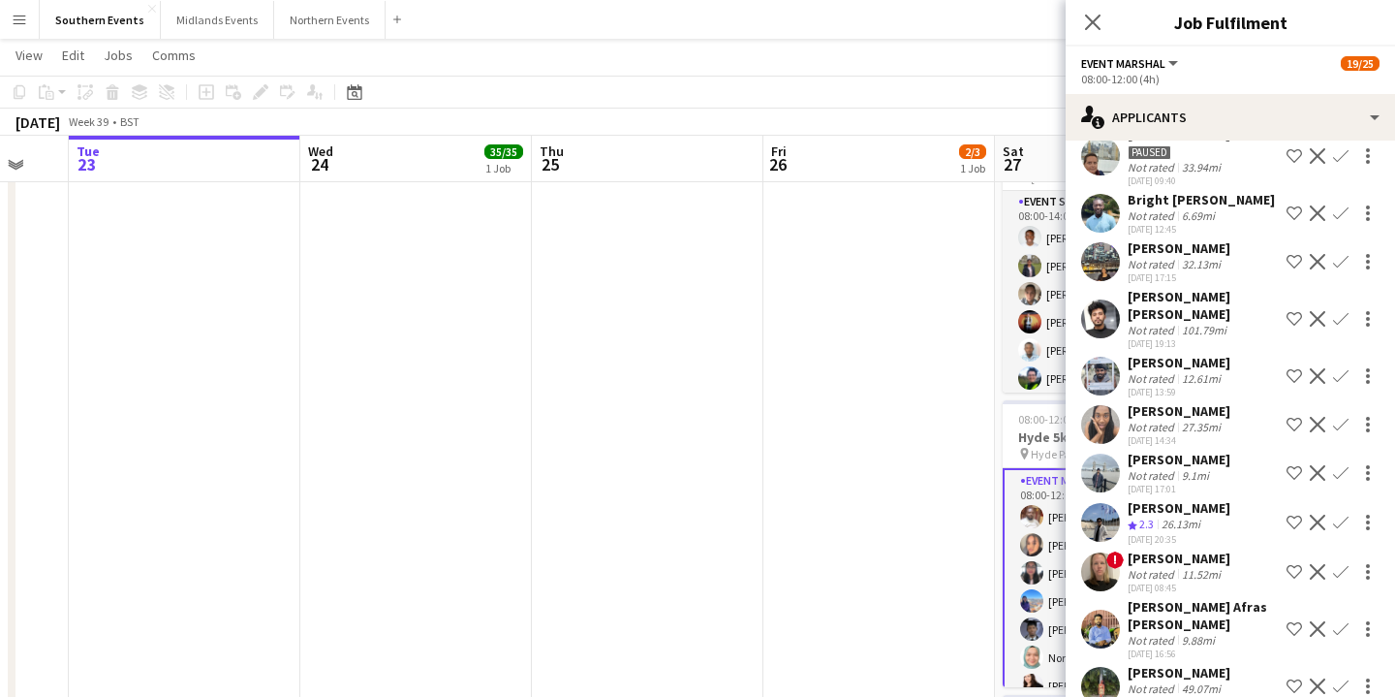
scroll to position [2574, 0]
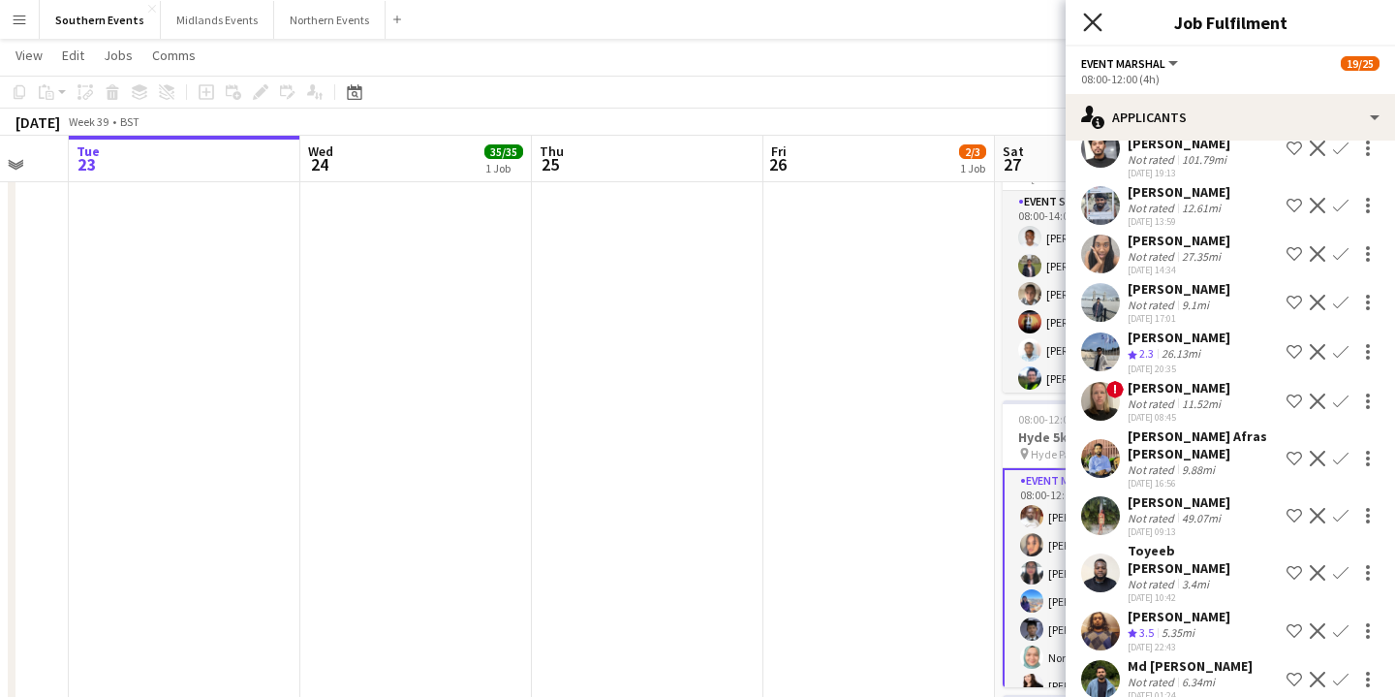
click at [1091, 18] on icon at bounding box center [1092, 22] width 18 height 18
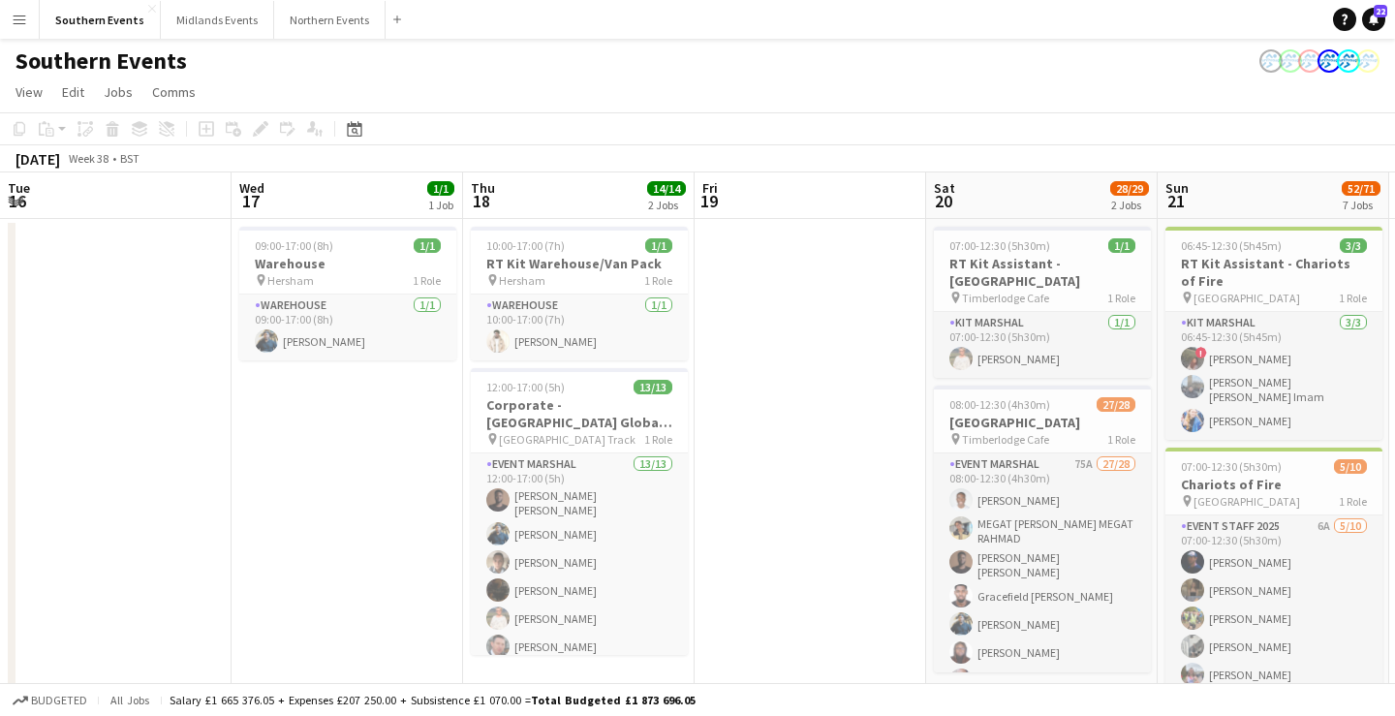
scroll to position [0, 507]
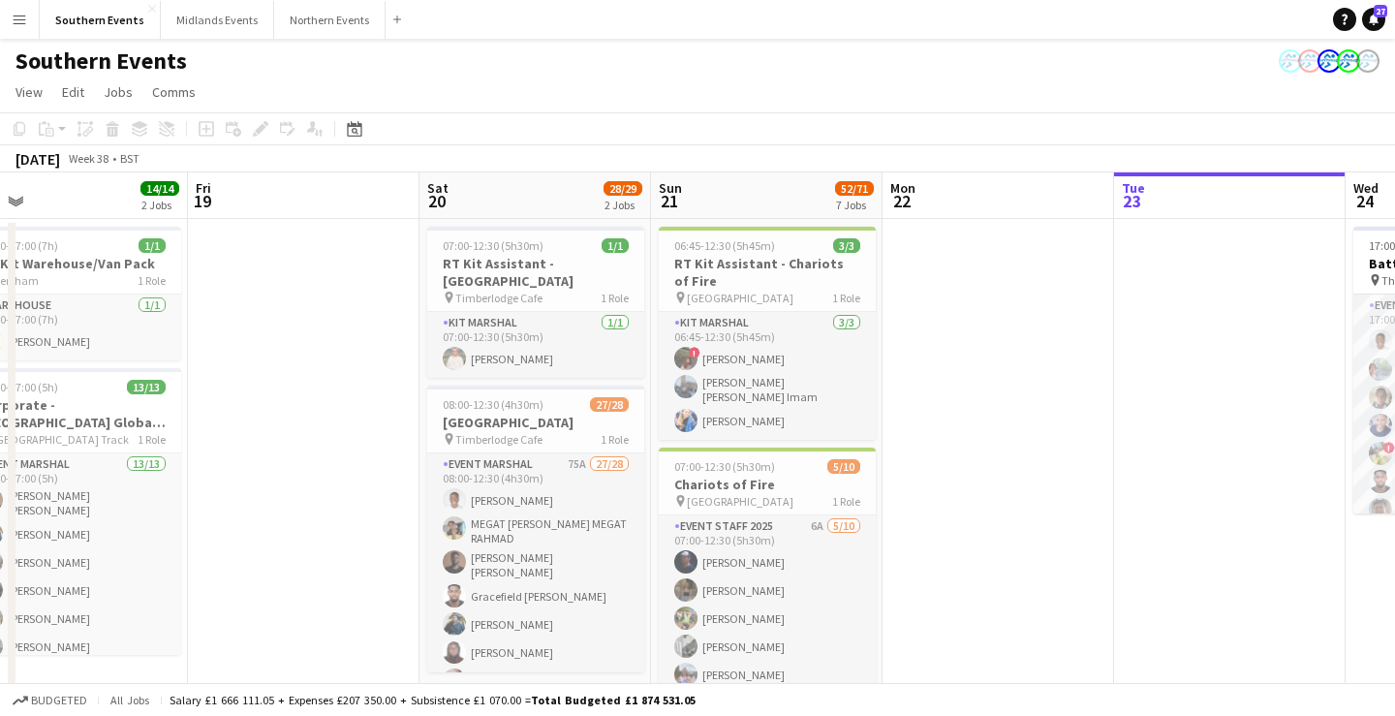
click at [24, 19] on app-icon "Menu" at bounding box center [20, 20] width 16 height 16
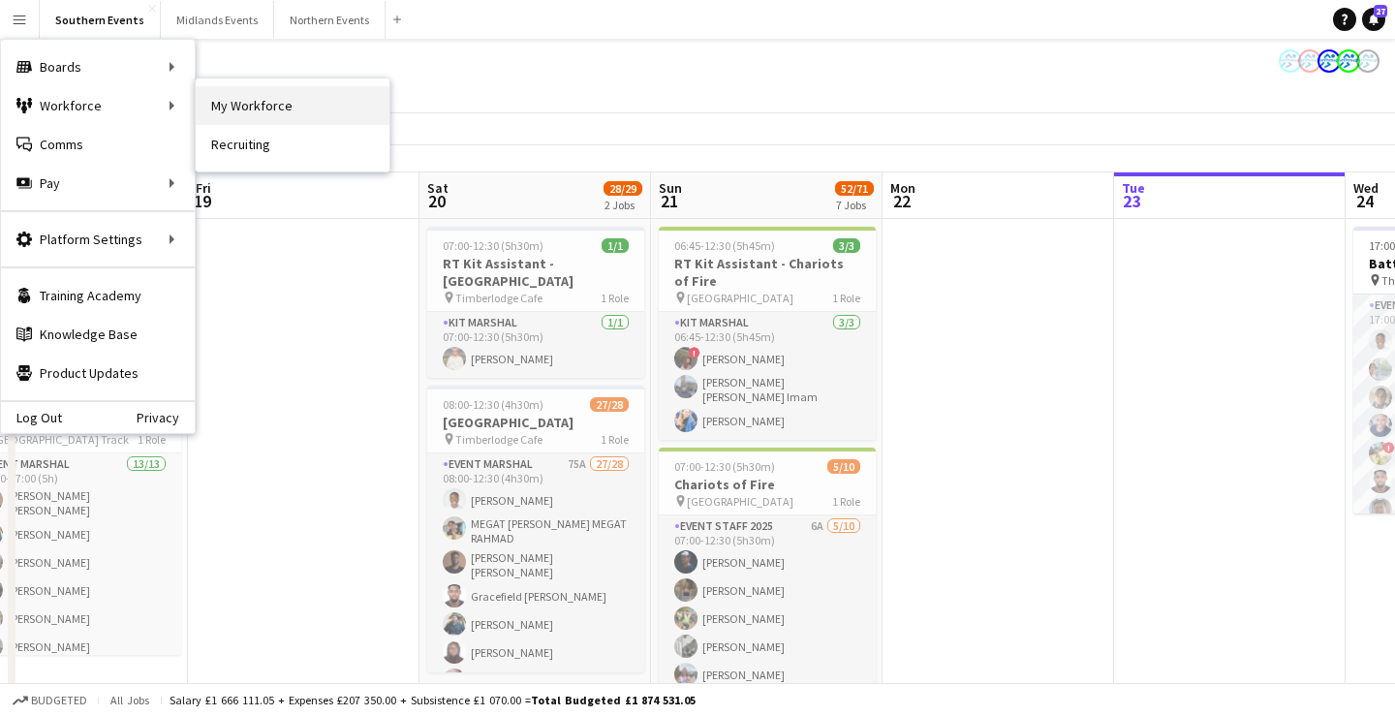
click at [232, 113] on link "My Workforce" at bounding box center [293, 105] width 194 height 39
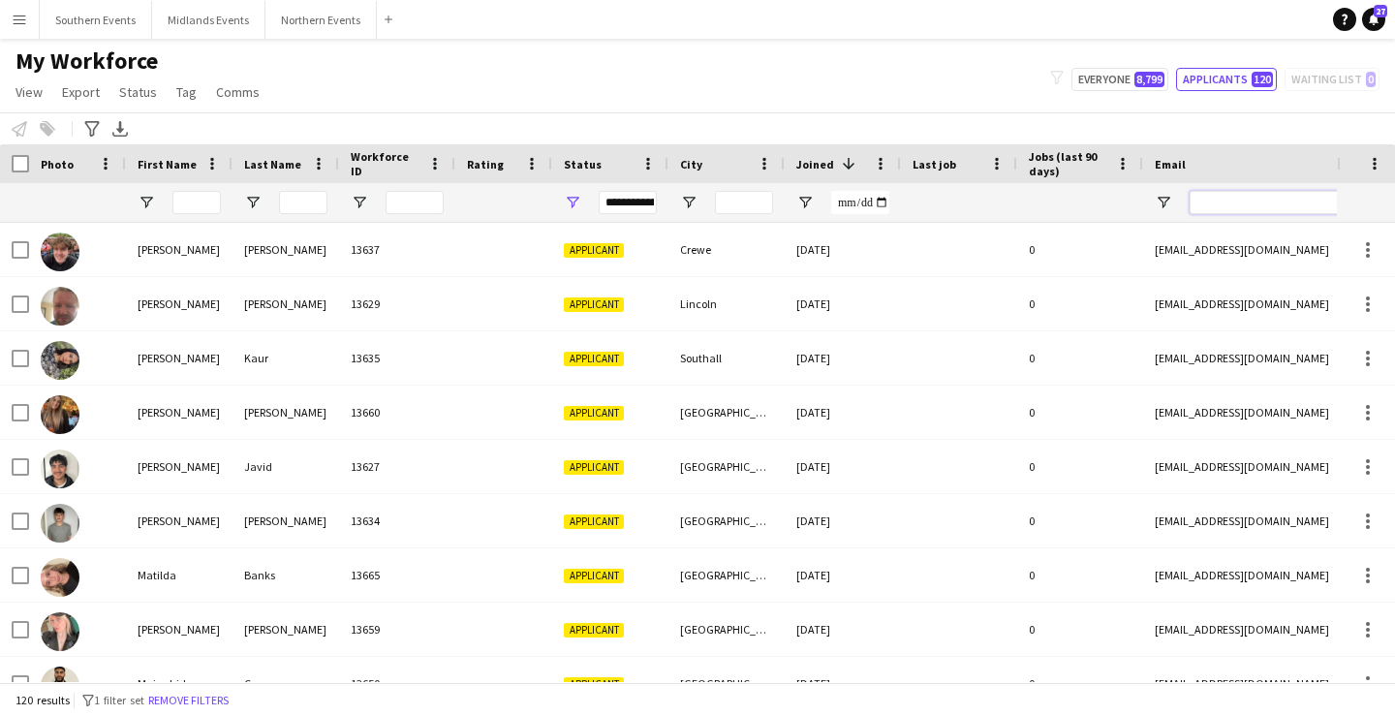
click at [1242, 203] on input "Email Filter Input" at bounding box center [1354, 202] width 329 height 23
paste input "**********"
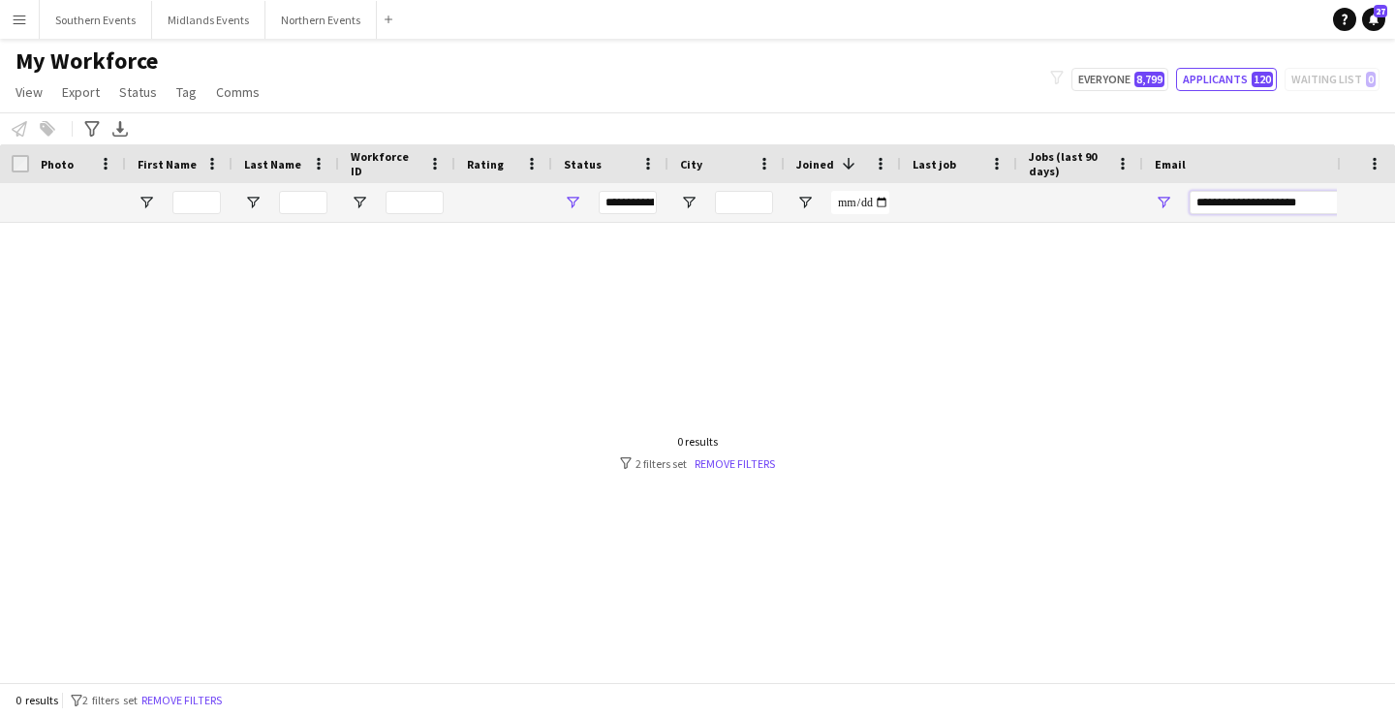
type input "**********"
click at [569, 206] on span "Open Filter Menu" at bounding box center [572, 202] width 17 height 17
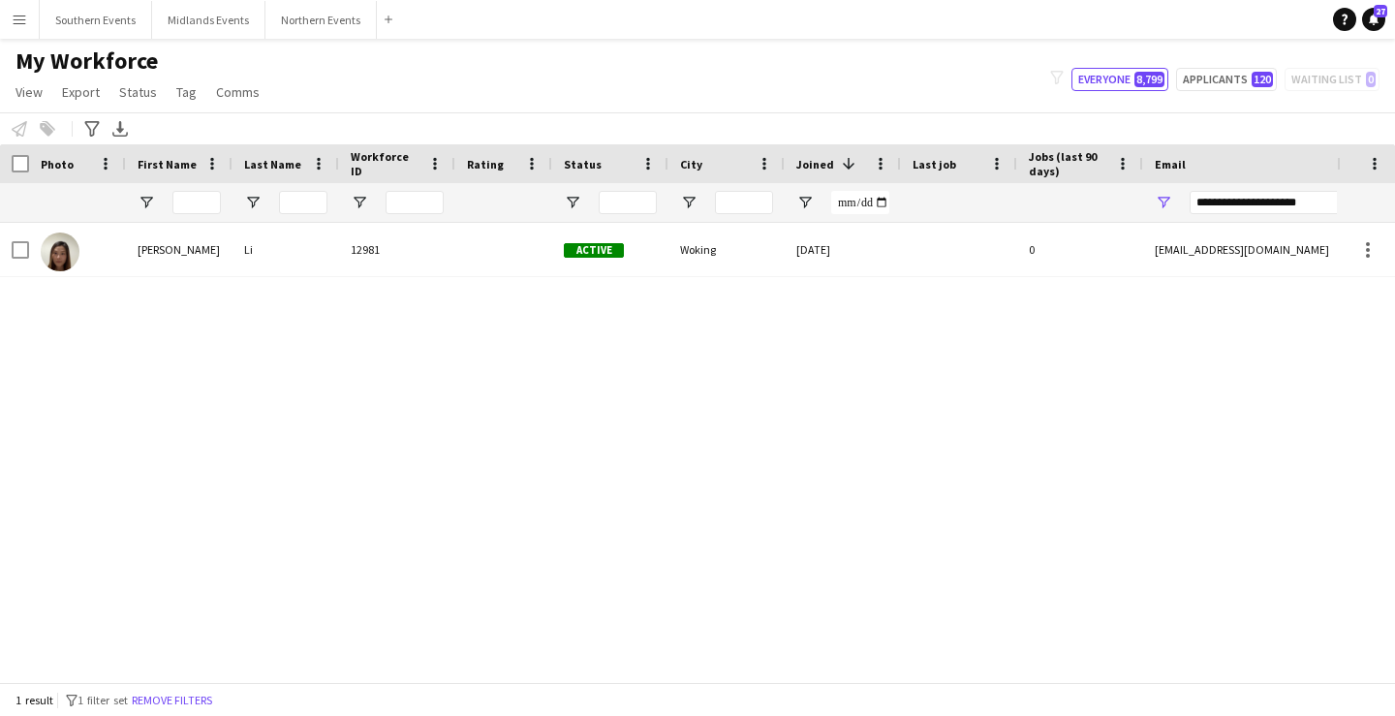
click at [870, 107] on div "My Workforce View Views Default view New view Update view Delete view Edit name…" at bounding box center [697, 80] width 1395 height 66
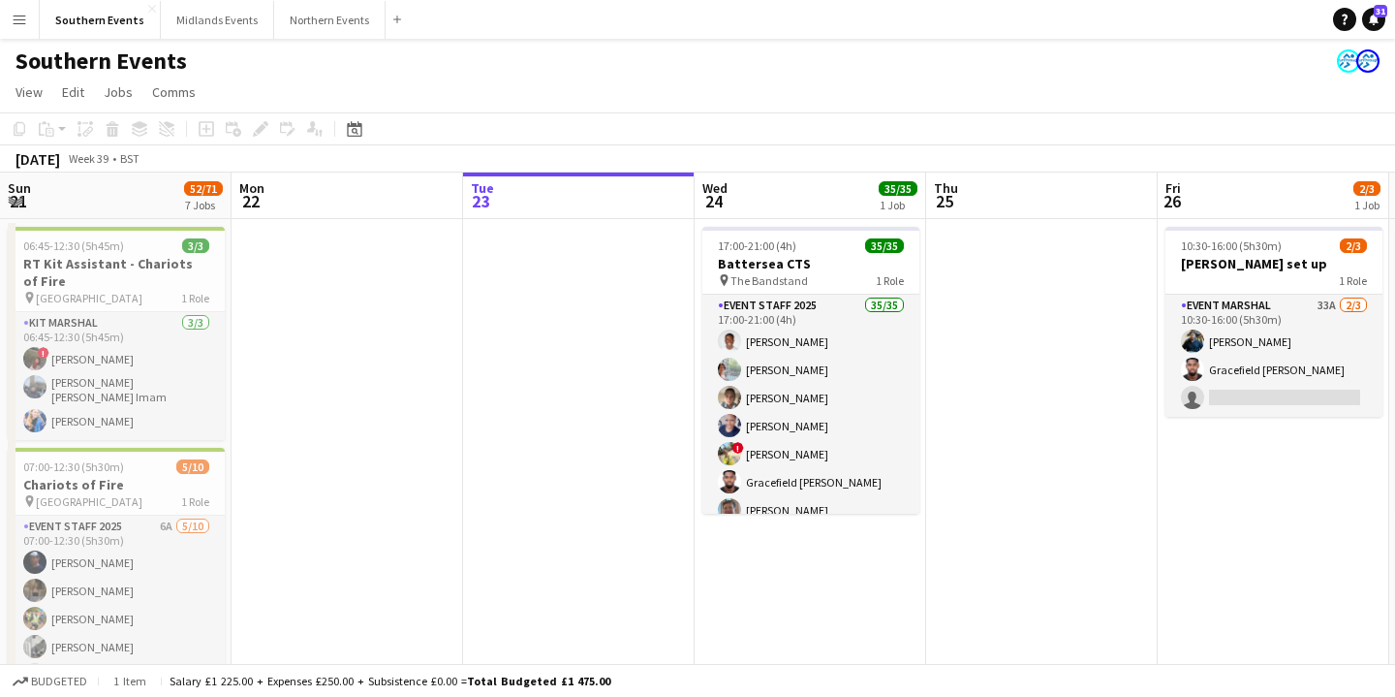
scroll to position [0, 394]
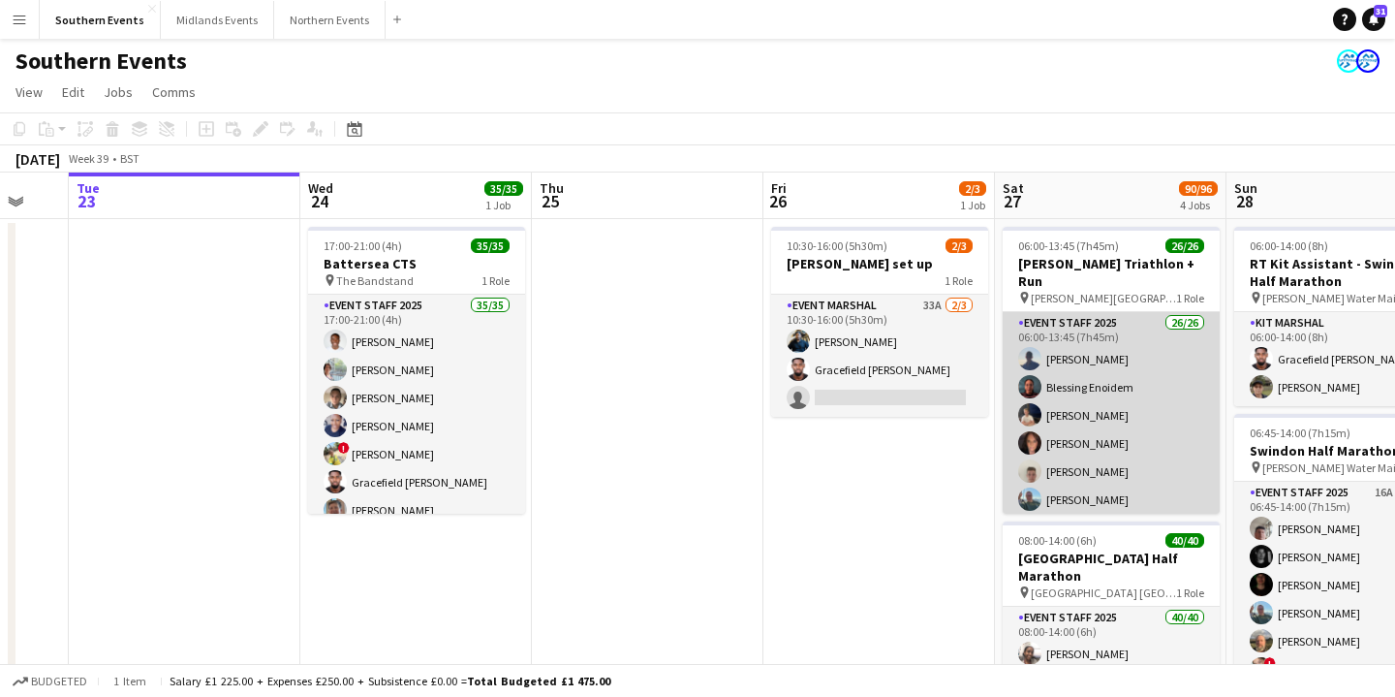
click at [1049, 451] on app-card-role "Event Staff 2025 26/26 06:00-13:45 (7h45m) James Scott Blessing Enoidem Jack Je…" at bounding box center [1111, 696] width 217 height 768
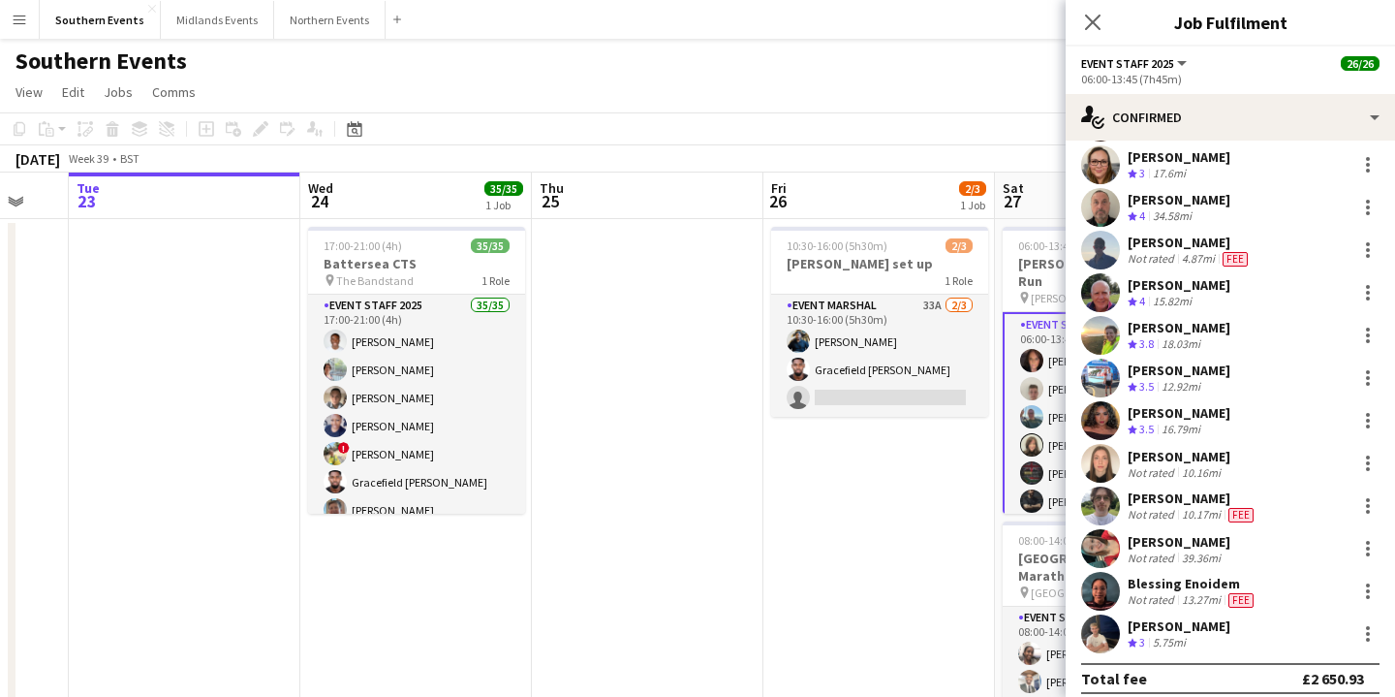
scroll to position [660, 0]
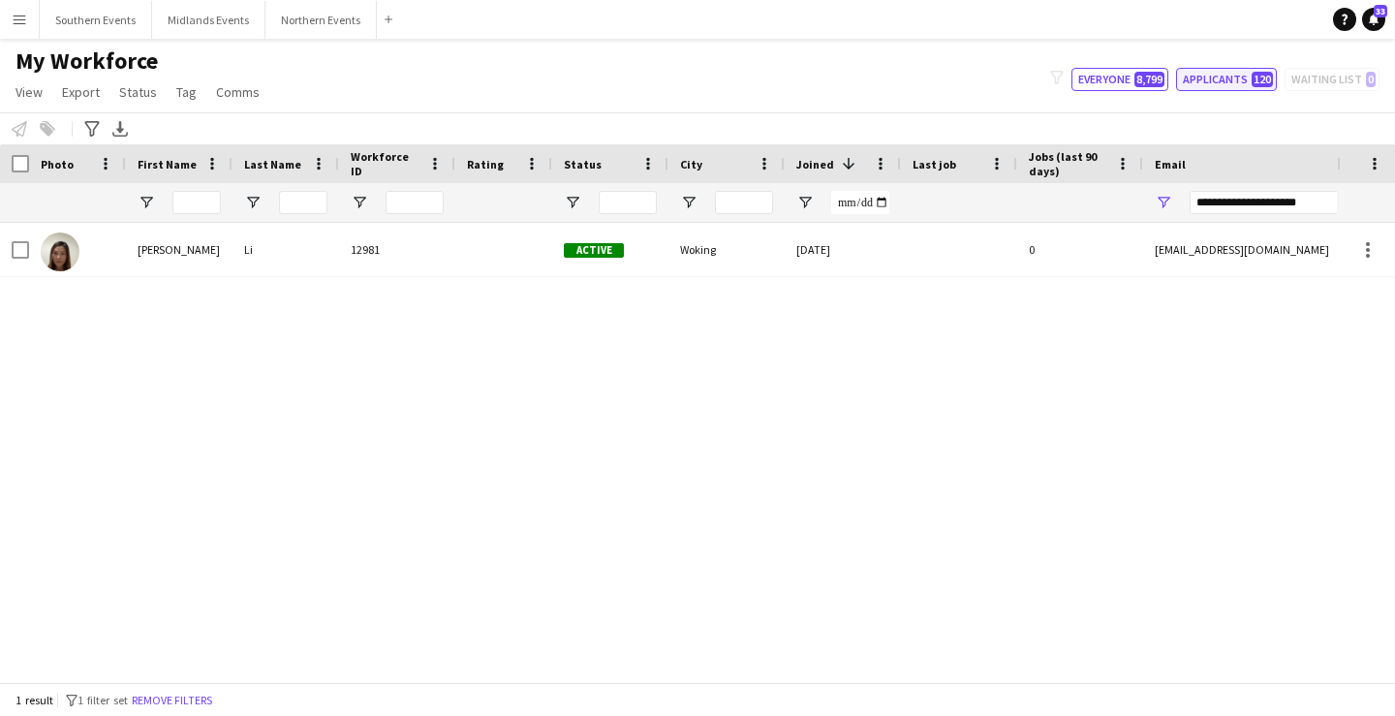
click at [1237, 83] on button "Applicants 120" at bounding box center [1226, 79] width 101 height 23
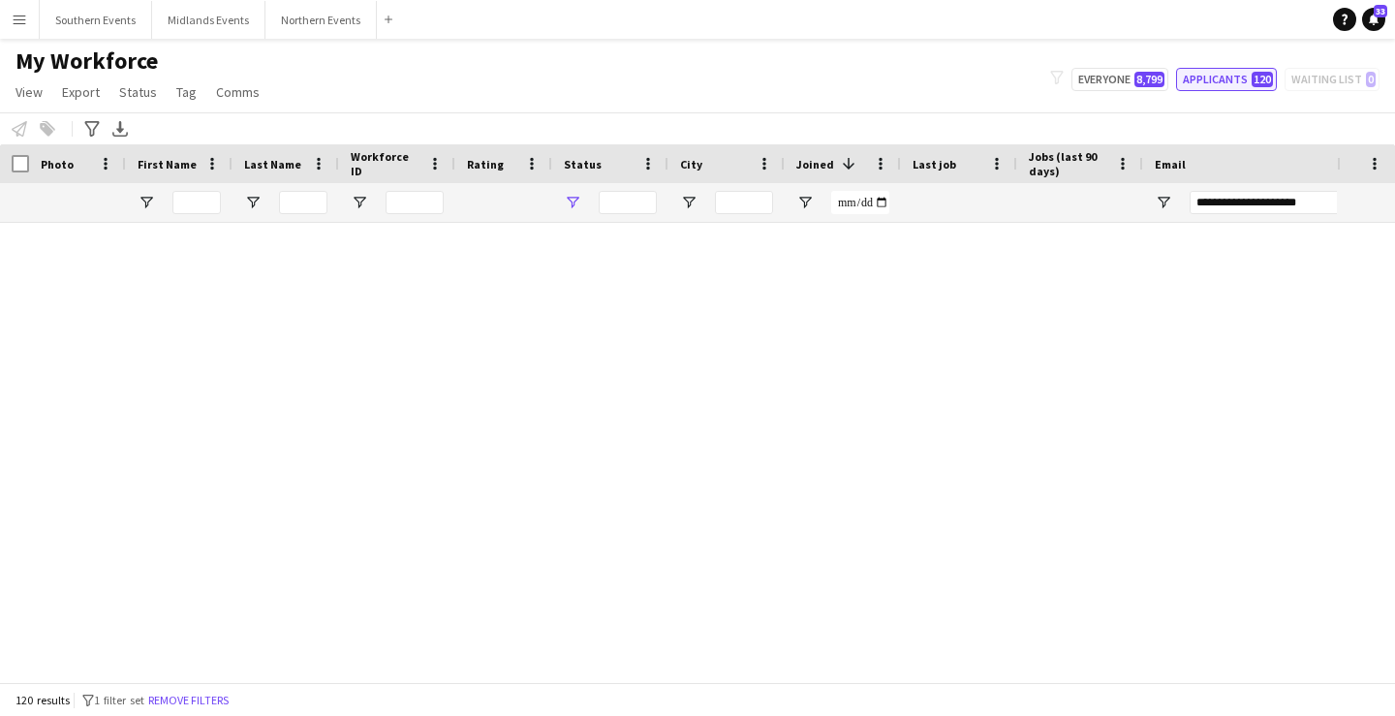
type input "**********"
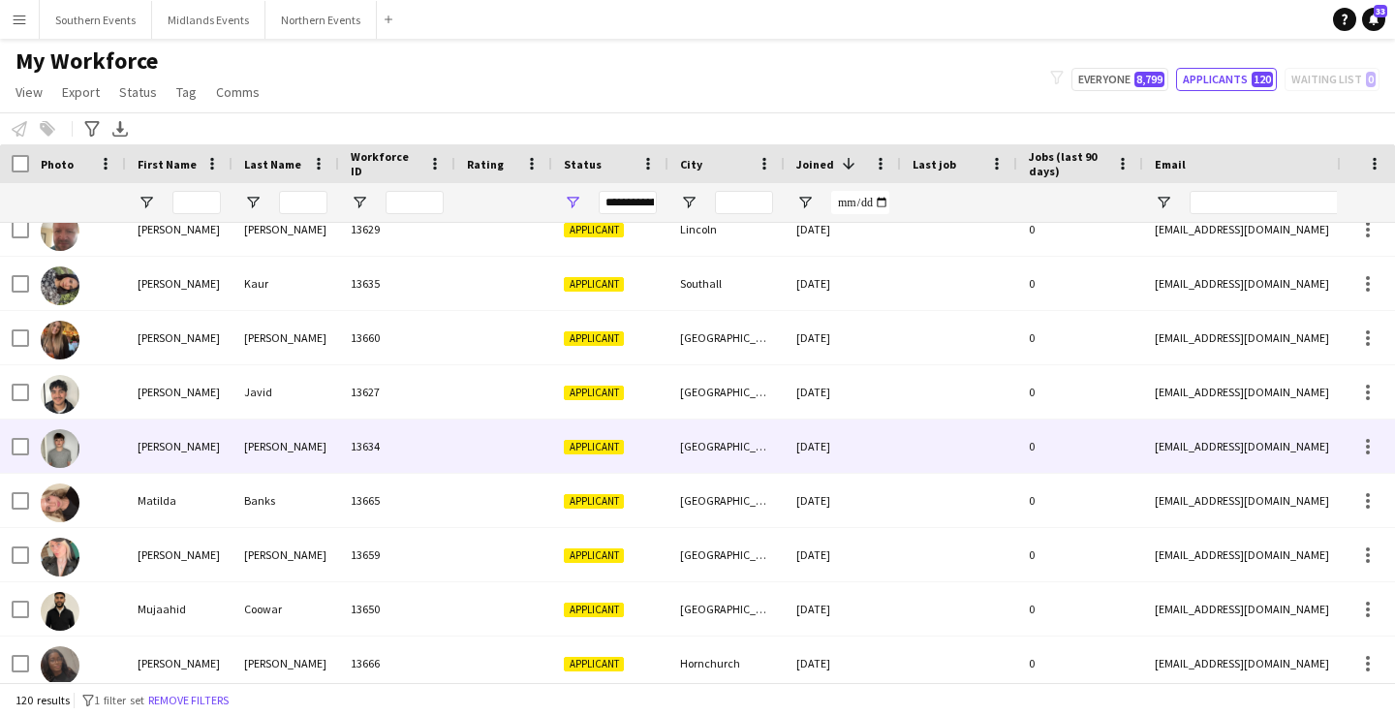
scroll to position [79, 0]
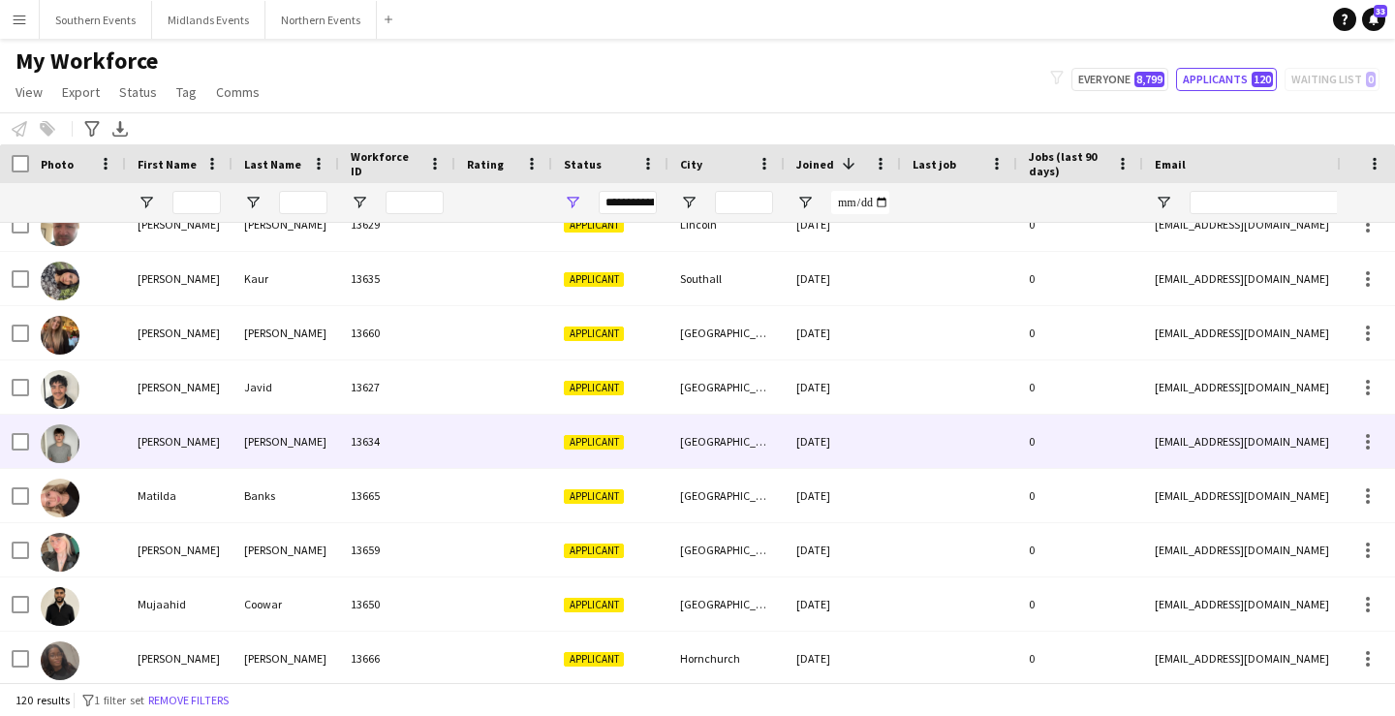
click at [884, 435] on div "23-09-2025" at bounding box center [843, 441] width 116 height 53
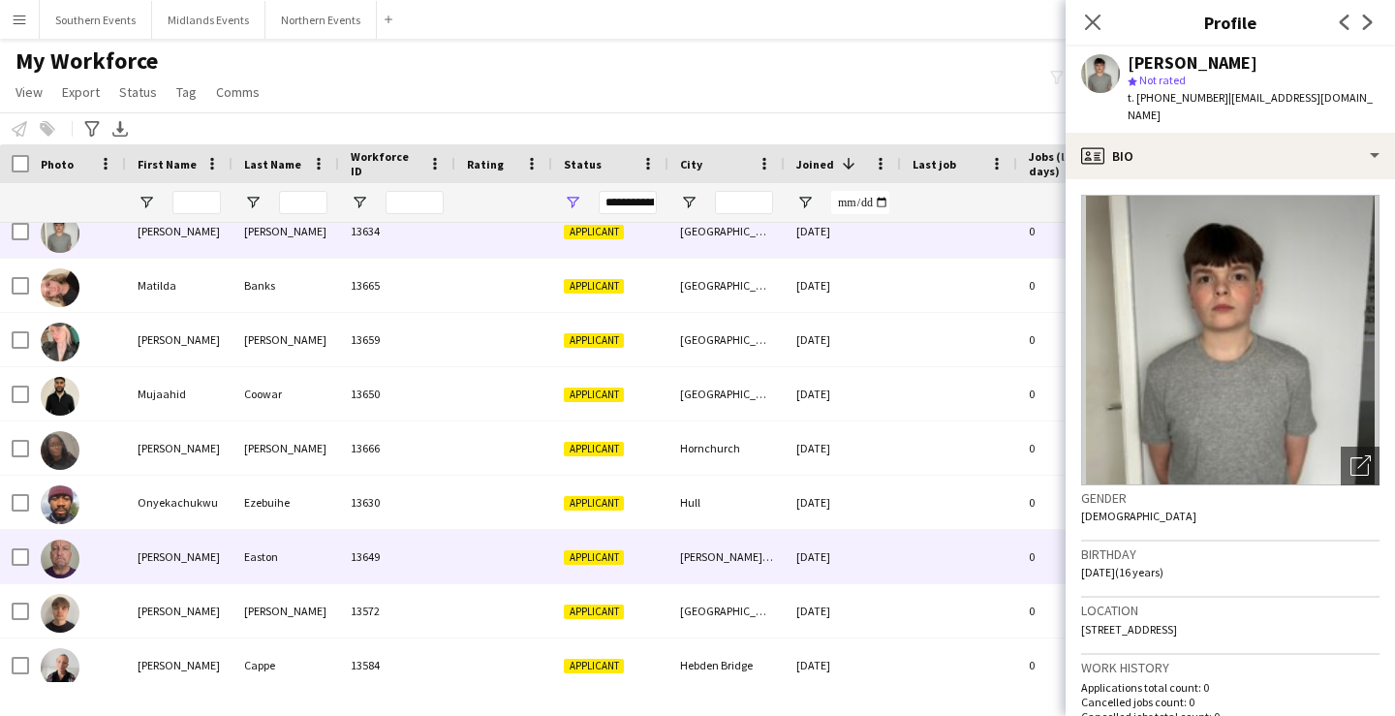
click at [871, 558] on div "23-09-2025" at bounding box center [843, 556] width 116 height 53
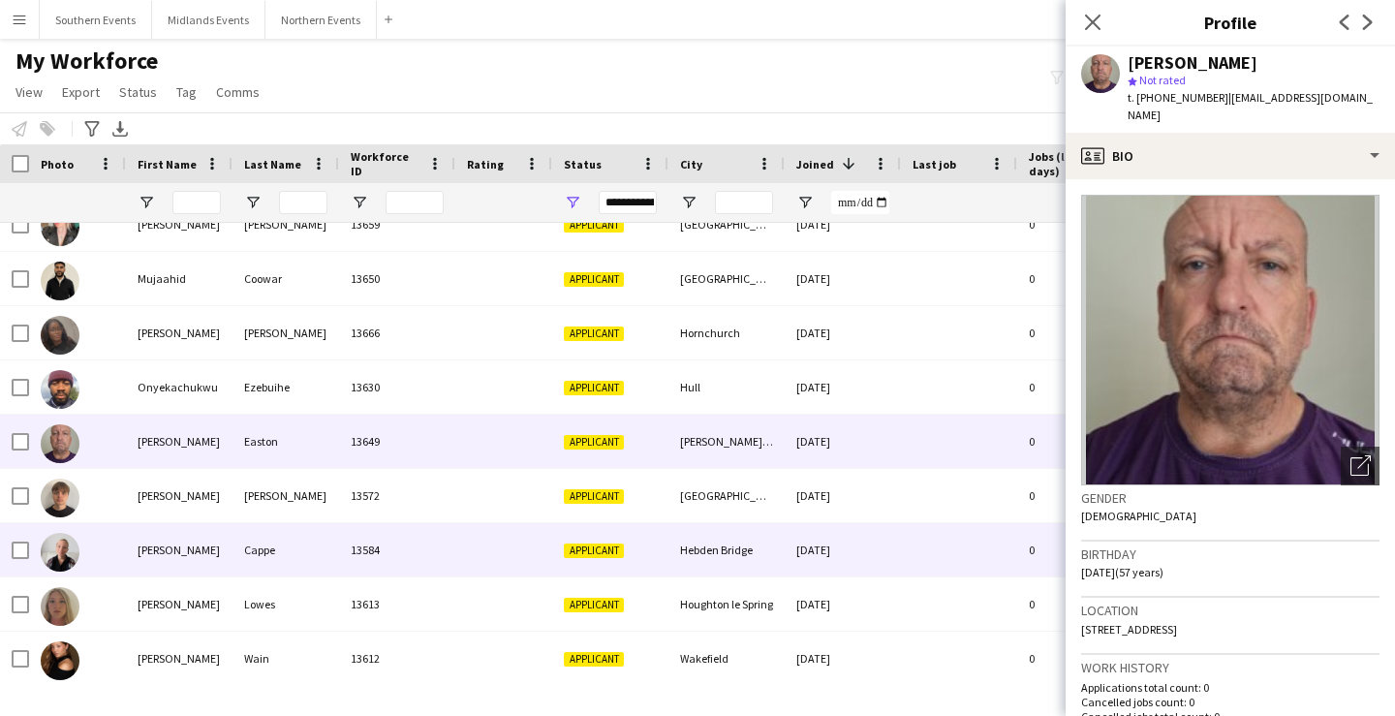
click at [871, 558] on div "22-09-2025" at bounding box center [843, 549] width 116 height 53
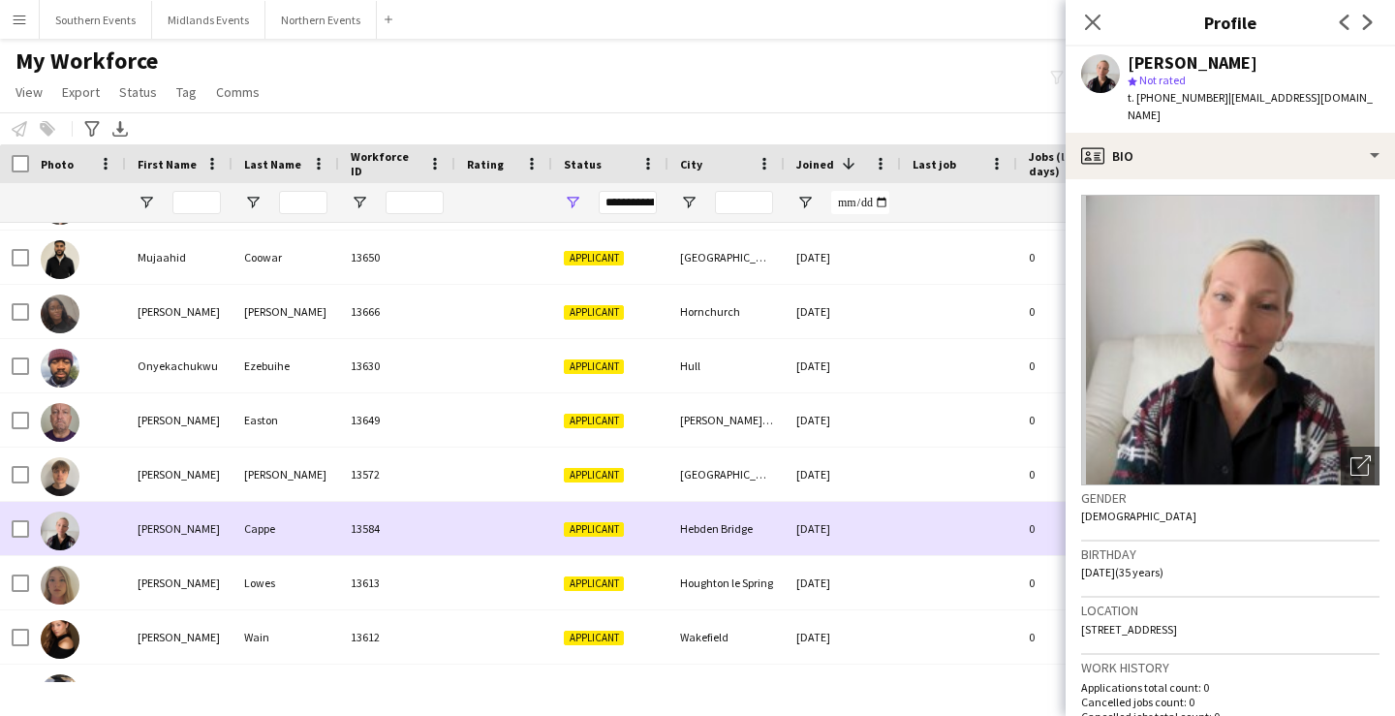
click at [887, 558] on div "22-09-2025" at bounding box center [843, 582] width 116 height 53
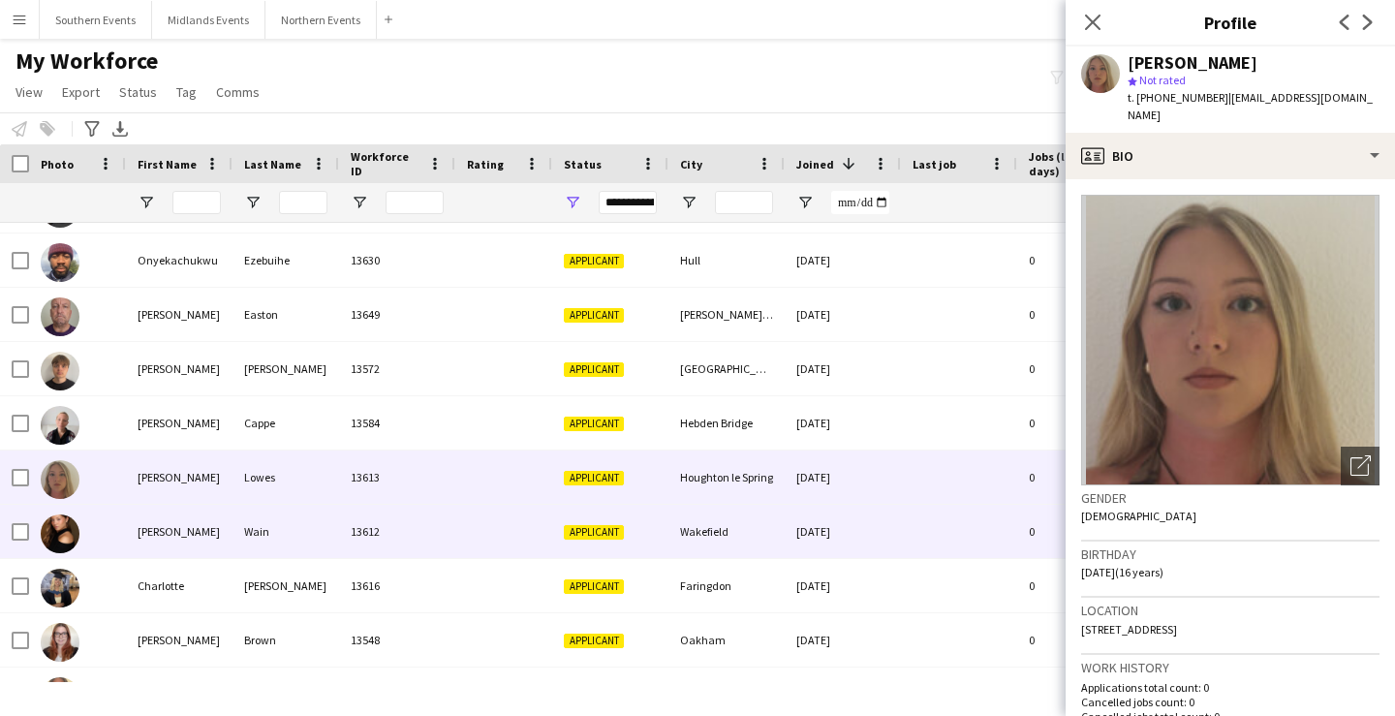
click at [889, 546] on div "22-09-2025" at bounding box center [843, 531] width 116 height 53
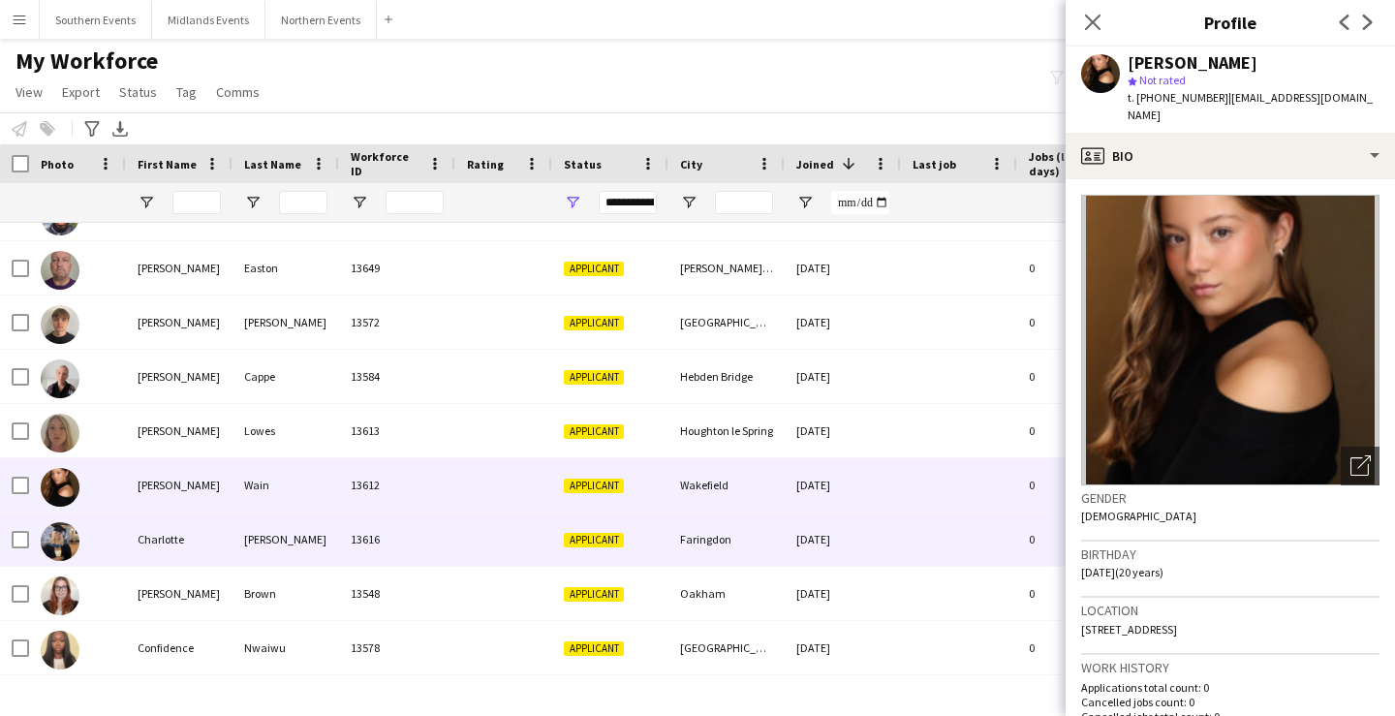
click at [889, 546] on div "22-09-2025" at bounding box center [843, 539] width 116 height 53
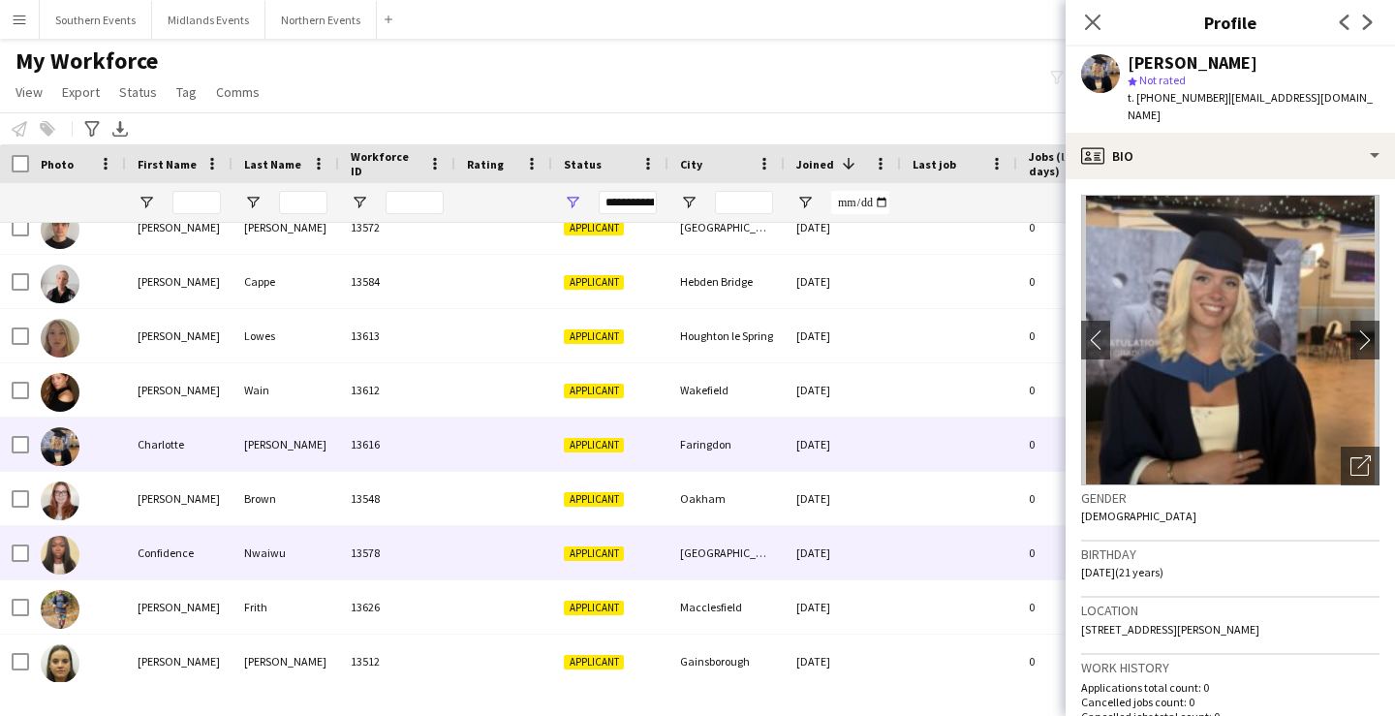
click at [889, 546] on div "22-09-2025" at bounding box center [843, 552] width 116 height 53
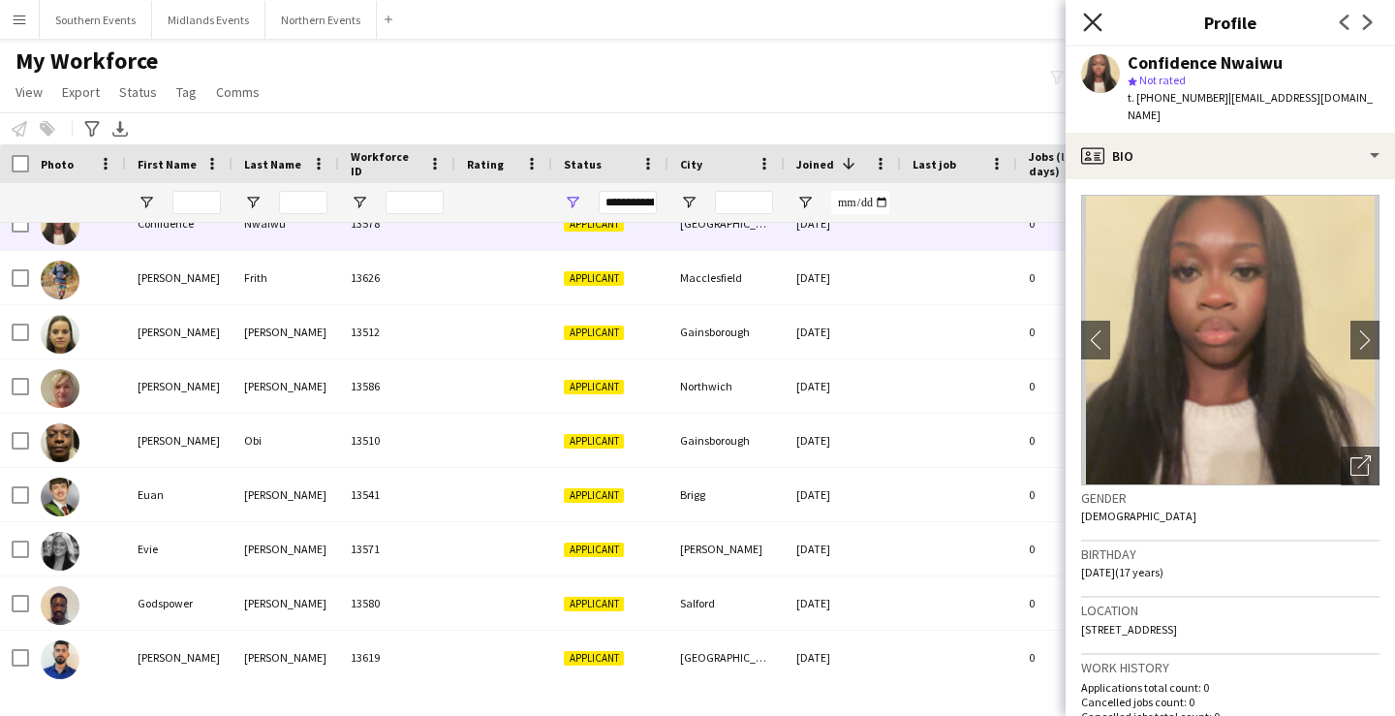
click at [1090, 25] on icon at bounding box center [1092, 22] width 18 height 18
